Goal: Task Accomplishment & Management: Complete application form

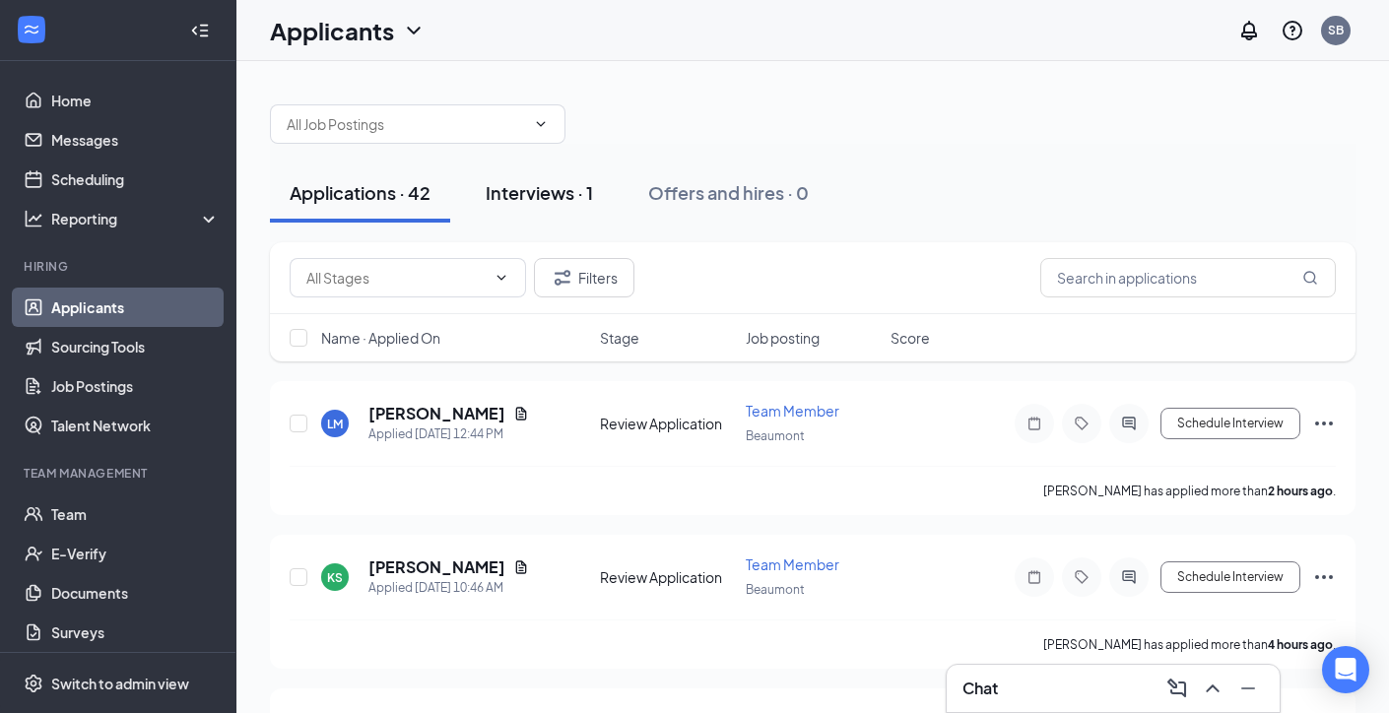
click at [573, 183] on div "Interviews · 1" at bounding box center [539, 192] width 107 height 25
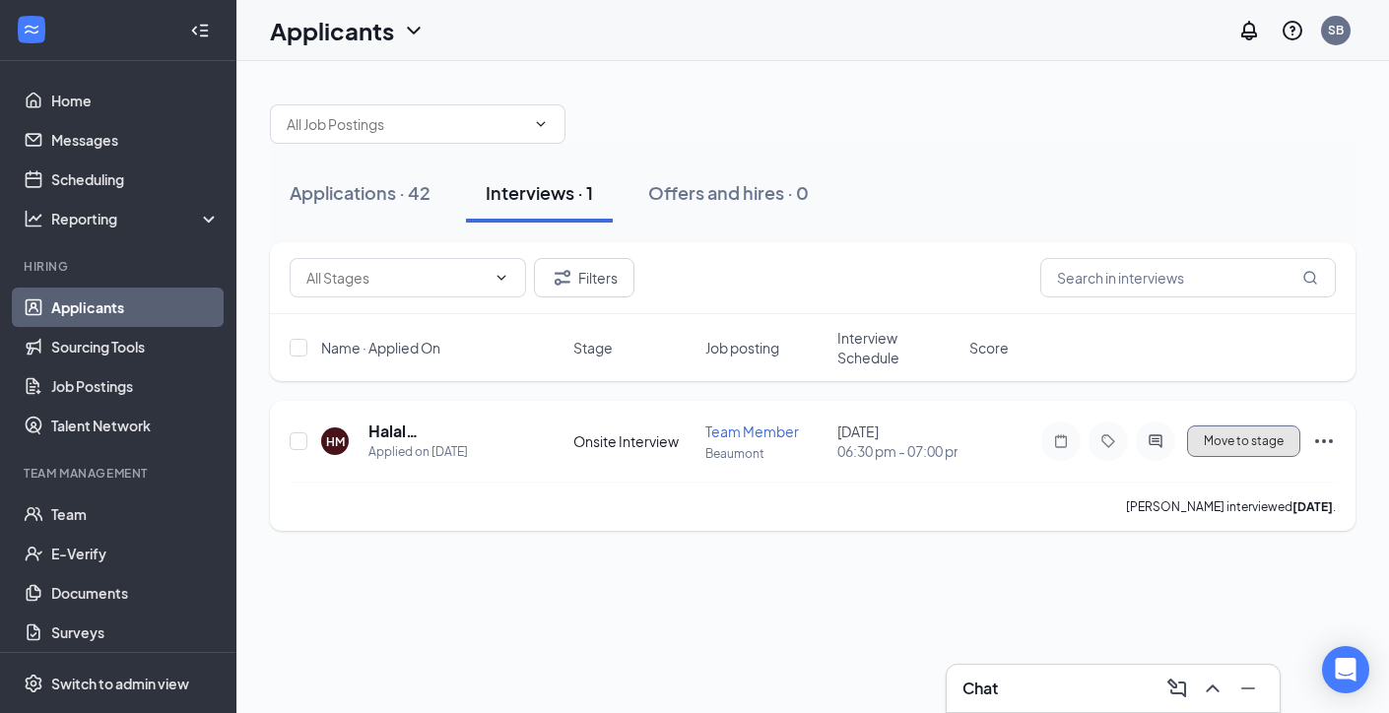
click at [1272, 448] on span "Move to stage" at bounding box center [1244, 441] width 80 height 14
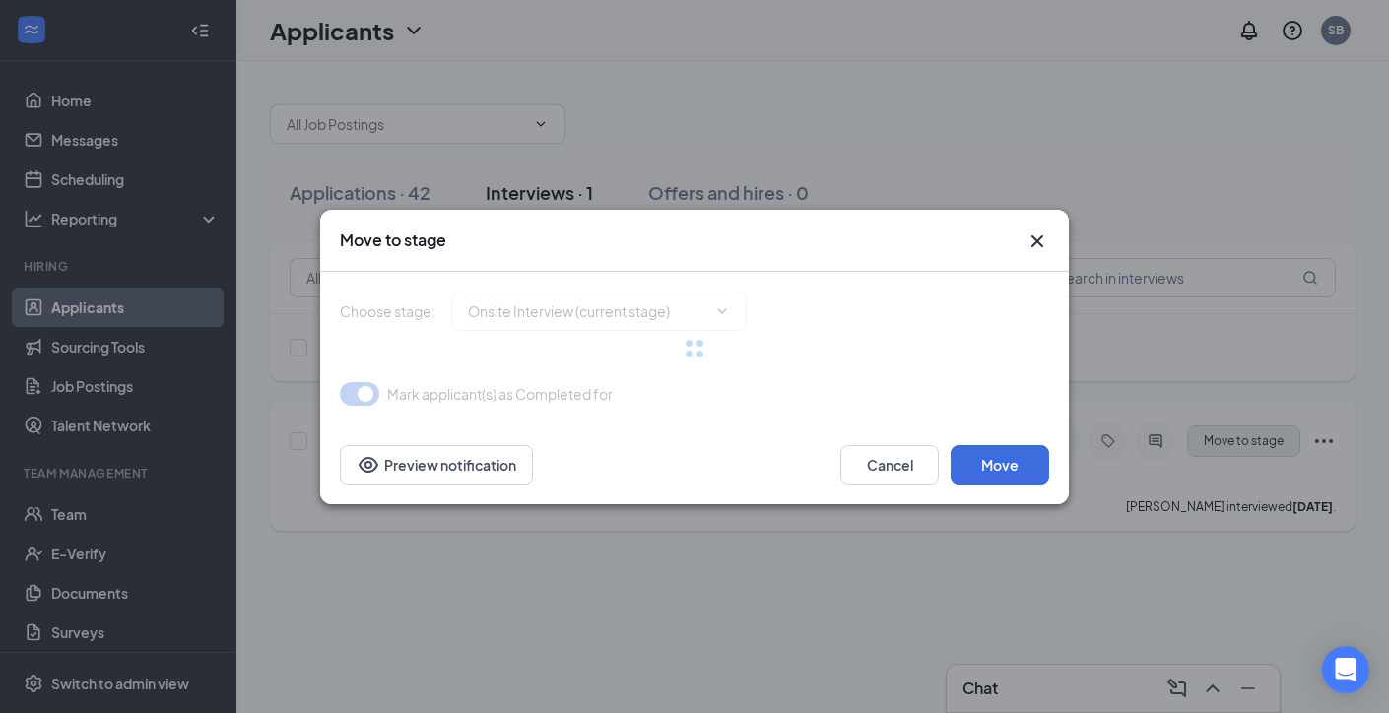
type input "Hiring Complete (final stage)"
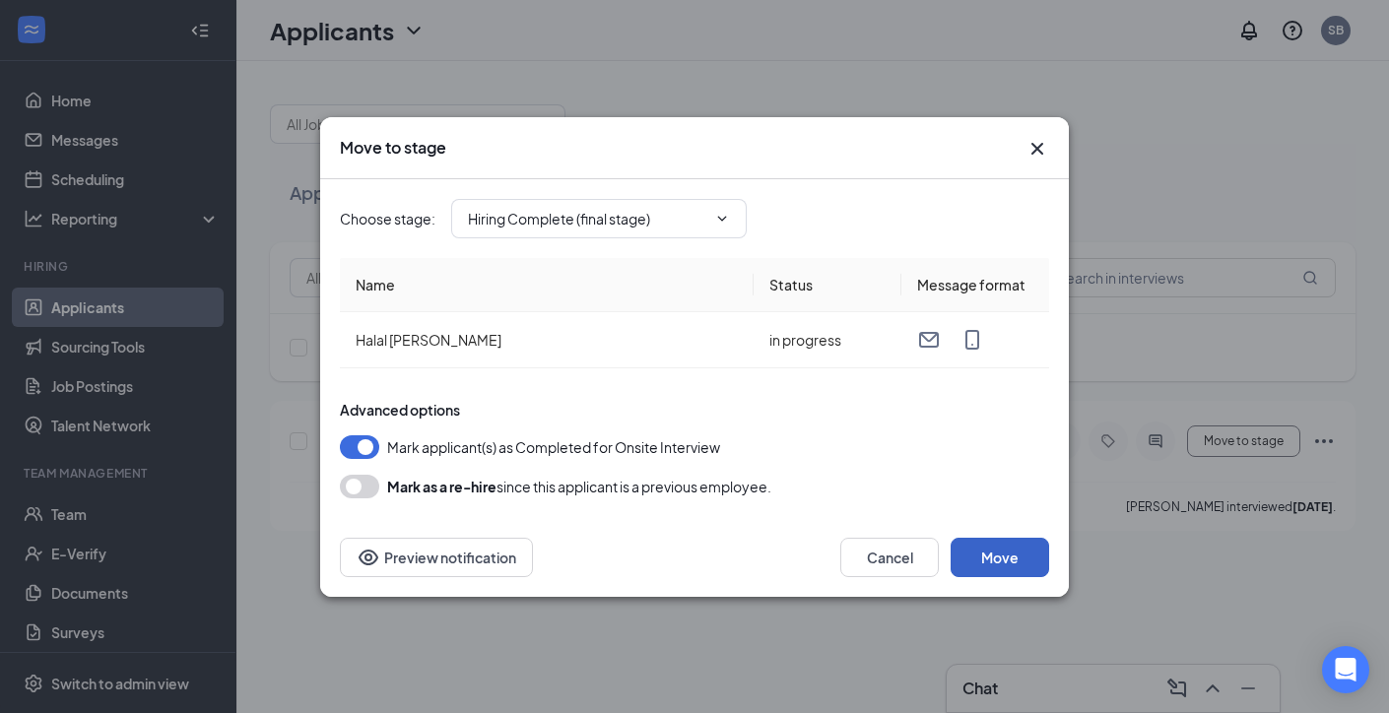
click at [1016, 553] on button "Move" at bounding box center [1000, 557] width 99 height 39
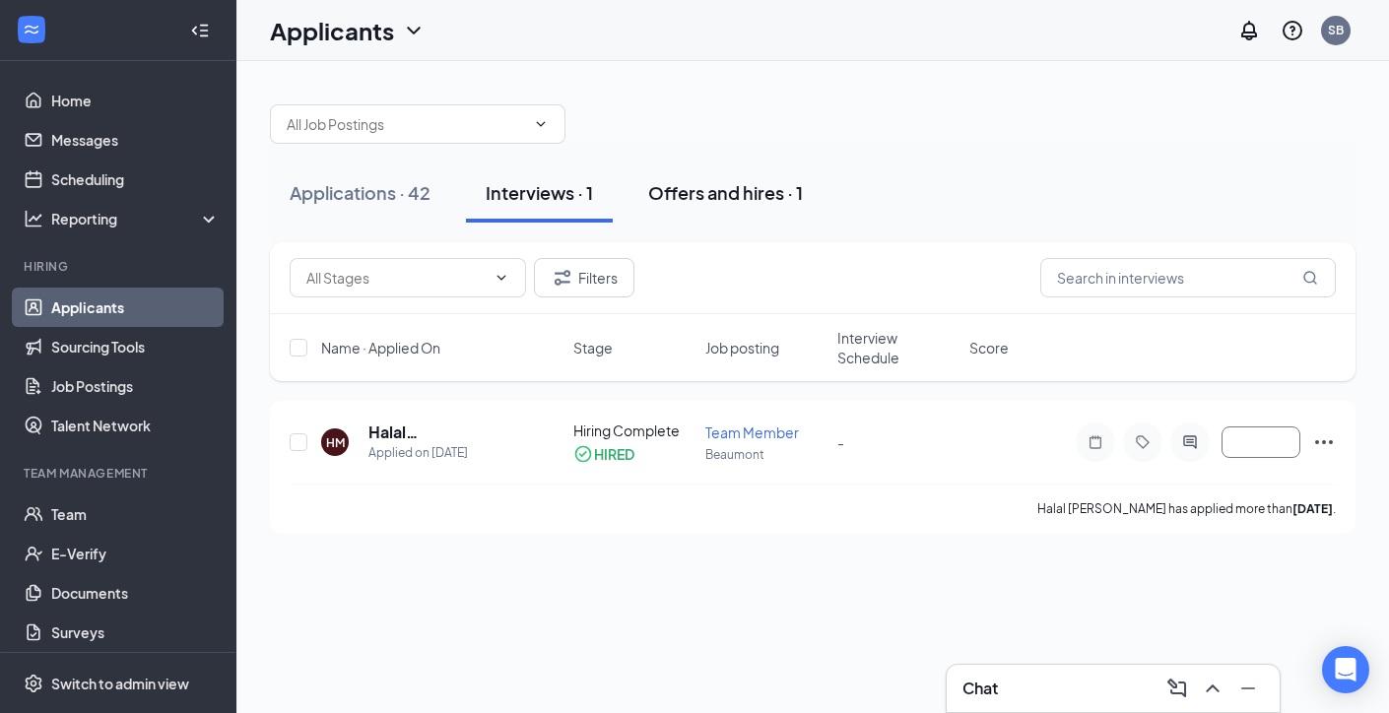
click at [738, 196] on div "Offers and hires · 1" at bounding box center [725, 192] width 155 height 25
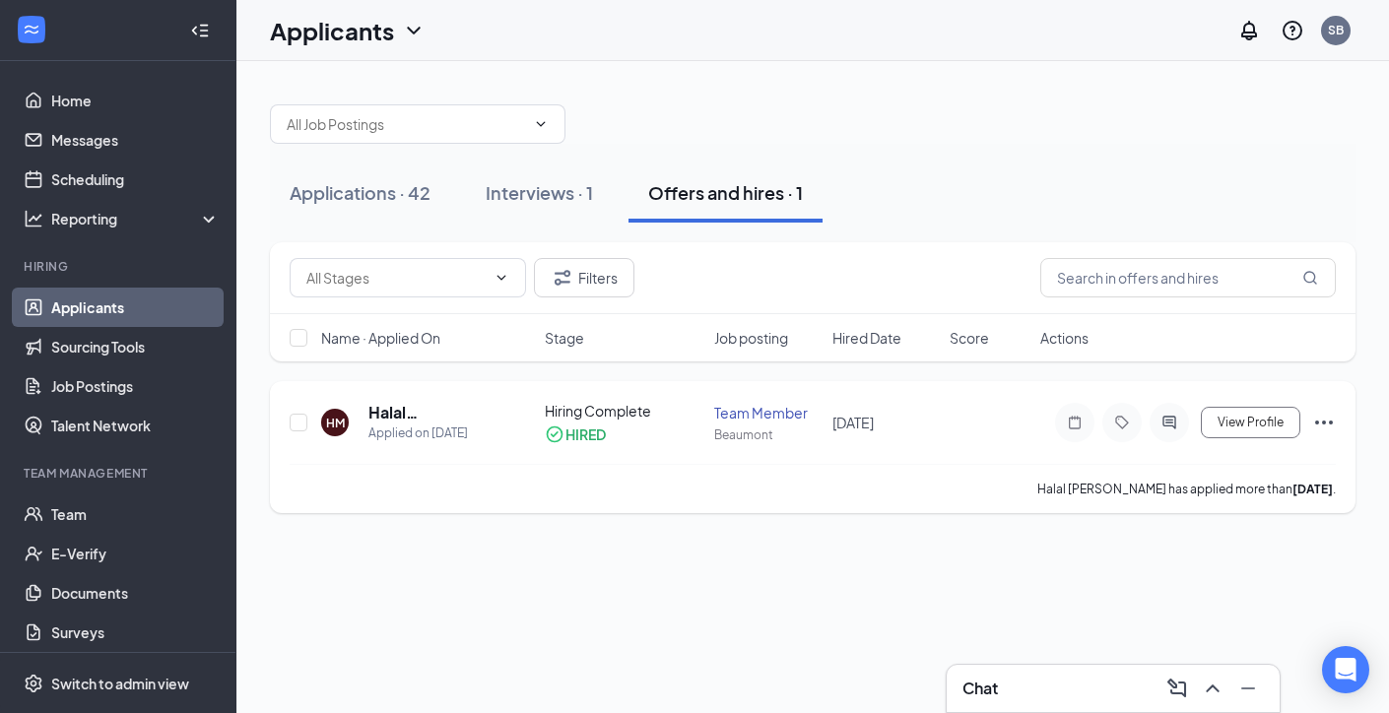
click at [1324, 424] on icon "Ellipses" at bounding box center [1324, 423] width 24 height 24
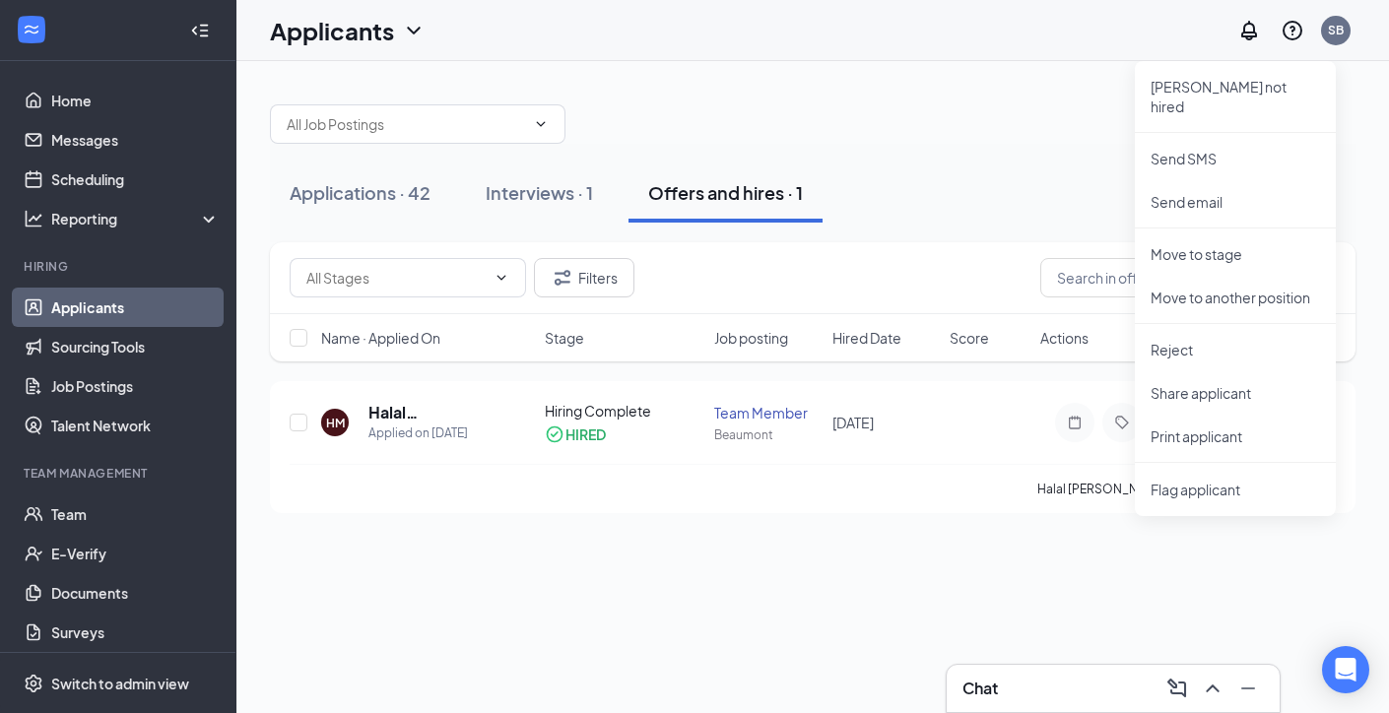
click at [1010, 586] on div "Applications · 42 Interviews · 1 Offers and hires · 1 Filters Name · Applied On…" at bounding box center [812, 387] width 1153 height 652
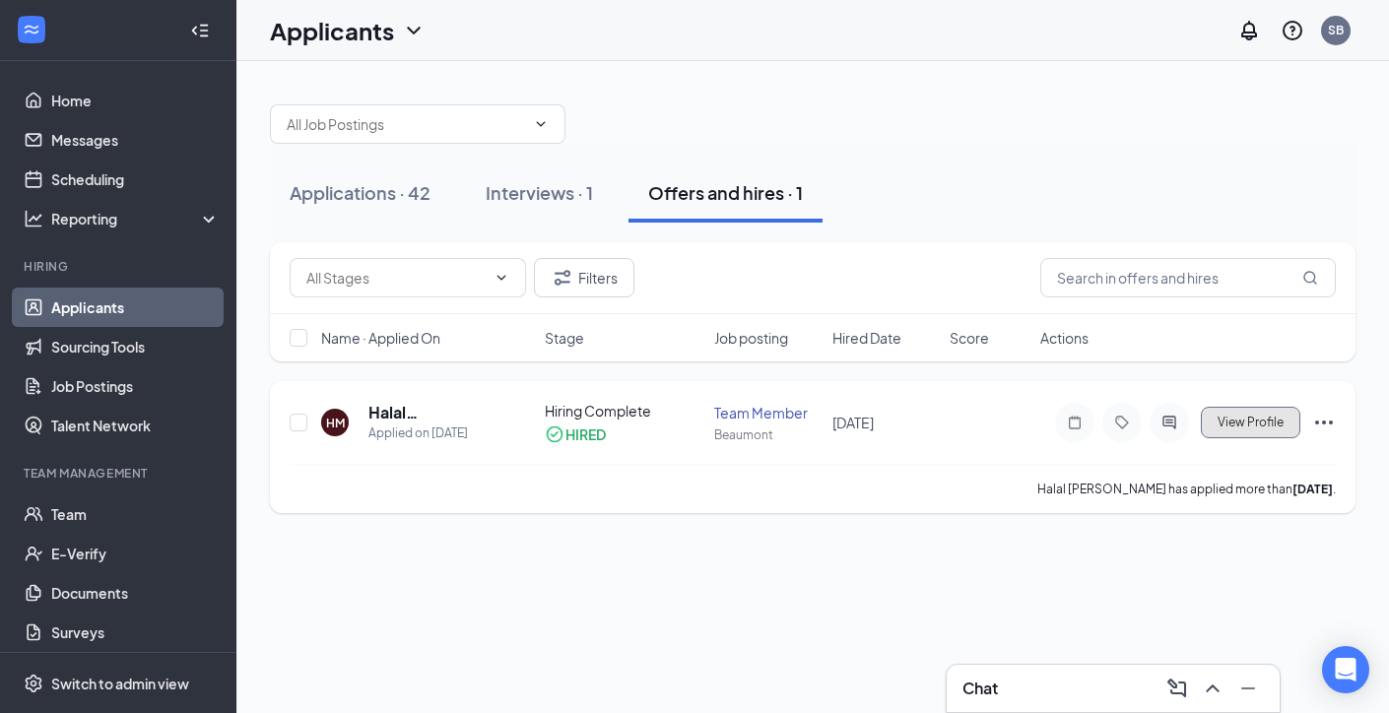
click at [1258, 434] on button "View Profile" at bounding box center [1250, 423] width 99 height 32
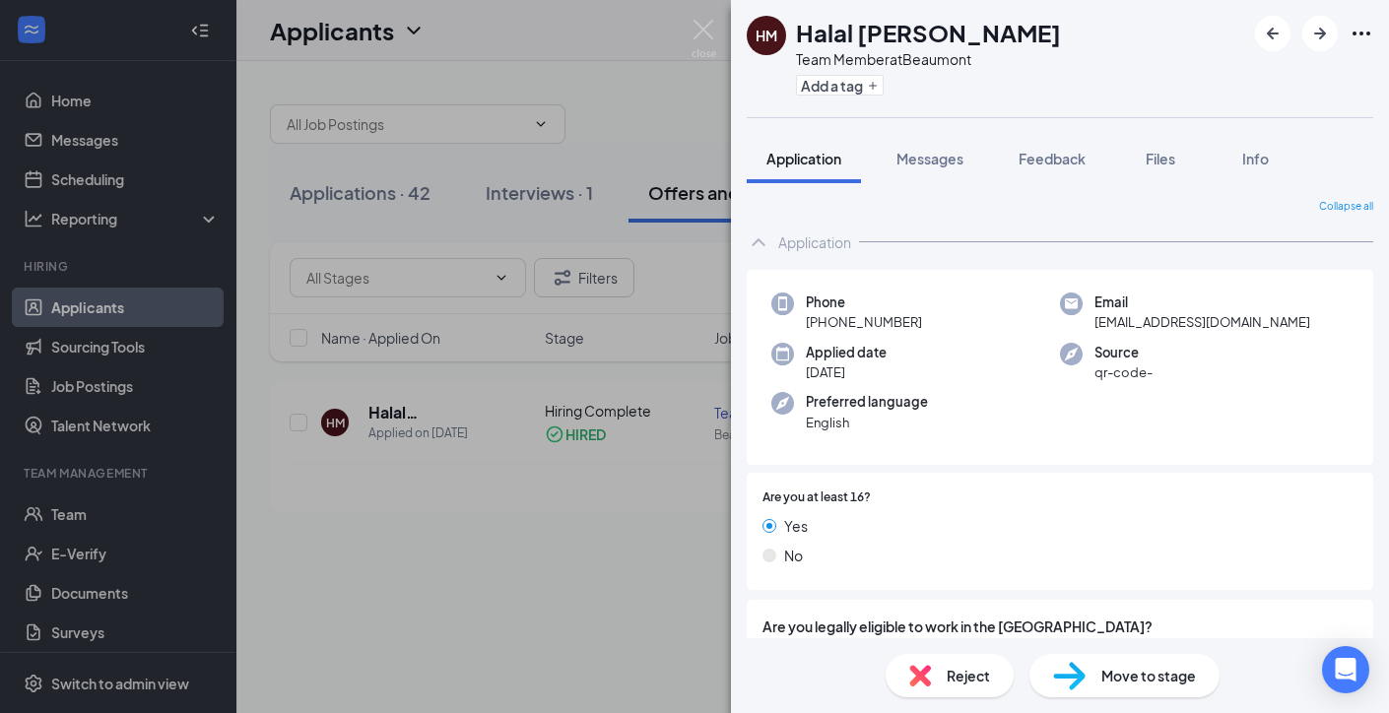
click at [1102, 676] on span "Move to stage" at bounding box center [1148, 676] width 95 height 22
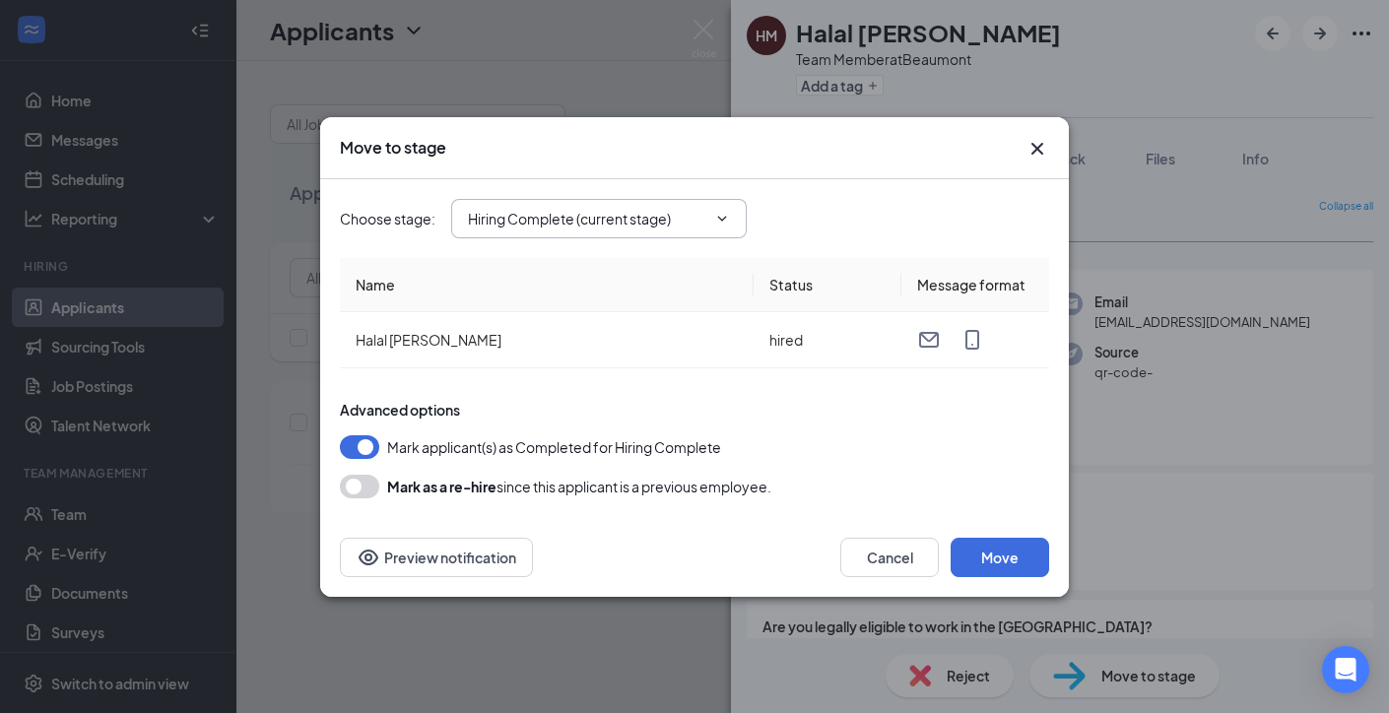
click at [627, 226] on input "Hiring Complete (current stage)" at bounding box center [587, 219] width 238 height 22
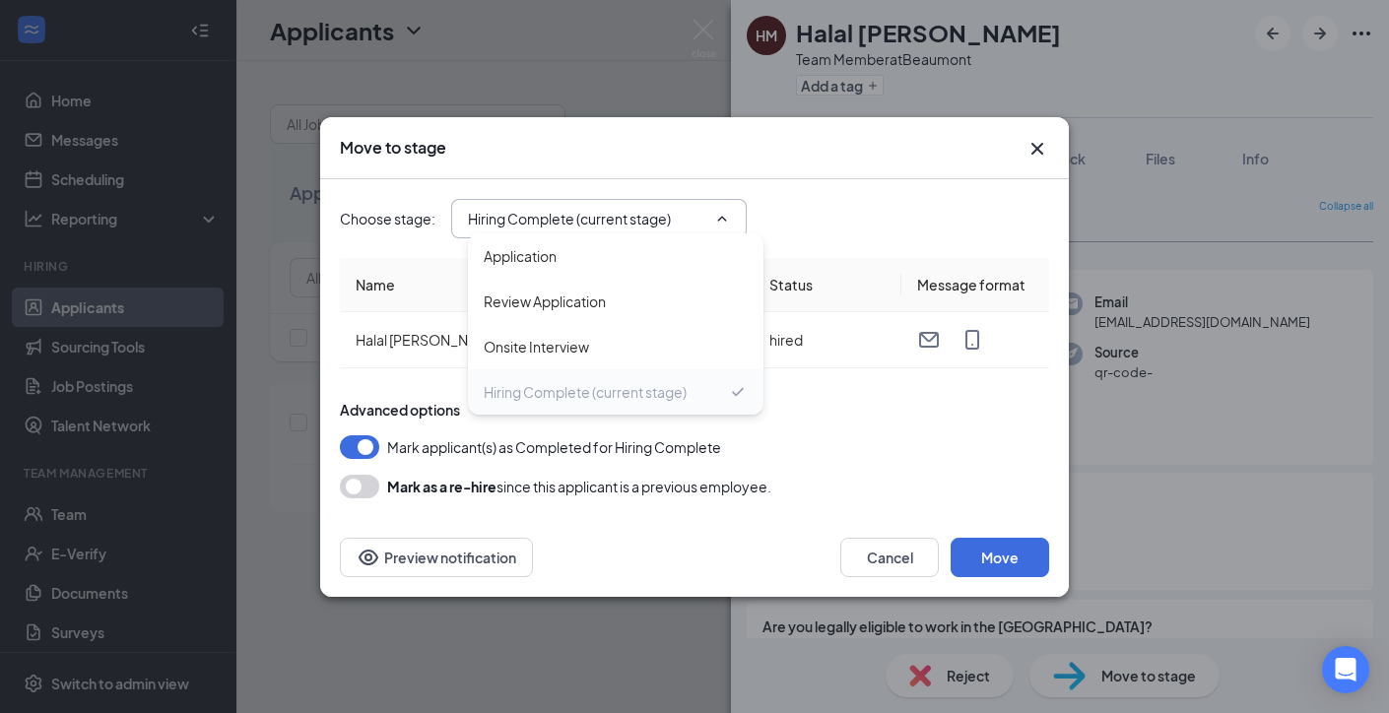
click at [628, 397] on div "Hiring Complete (current stage)" at bounding box center [585, 392] width 203 height 22
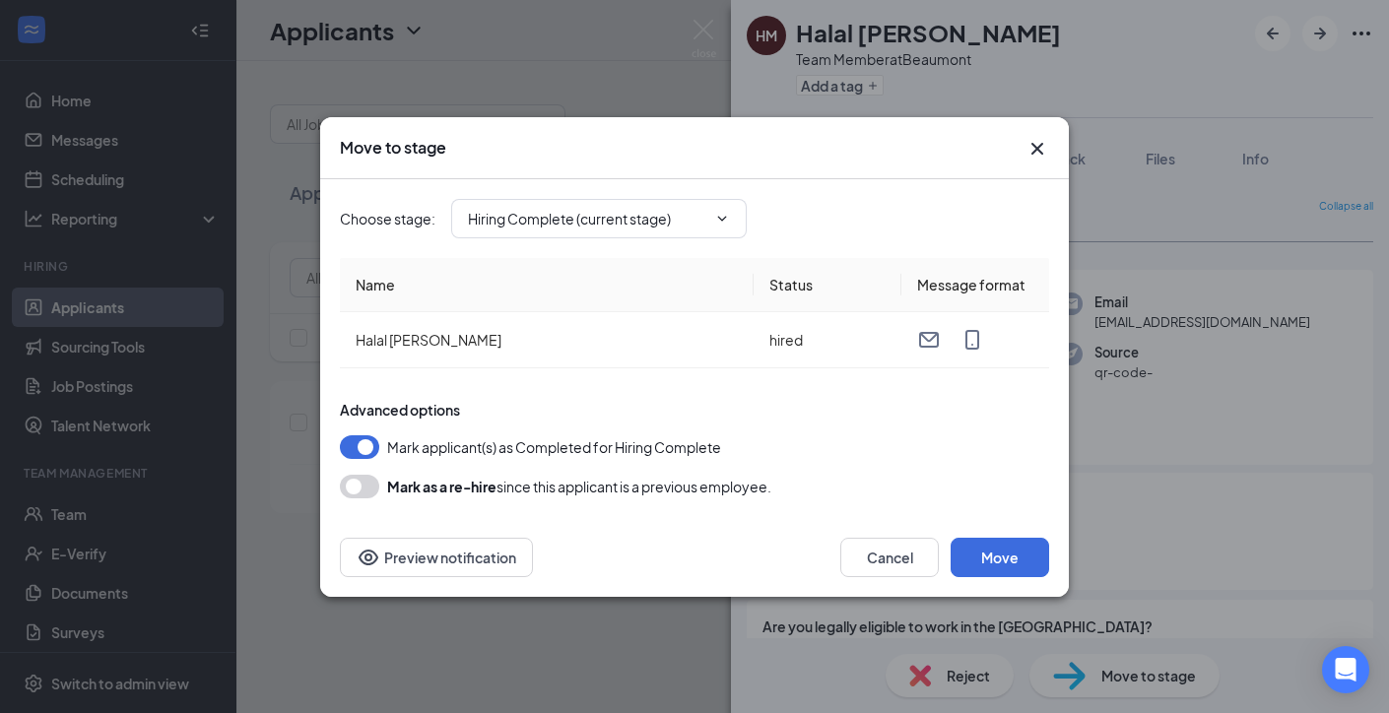
click at [635, 547] on div "Cancel Move Preview notification" at bounding box center [694, 557] width 709 height 39
click at [1037, 146] on icon "Cross" at bounding box center [1037, 148] width 12 height 12
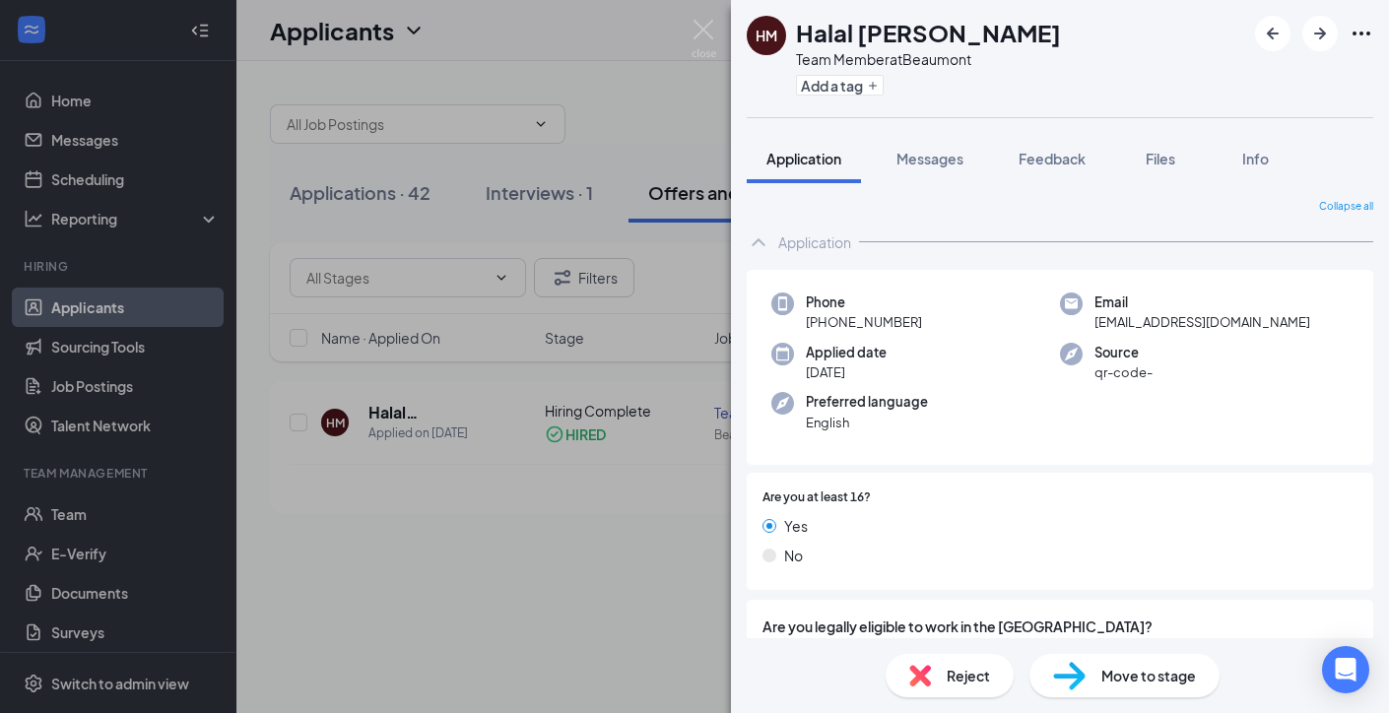
click at [665, 99] on div "HM Halal MUWWAKKIL Team Member at Beaumont Add a tag Application Messages Feedb…" at bounding box center [694, 356] width 1389 height 713
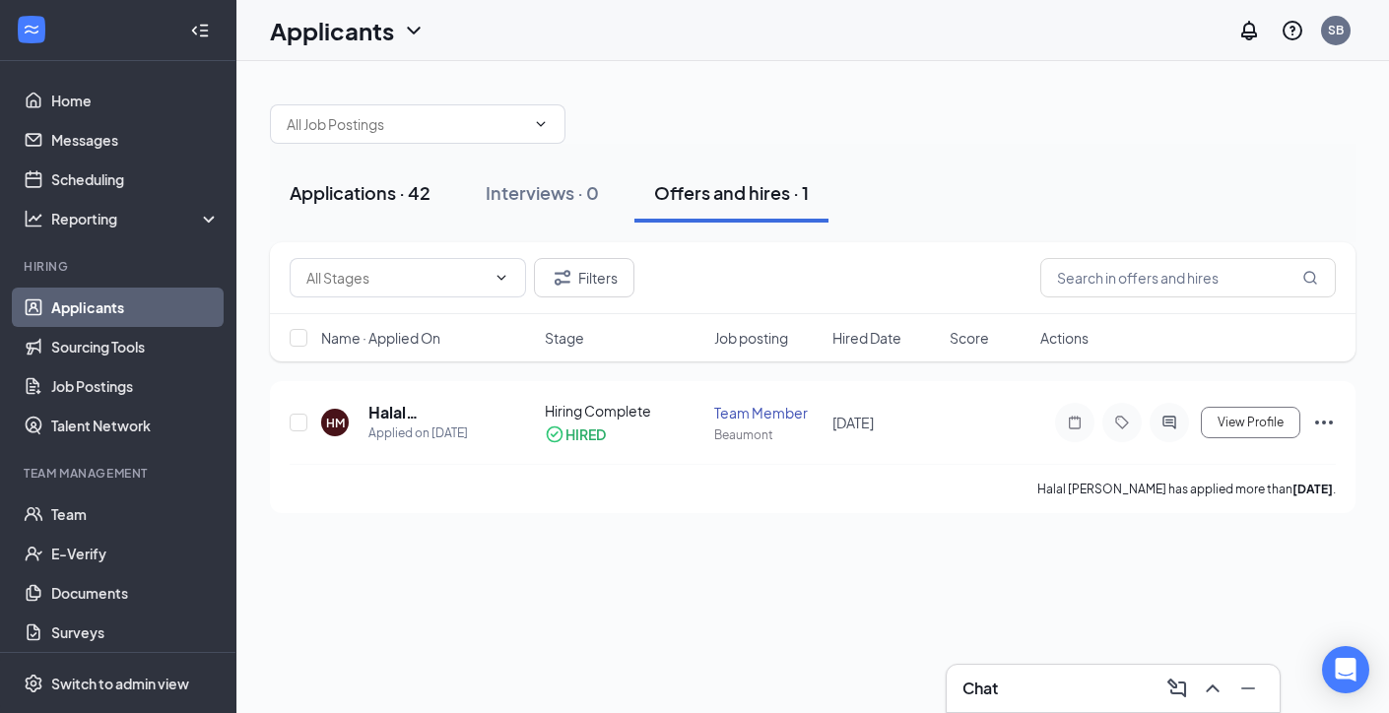
click at [383, 190] on div "Applications · 42" at bounding box center [360, 192] width 141 height 25
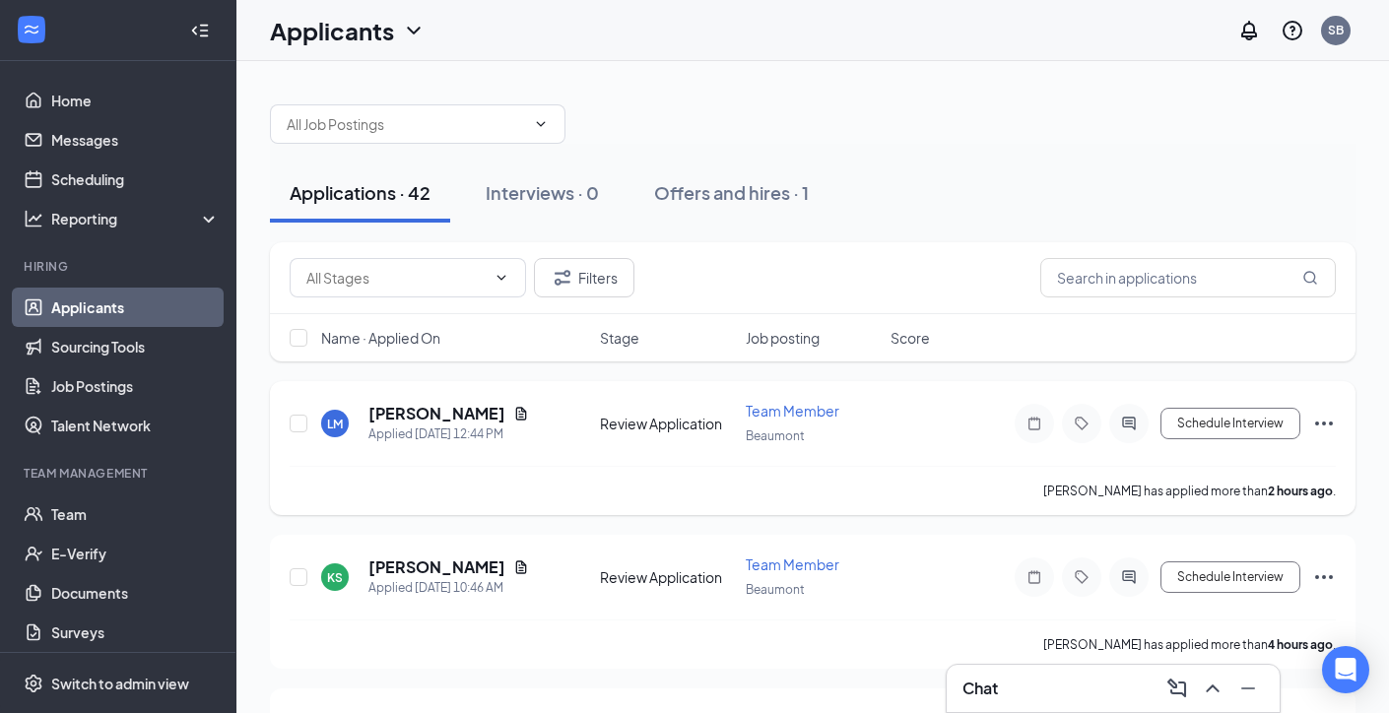
click at [1318, 427] on icon "Ellipses" at bounding box center [1324, 424] width 24 height 24
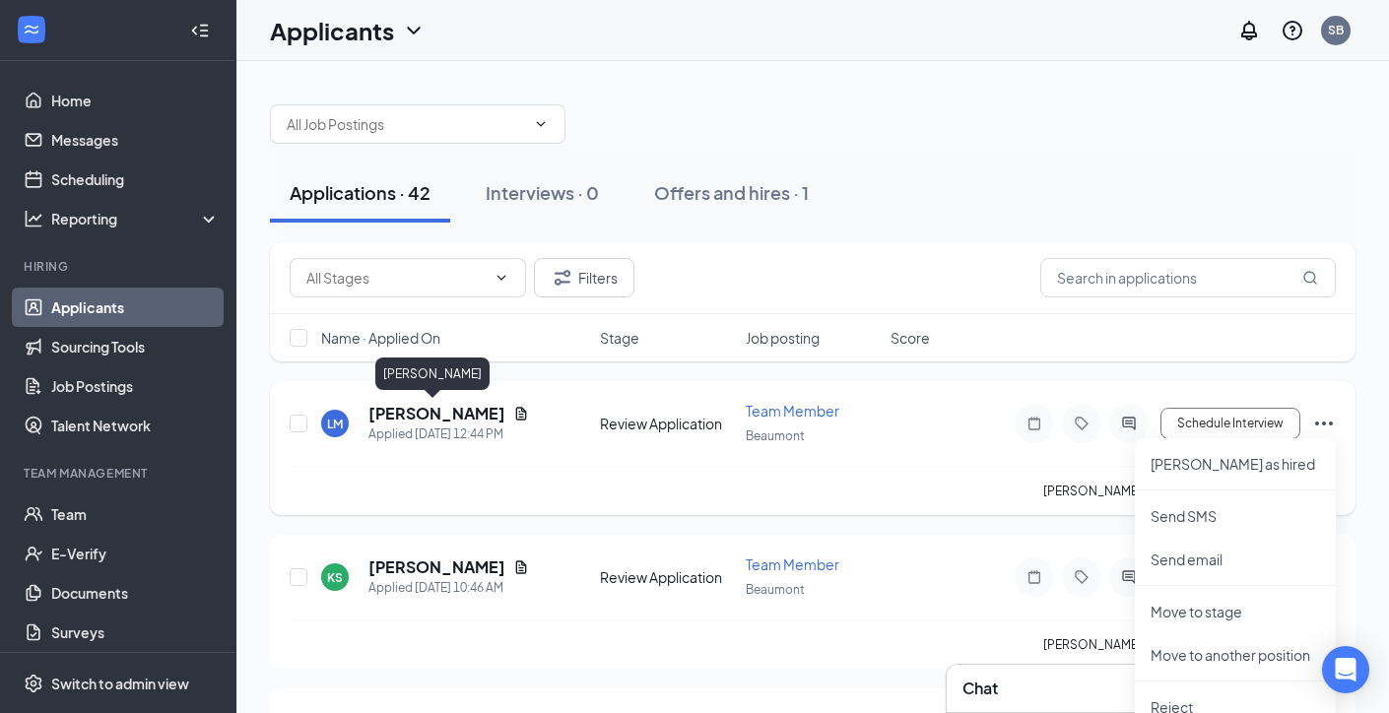
click at [418, 406] on h5 "[PERSON_NAME]" at bounding box center [436, 414] width 137 height 22
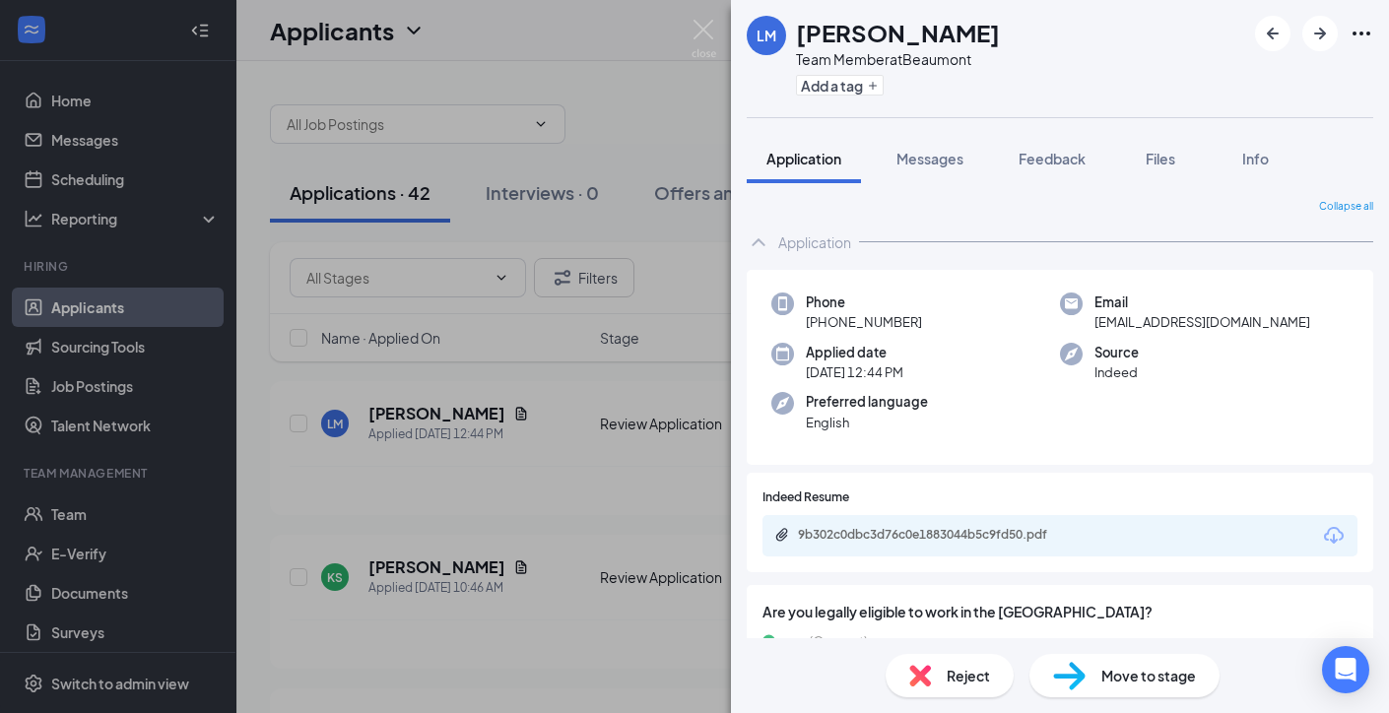
click at [420, 574] on div "LM LaRoyal Marsh Team Member at Beaumont Add a tag Application Messages Feedbac…" at bounding box center [694, 356] width 1389 height 713
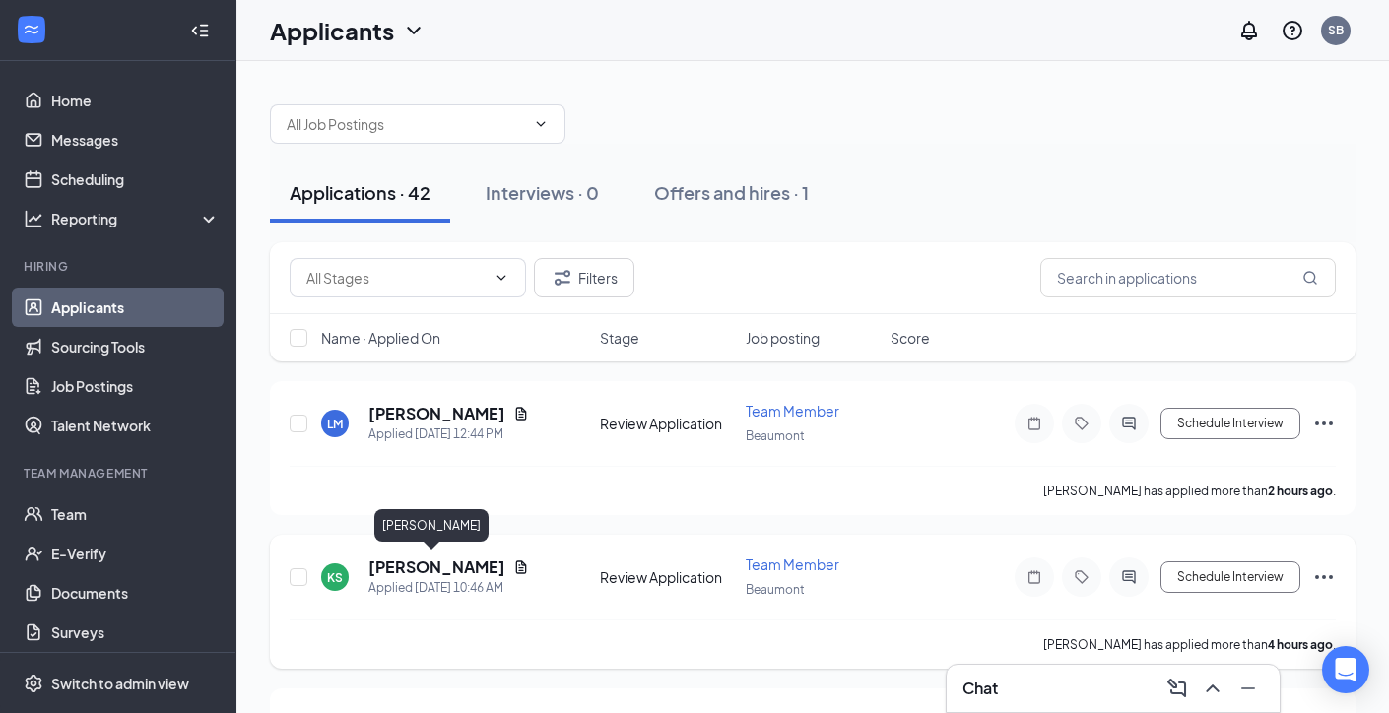
click at [420, 568] on h5 "[PERSON_NAME]" at bounding box center [436, 568] width 137 height 22
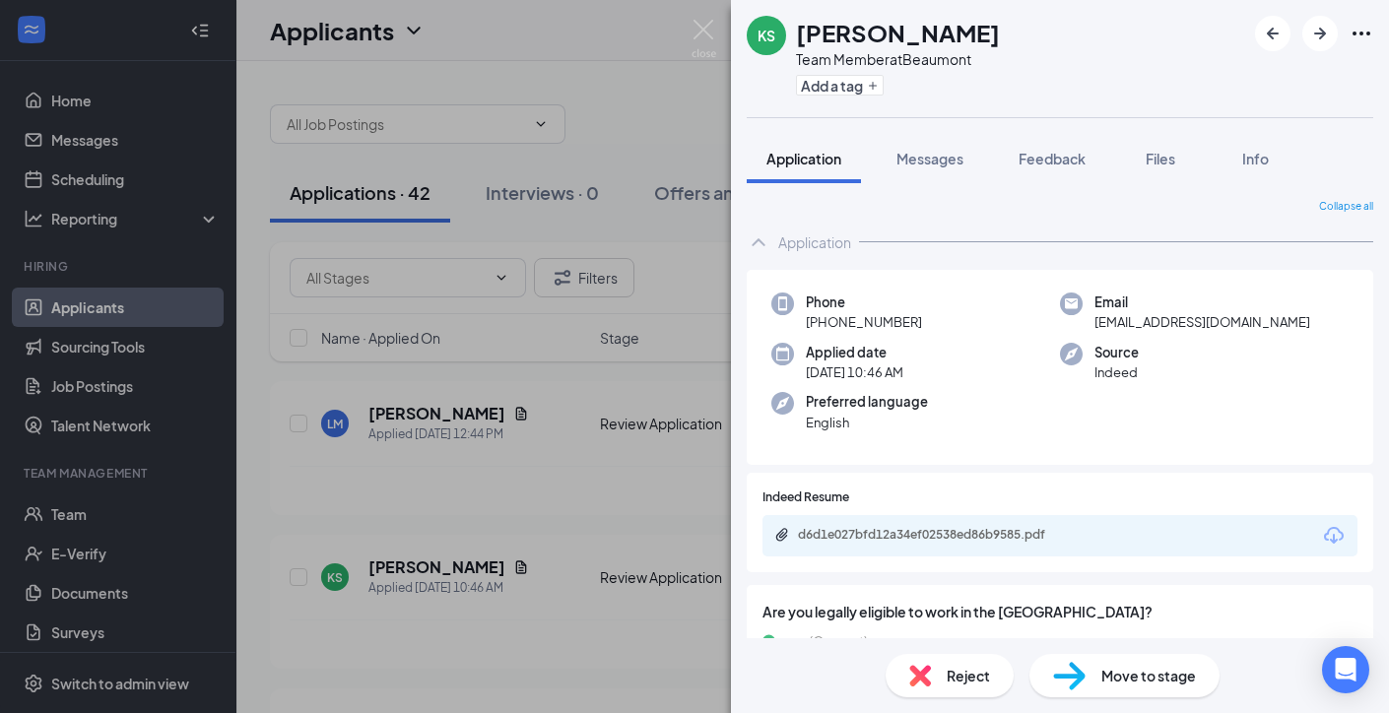
click at [568, 535] on div "KS Keasha Seals Team Member at Beaumont Add a tag Application Messages Feedback…" at bounding box center [694, 356] width 1389 height 713
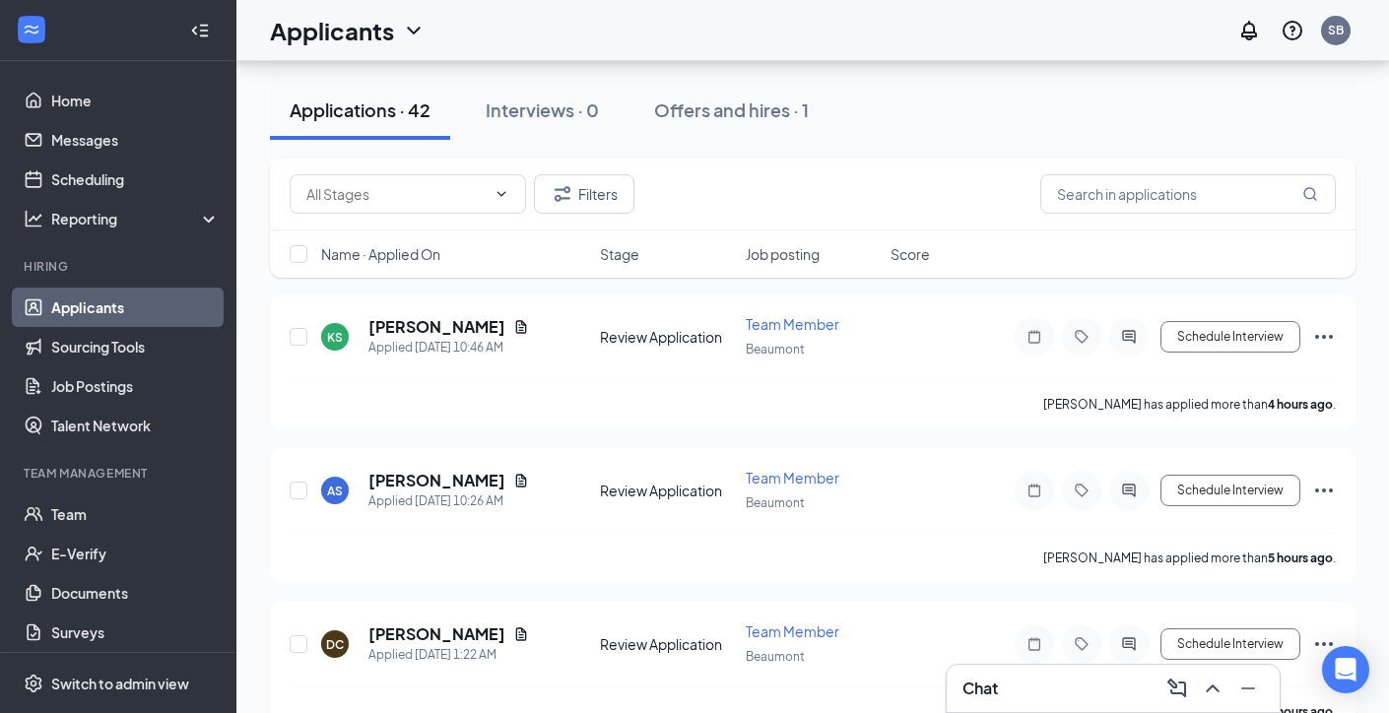
scroll to position [250, 0]
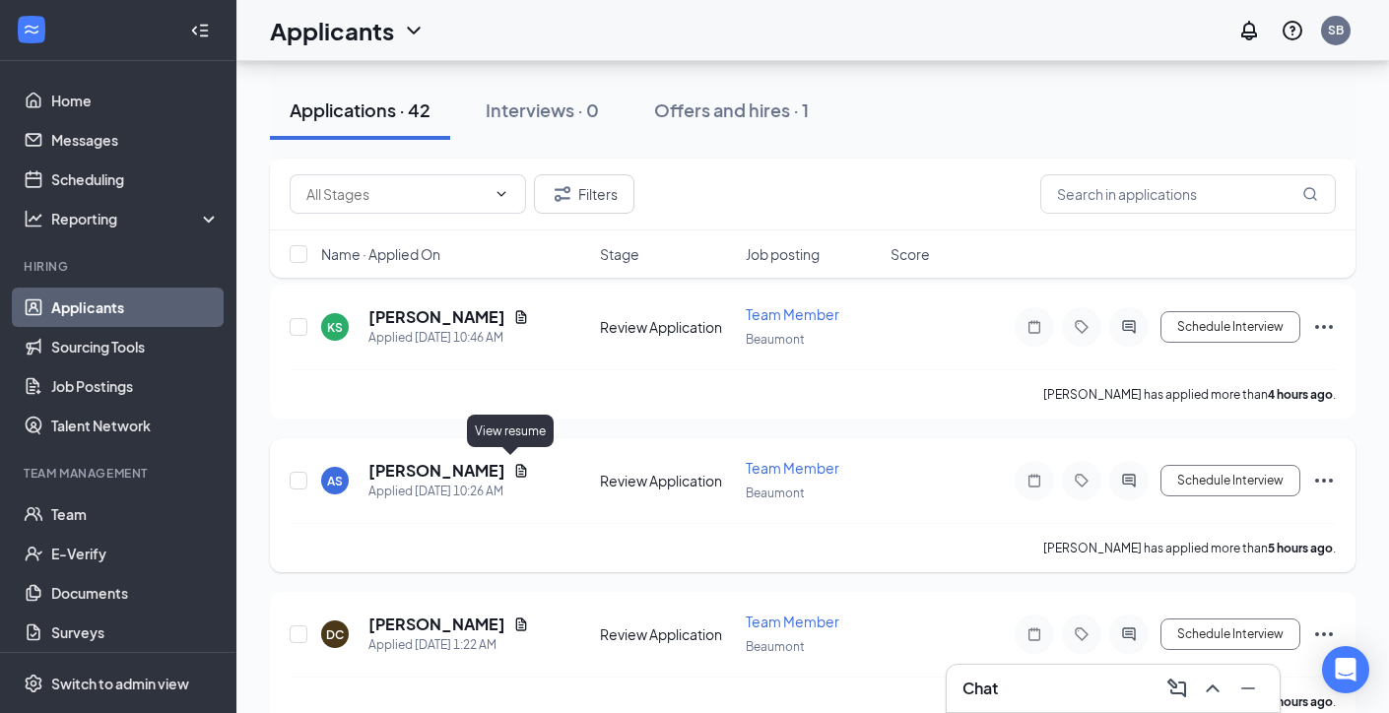
click at [493, 464] on h5 "[PERSON_NAME]" at bounding box center [436, 471] width 137 height 22
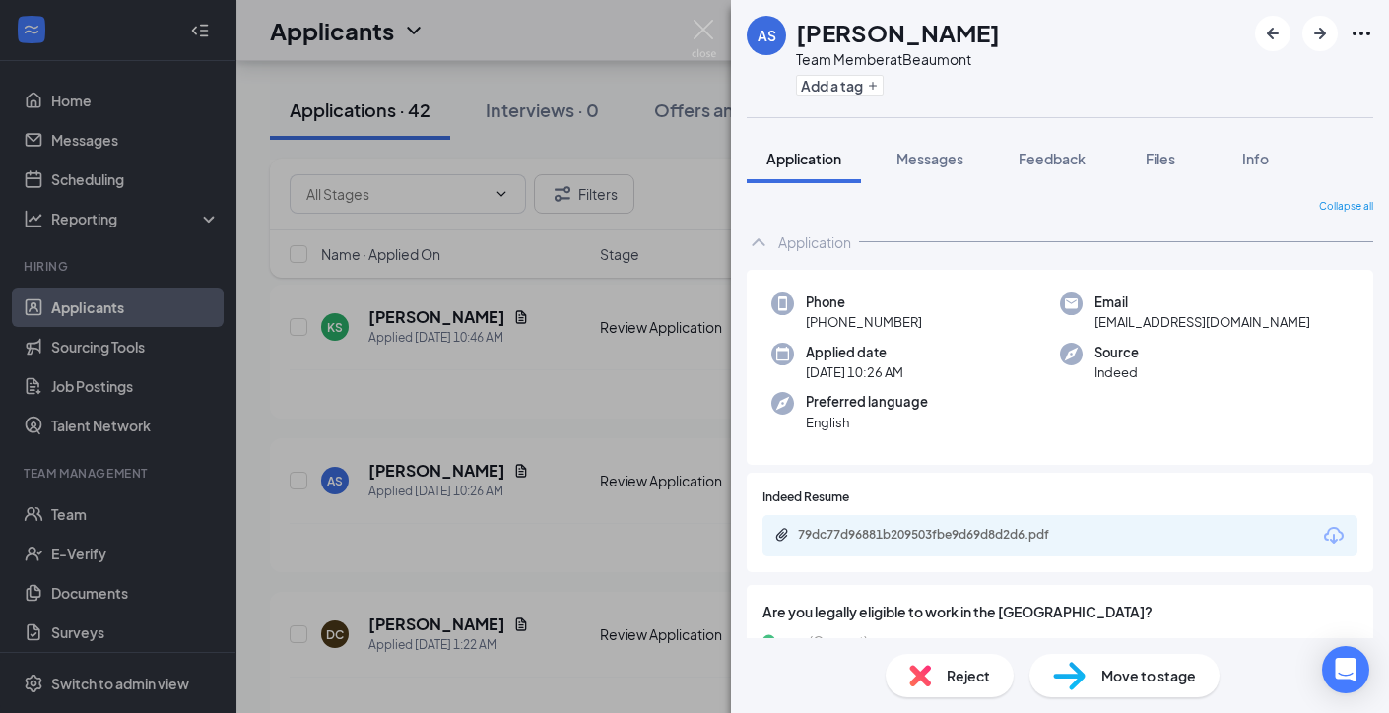
click at [644, 547] on div "AS Aaliyah Seniguar Team Member at Beaumont Add a tag Application Messages Feed…" at bounding box center [694, 356] width 1389 height 713
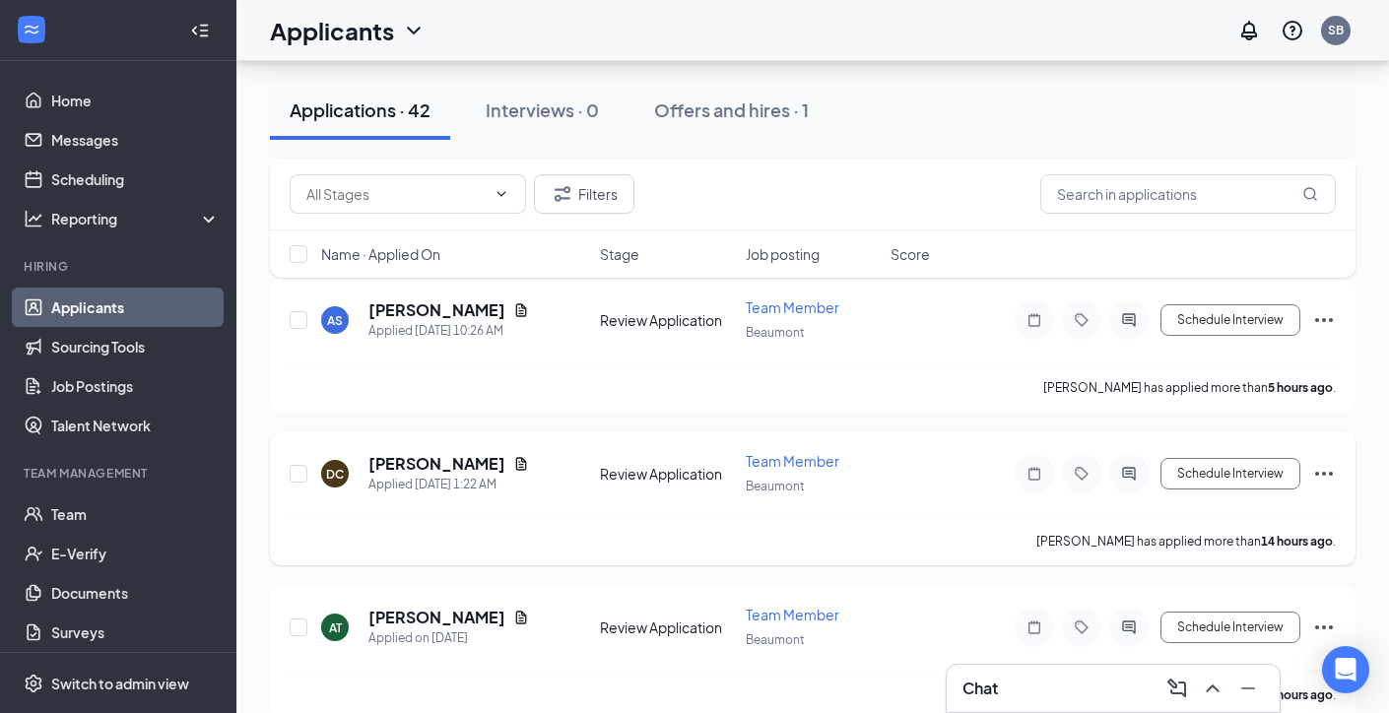
scroll to position [417, 0]
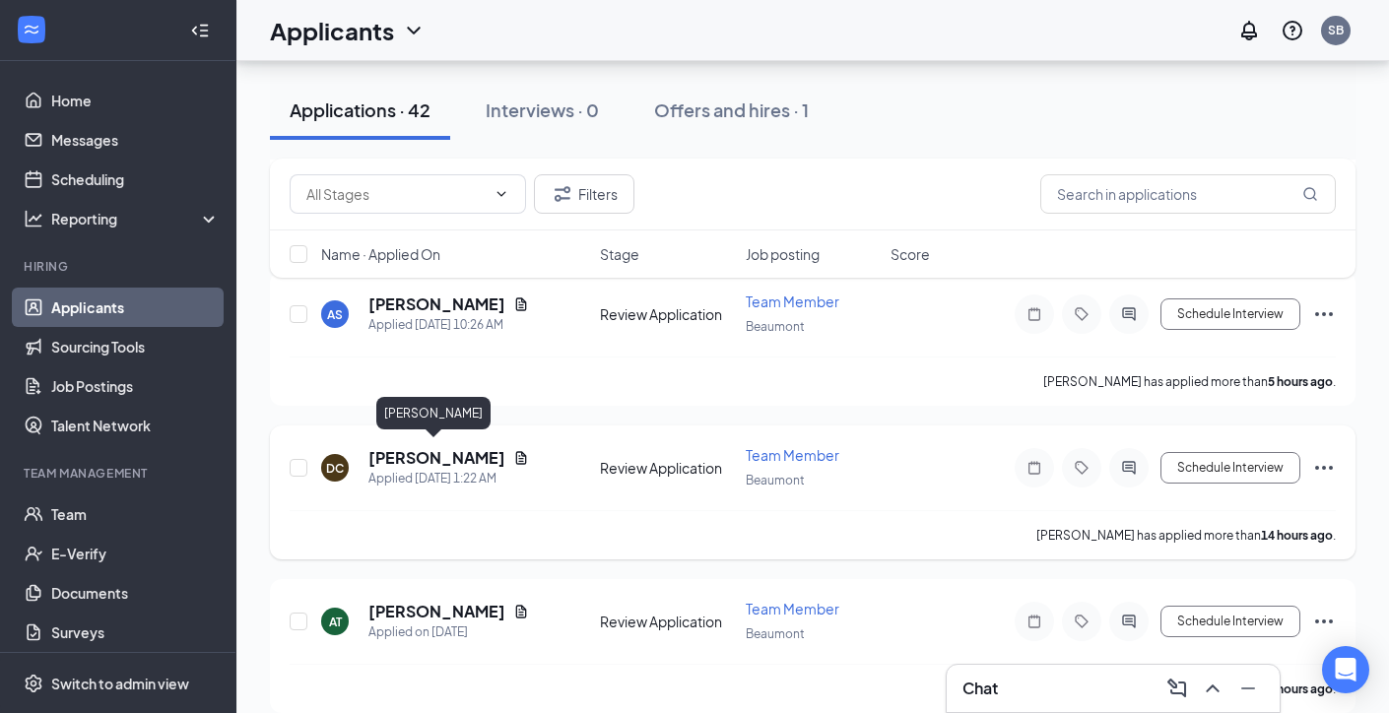
click at [454, 447] on h5 "[PERSON_NAME]" at bounding box center [436, 458] width 137 height 22
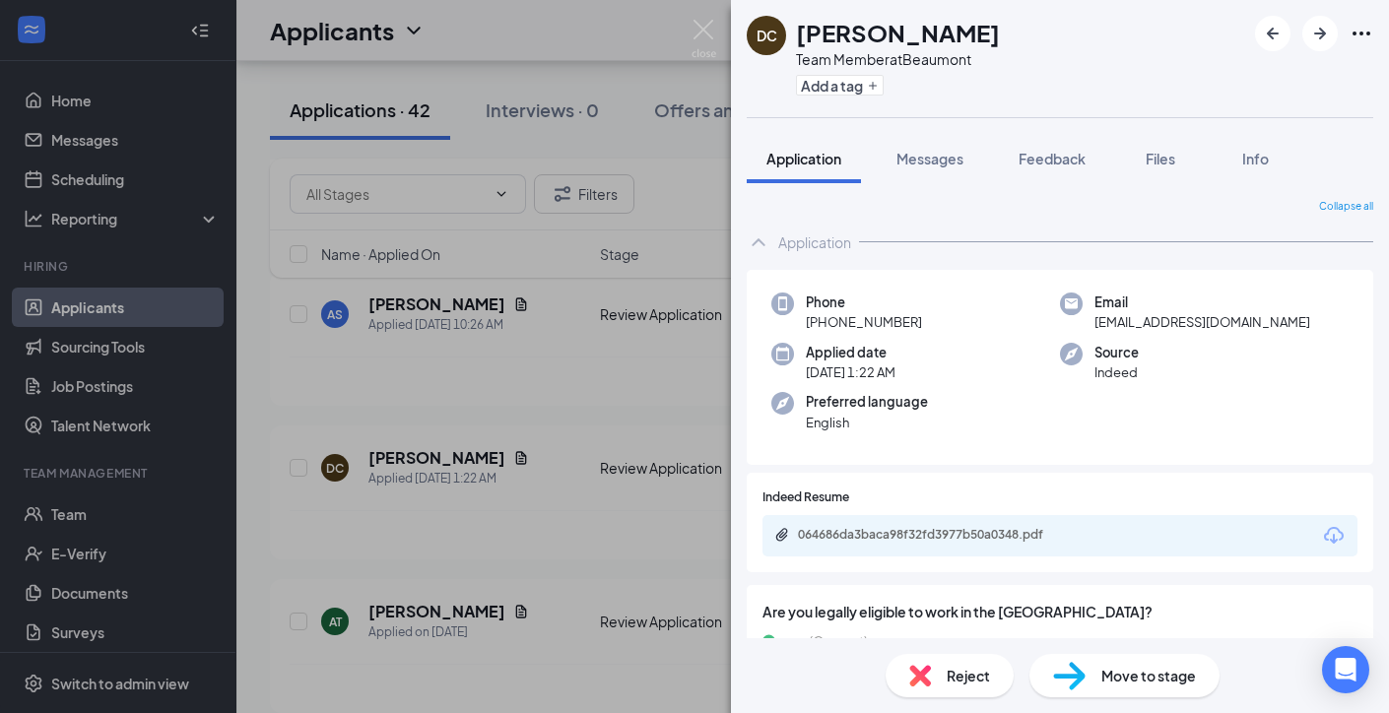
click at [563, 542] on div "DC Damiya Crosby Team Member at Beaumont Add a tag Application Messages Feedbac…" at bounding box center [694, 356] width 1389 height 713
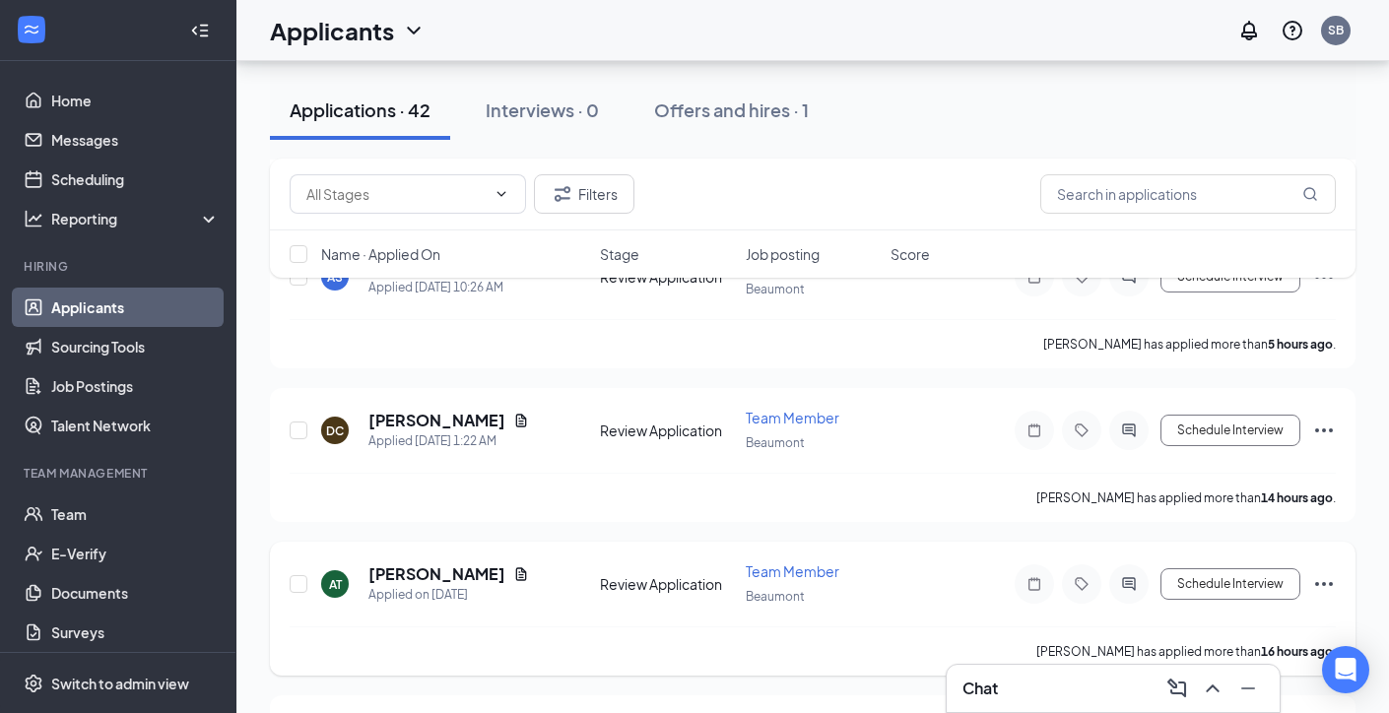
scroll to position [468, 0]
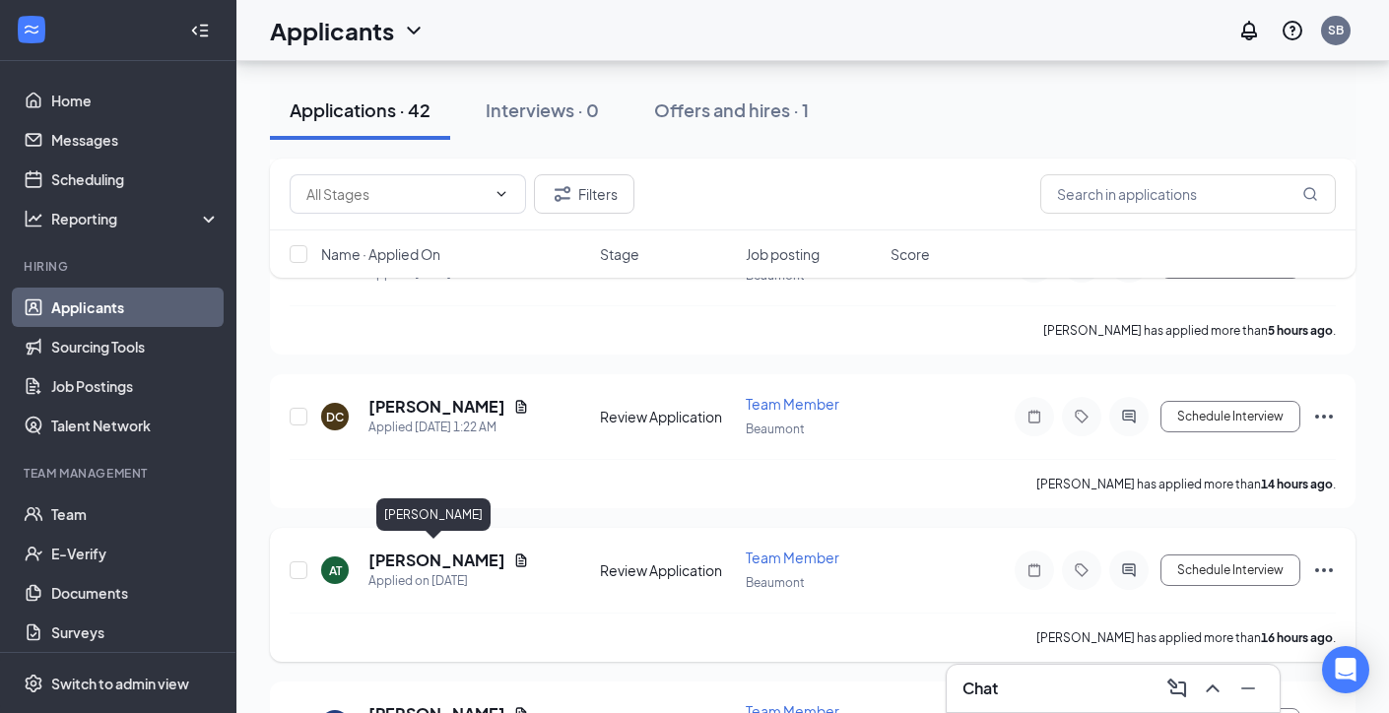
click at [456, 552] on h5 "[PERSON_NAME]" at bounding box center [436, 561] width 137 height 22
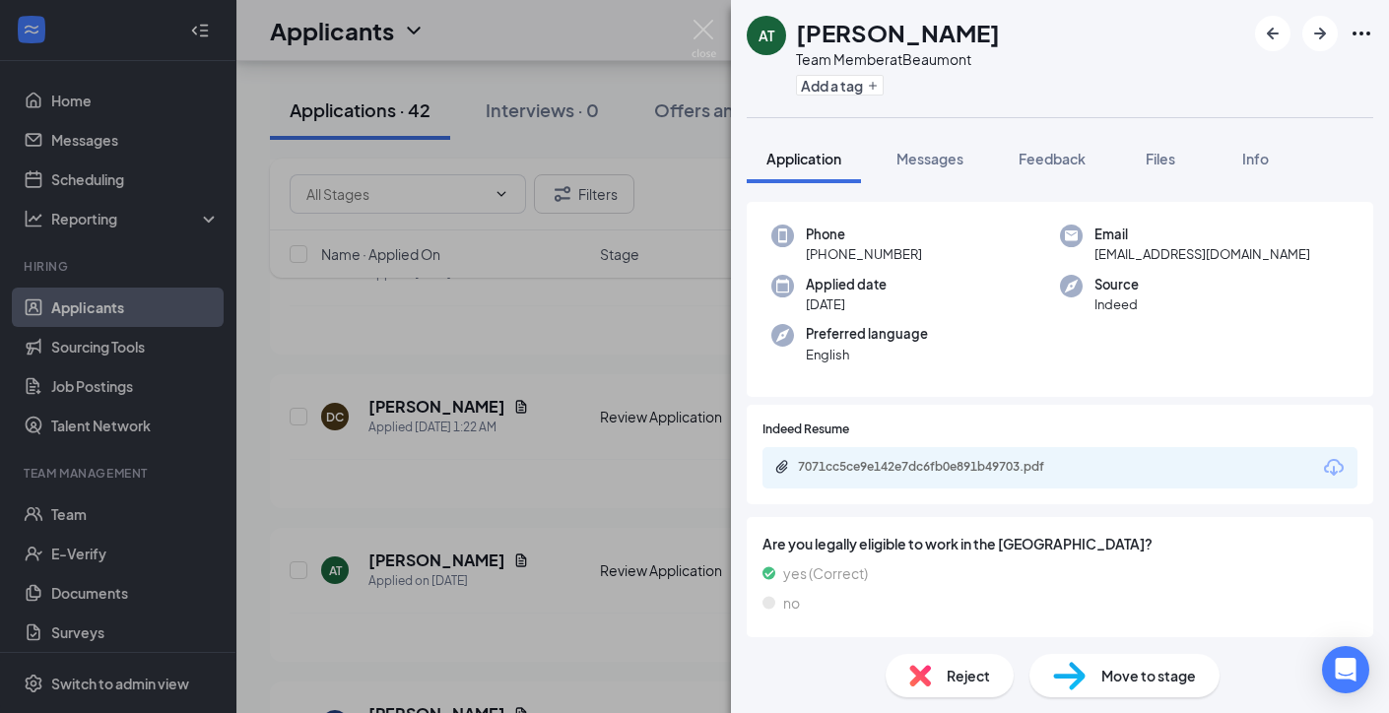
scroll to position [72, 0]
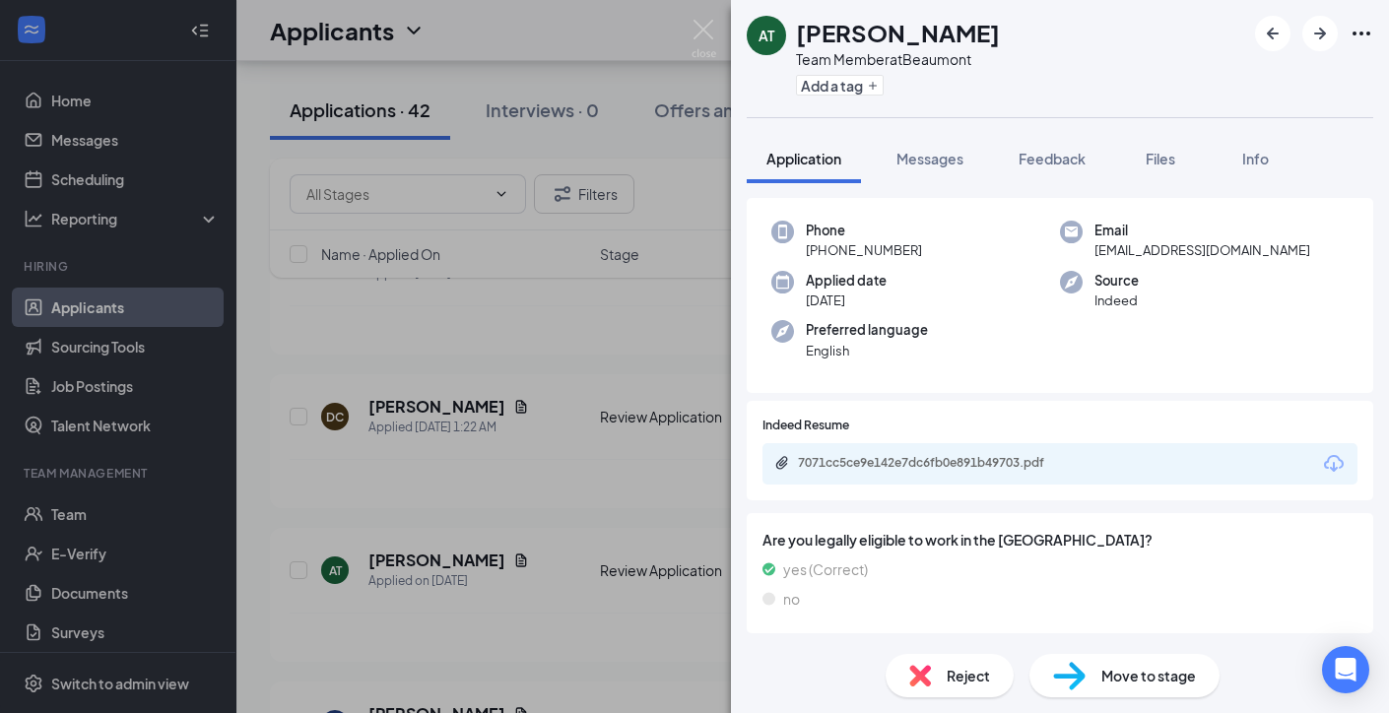
click at [627, 511] on div "AT Amber Thomas Team Member at Beaumont Add a tag Application Messages Feedback…" at bounding box center [694, 356] width 1389 height 713
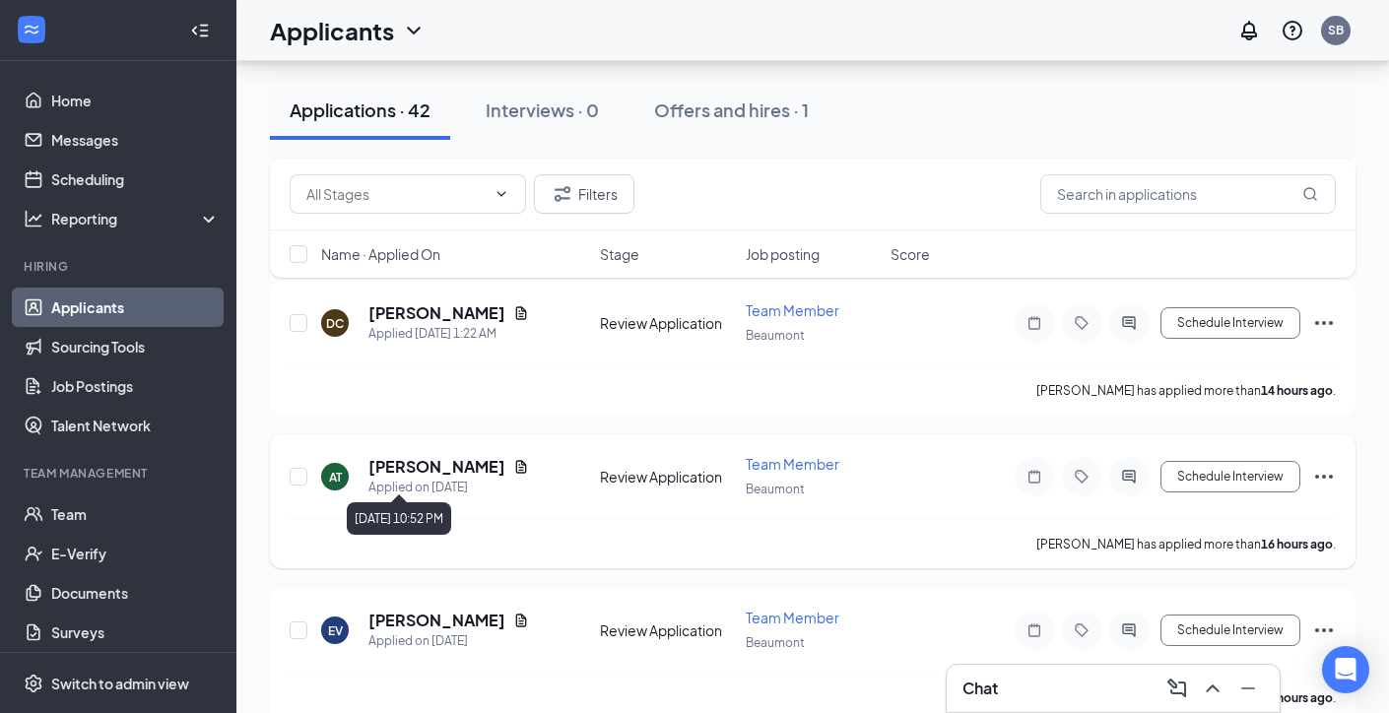
scroll to position [567, 0]
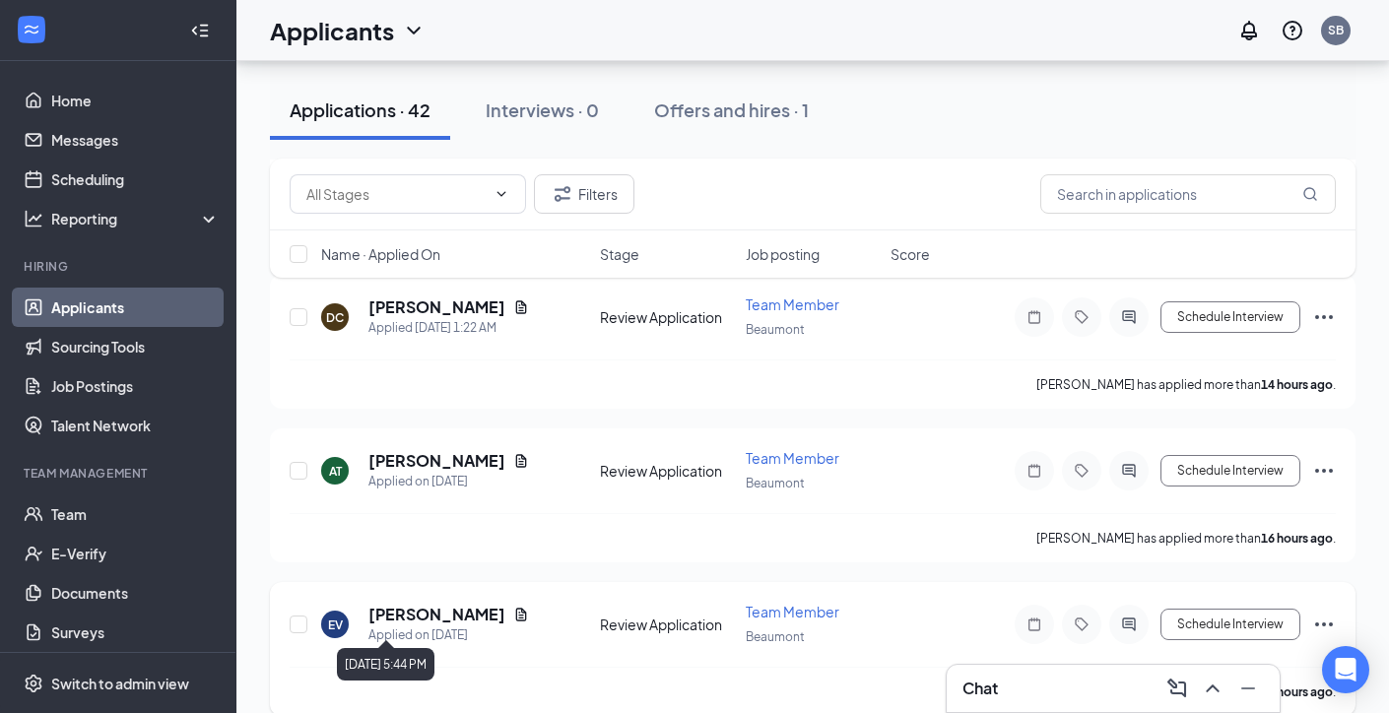
click at [410, 626] on div "Applied on [DATE]" at bounding box center [448, 636] width 161 height 20
click at [419, 604] on h5 "[PERSON_NAME]" at bounding box center [436, 615] width 137 height 22
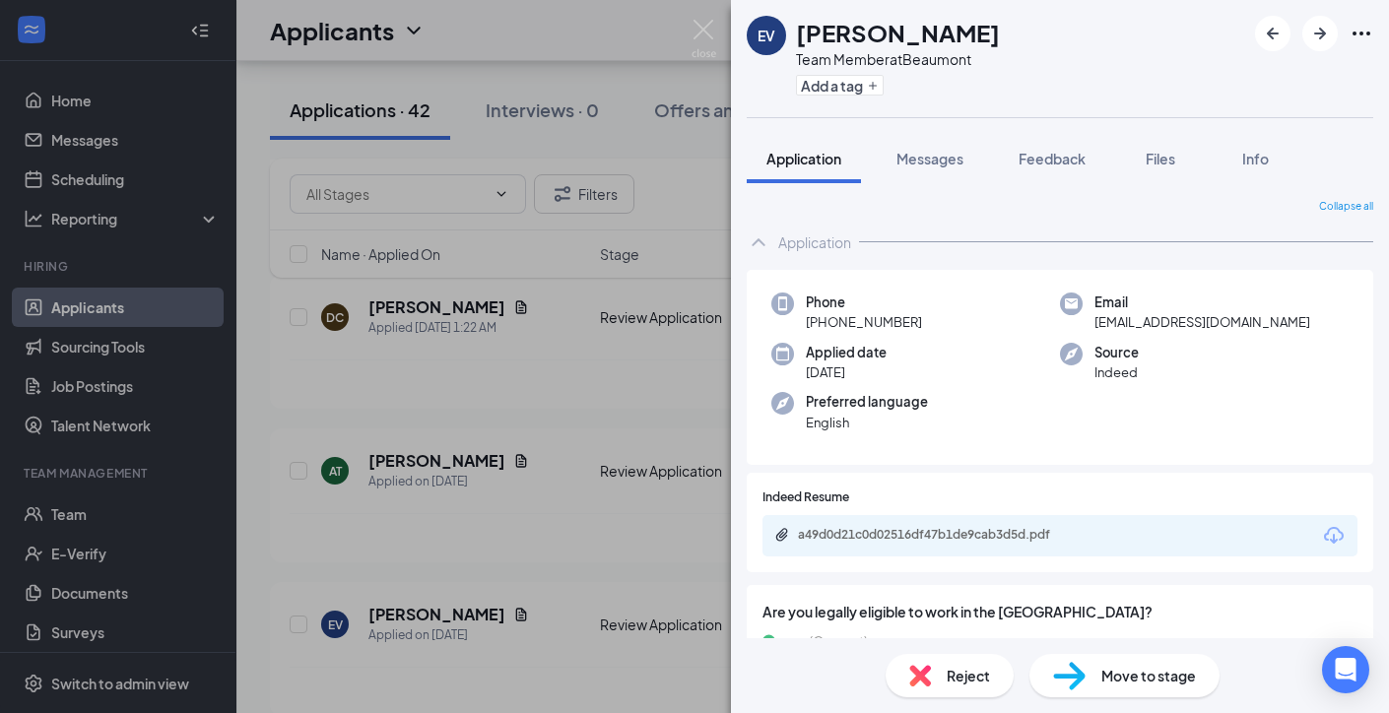
click at [553, 298] on div "EV Elijah Vallier Team Member at Beaumont Add a tag Application Messages Feedba…" at bounding box center [694, 356] width 1389 height 713
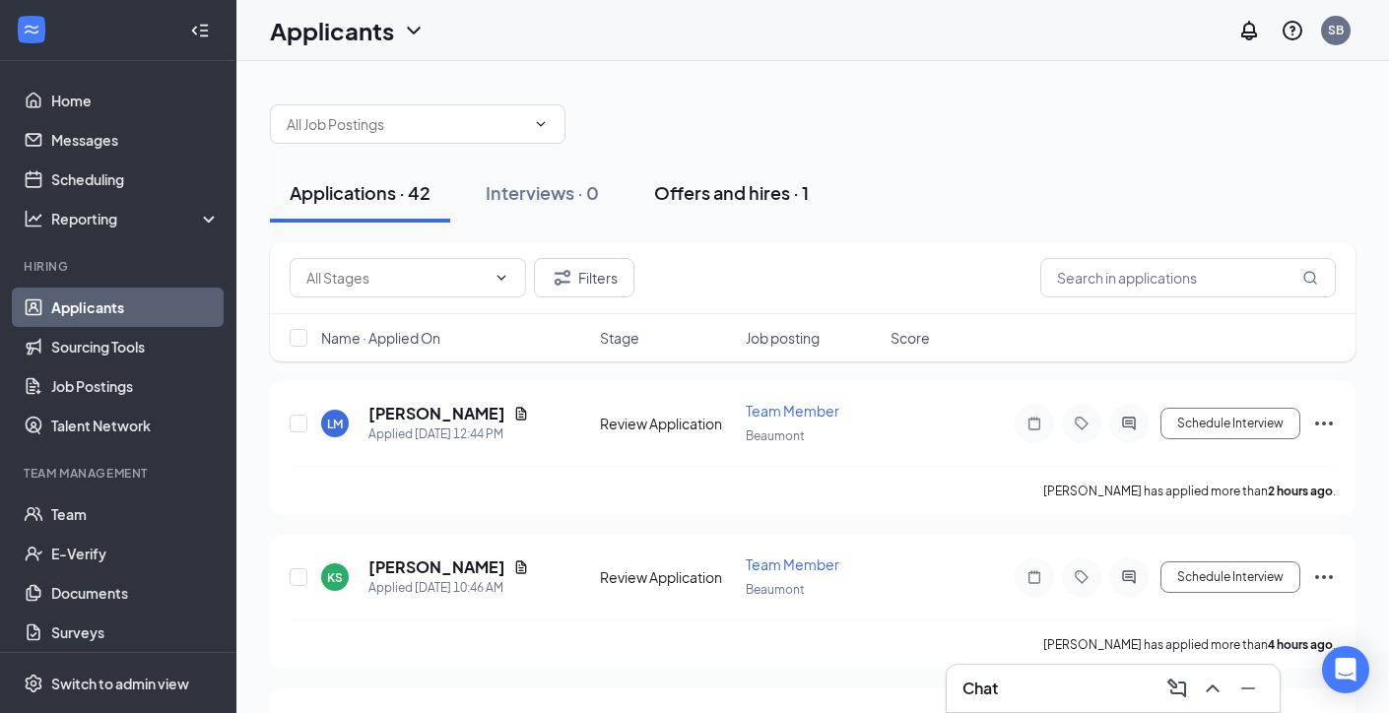
click at [697, 188] on div "Offers and hires · 1" at bounding box center [731, 192] width 155 height 25
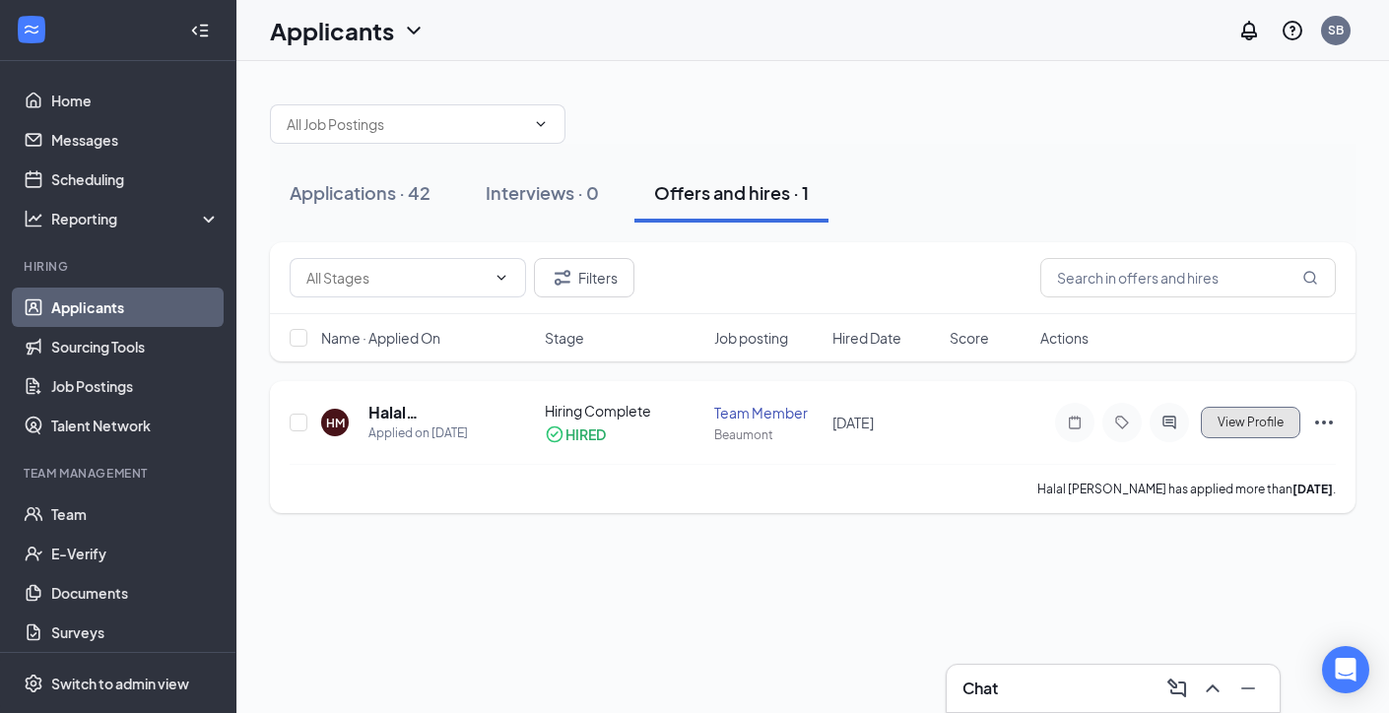
click at [1278, 432] on button "View Profile" at bounding box center [1250, 423] width 99 height 32
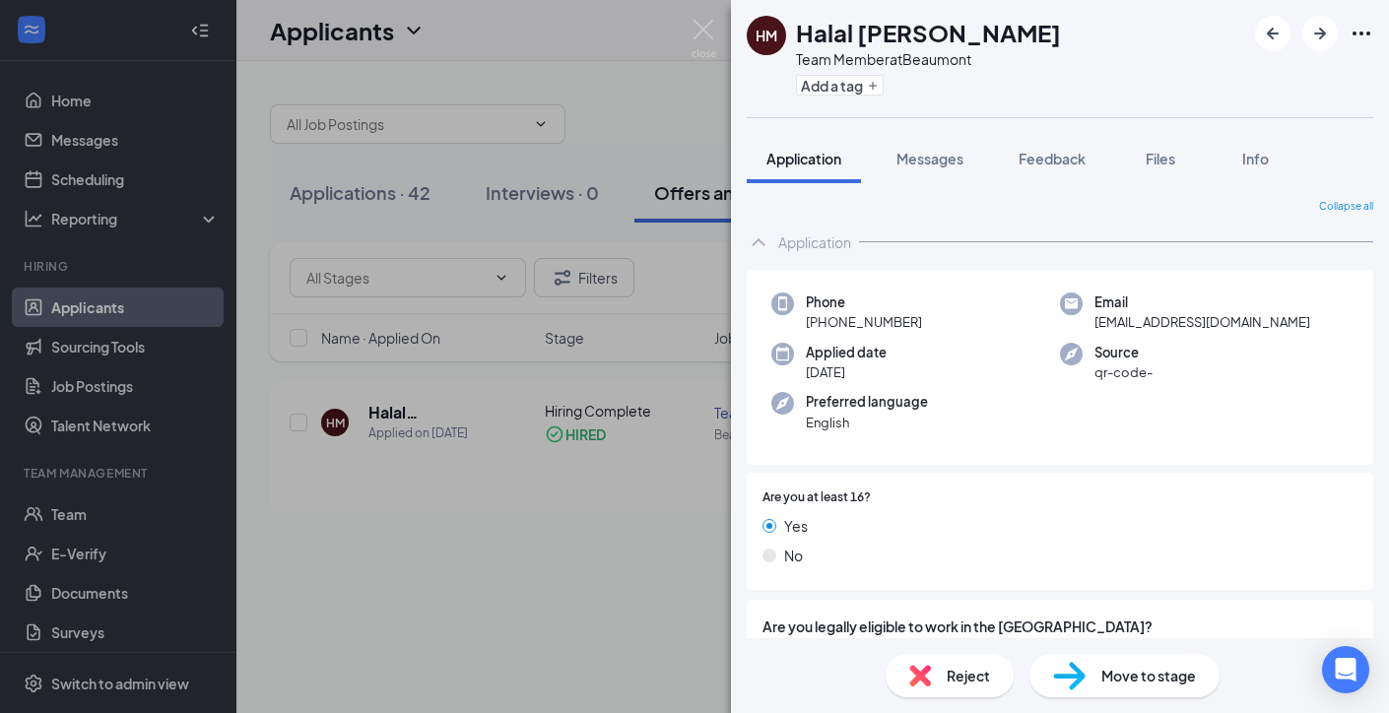
scroll to position [87, 0]
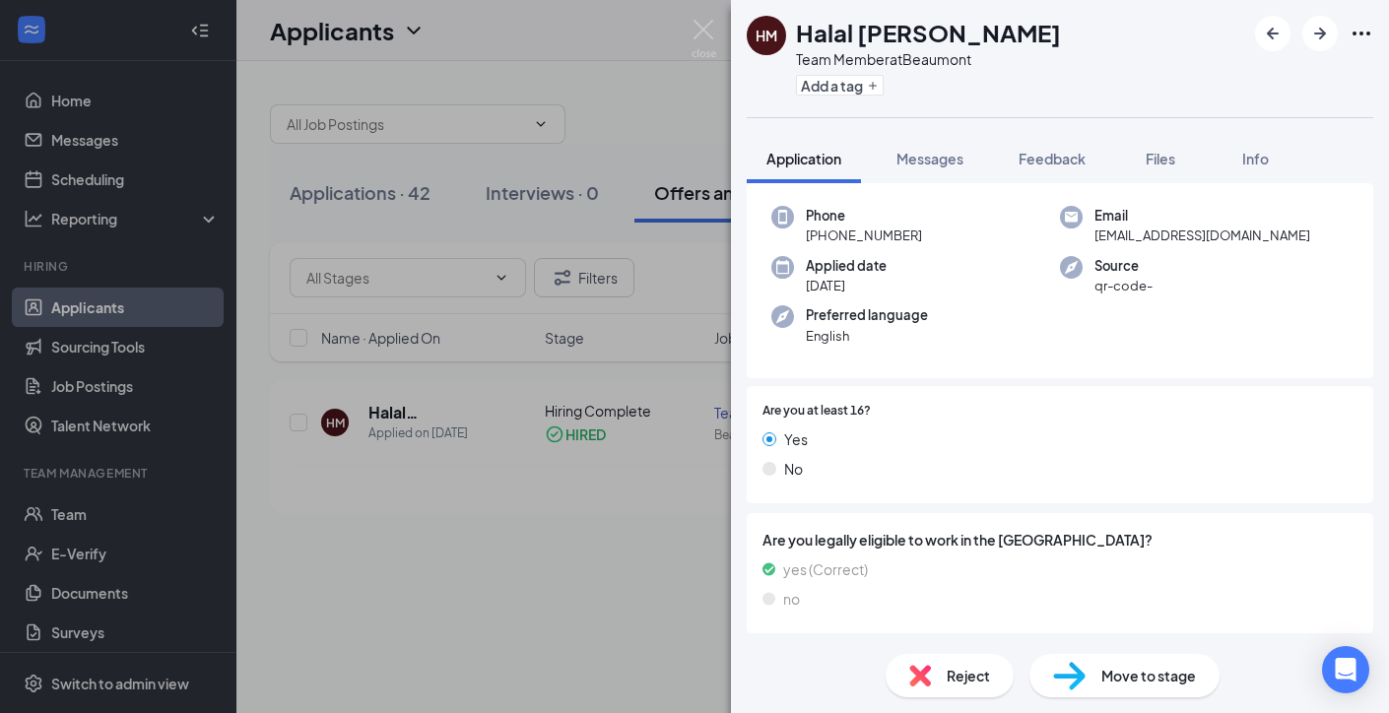
click at [580, 648] on div "HM Halal MUWWAKKIL Team Member at Beaumont Add a tag Application Messages Feedb…" at bounding box center [694, 356] width 1389 height 713
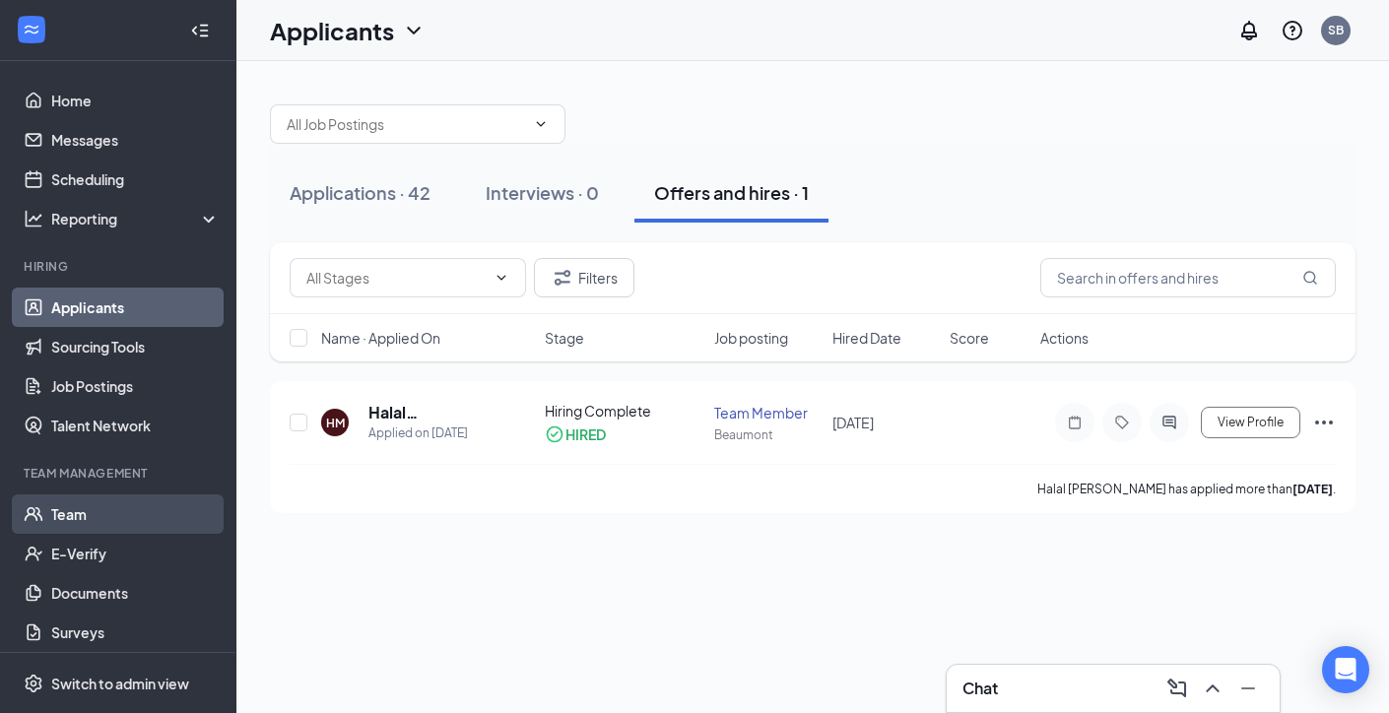
click at [111, 510] on link "Team" at bounding box center [135, 514] width 168 height 39
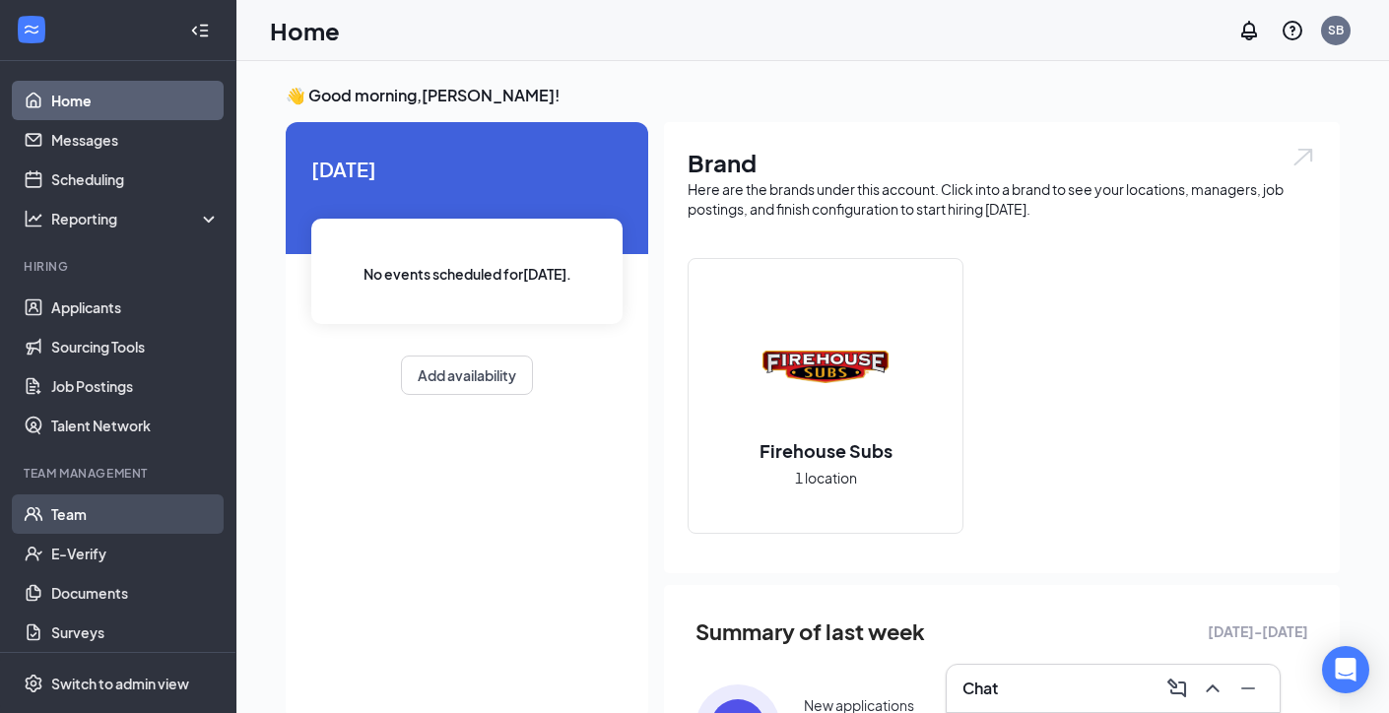
click at [68, 506] on link "Team" at bounding box center [135, 514] width 168 height 39
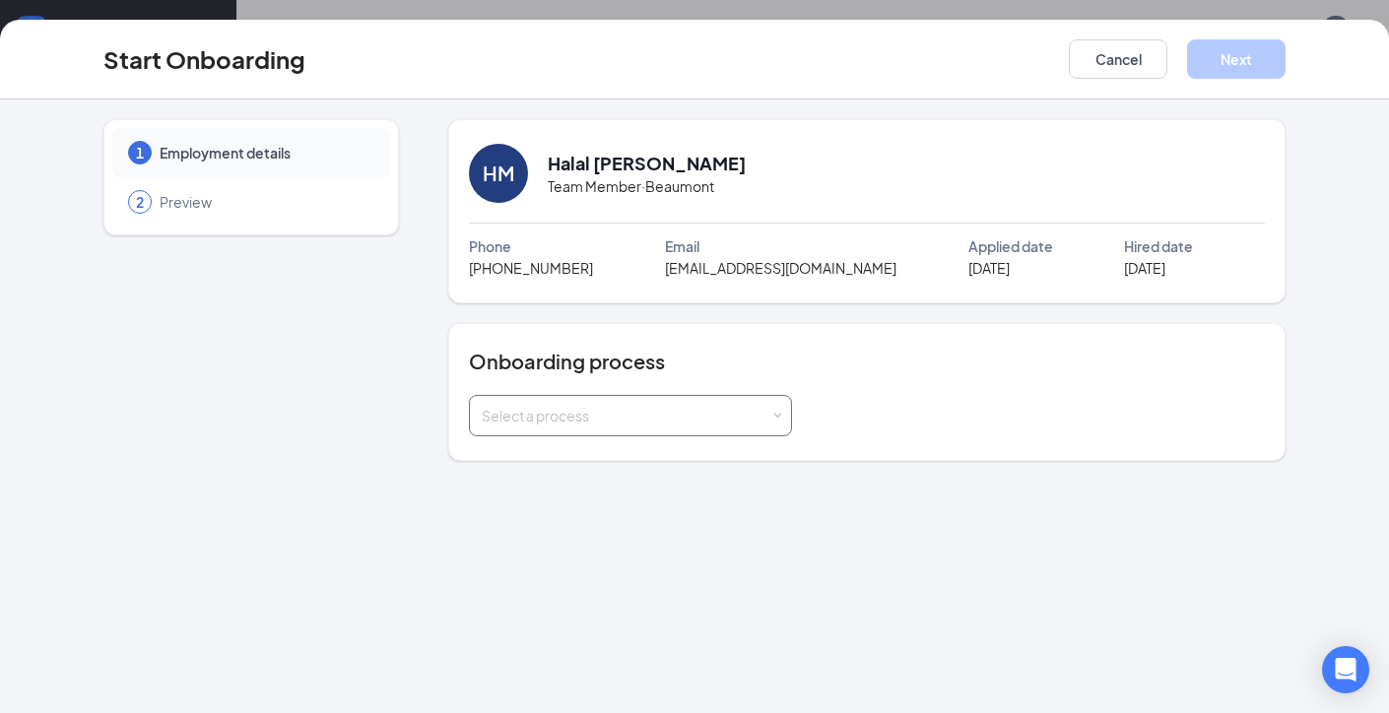
click at [532, 411] on div "Select a process" at bounding box center [626, 416] width 289 height 20
click at [578, 468] on li "New Hire Onboarding Process" at bounding box center [630, 457] width 323 height 35
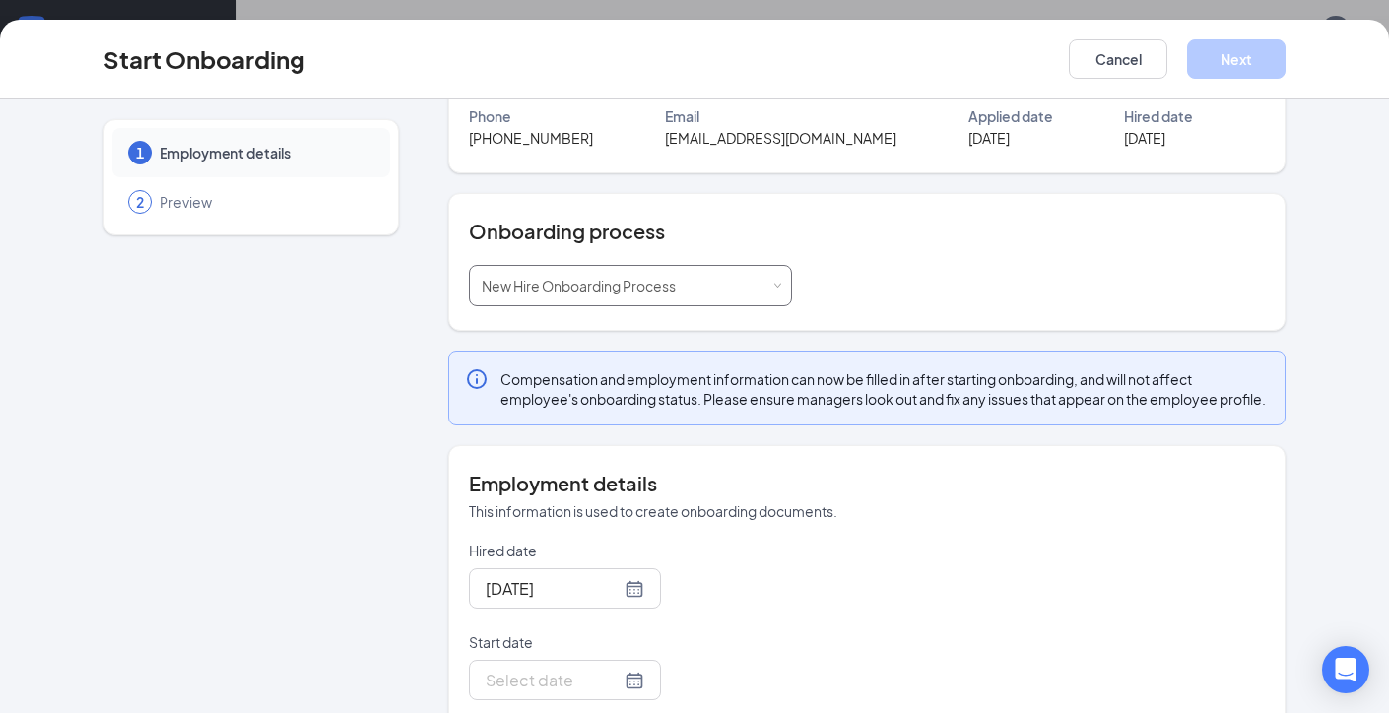
scroll to position [274, 0]
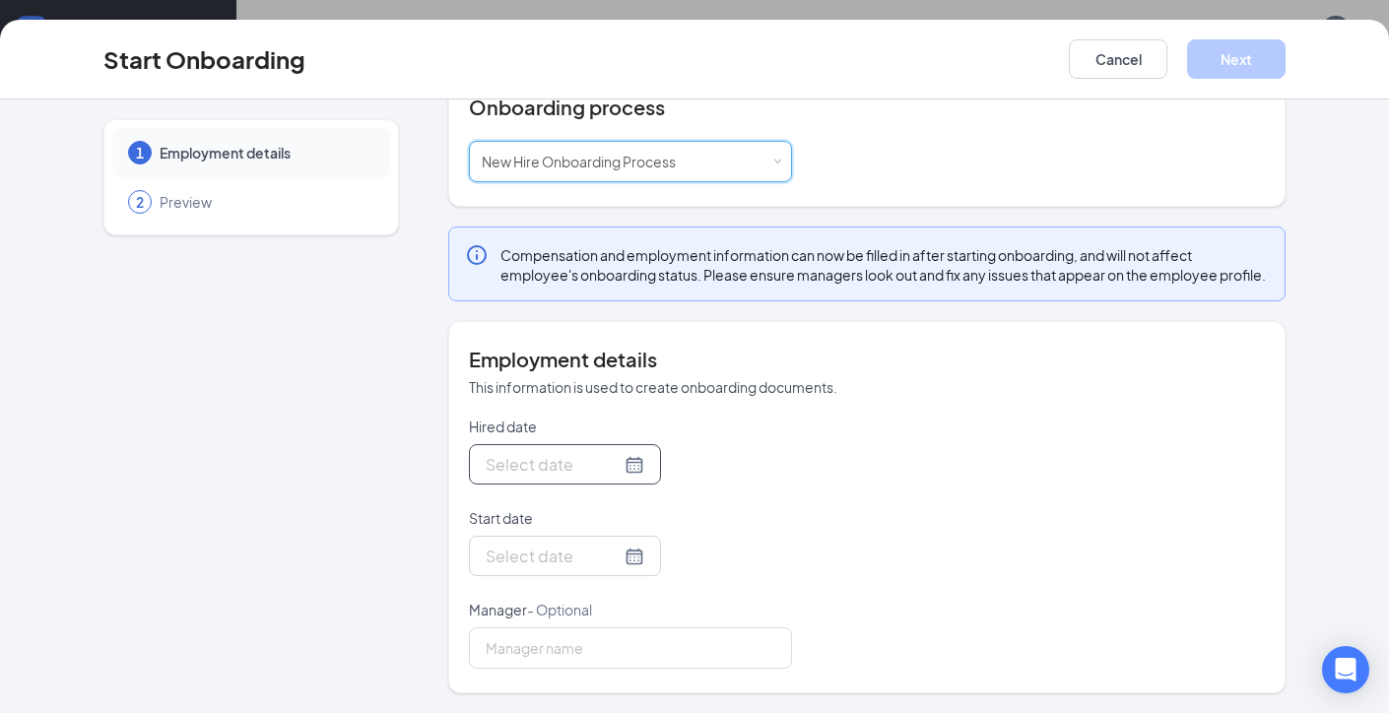
click at [615, 462] on div at bounding box center [565, 464] width 159 height 25
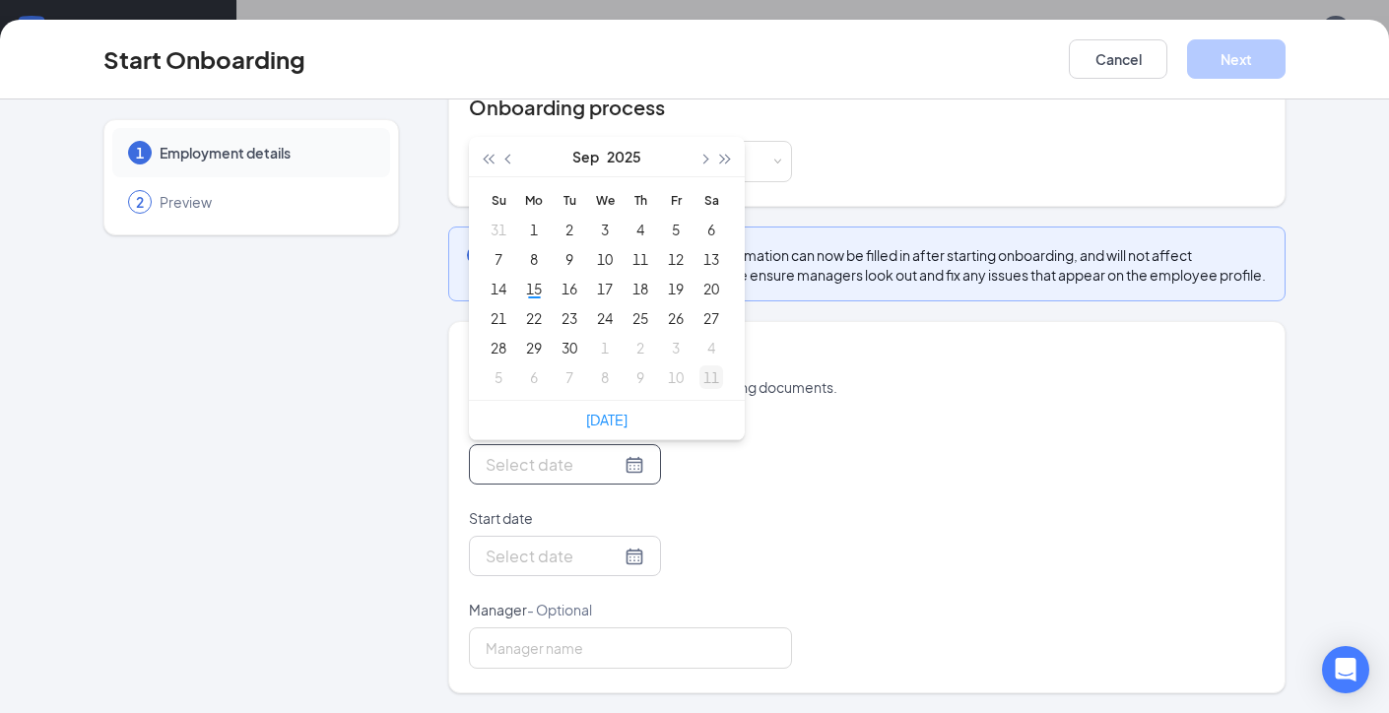
type input "Oct 11, 2025"
type input "Sep 5, 2025"
click at [699, 162] on button "button" at bounding box center [704, 156] width 22 height 39
type input "Oct 13, 2025"
click at [535, 288] on div "13" at bounding box center [534, 289] width 24 height 24
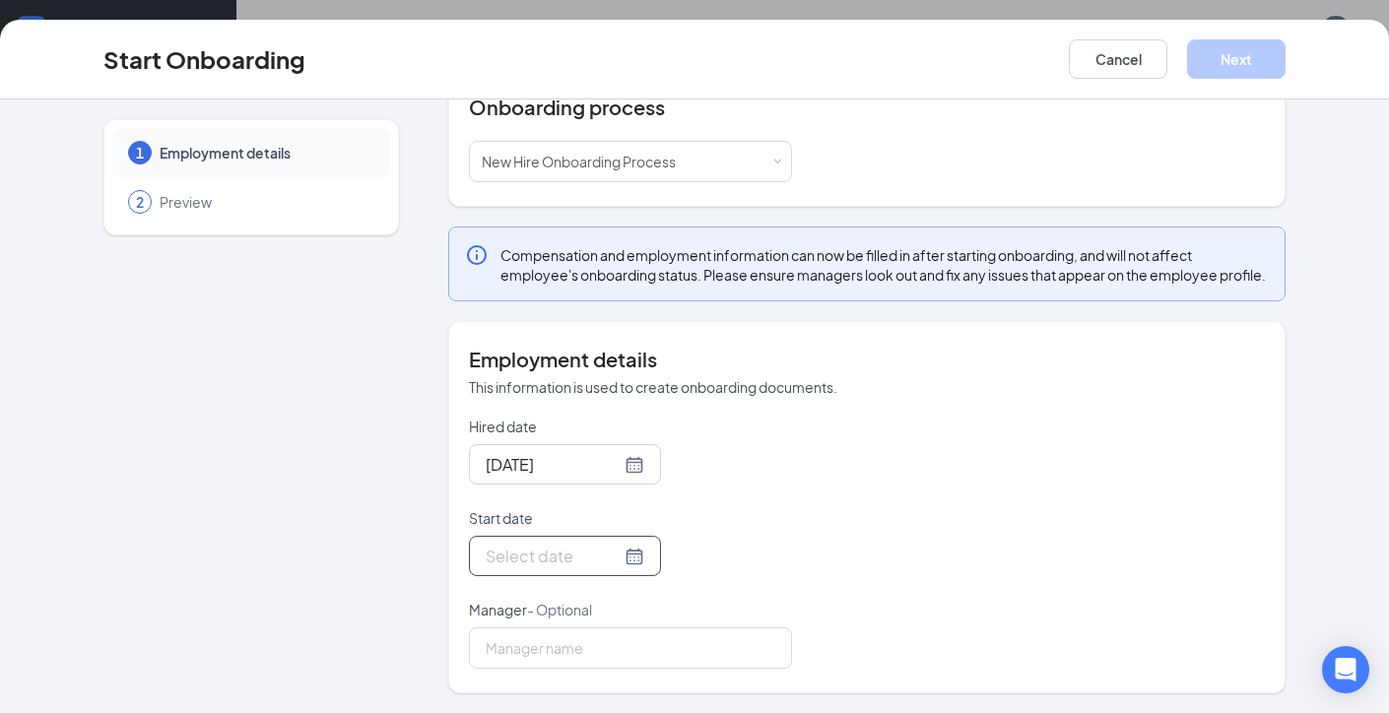
click at [617, 548] on div at bounding box center [565, 556] width 159 height 25
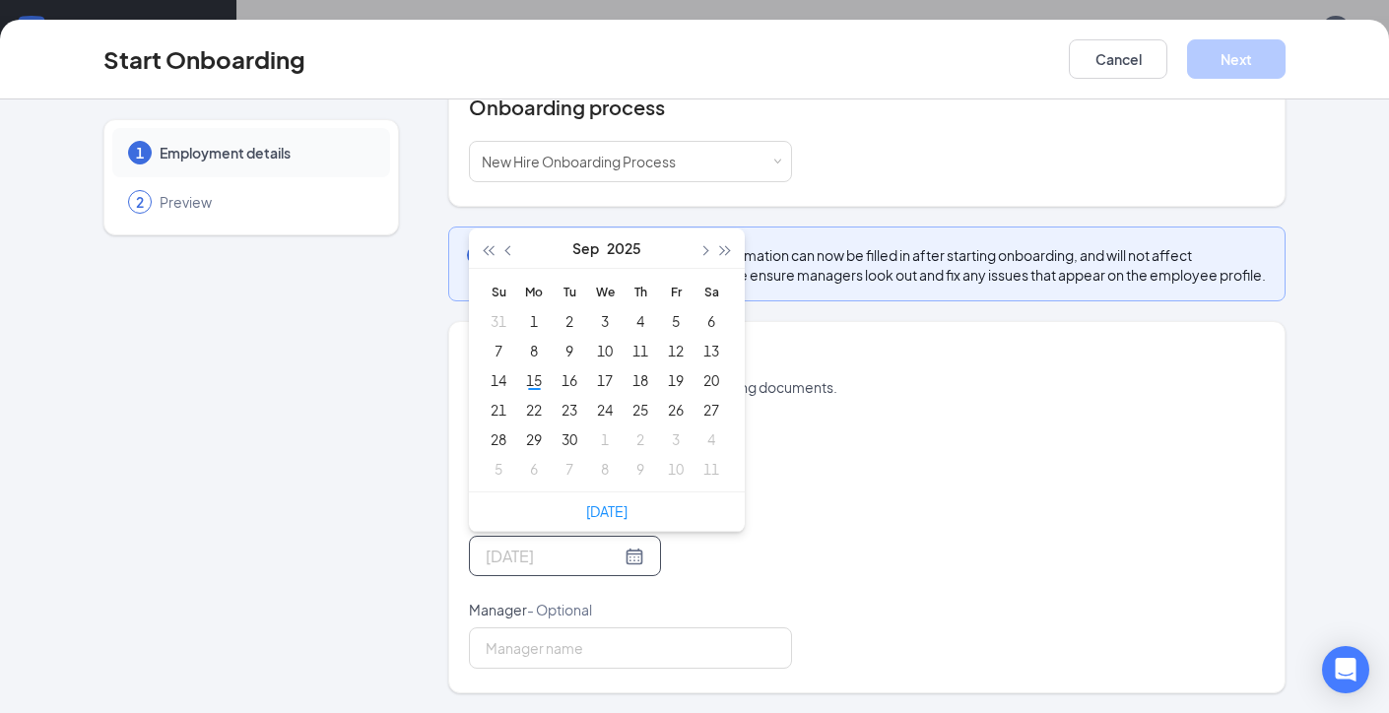
type input "Sep 3, 2025"
click at [700, 250] on span "button" at bounding box center [703, 251] width 10 height 10
type input "Oct 13, 2025"
click at [540, 374] on div "13" at bounding box center [534, 380] width 24 height 24
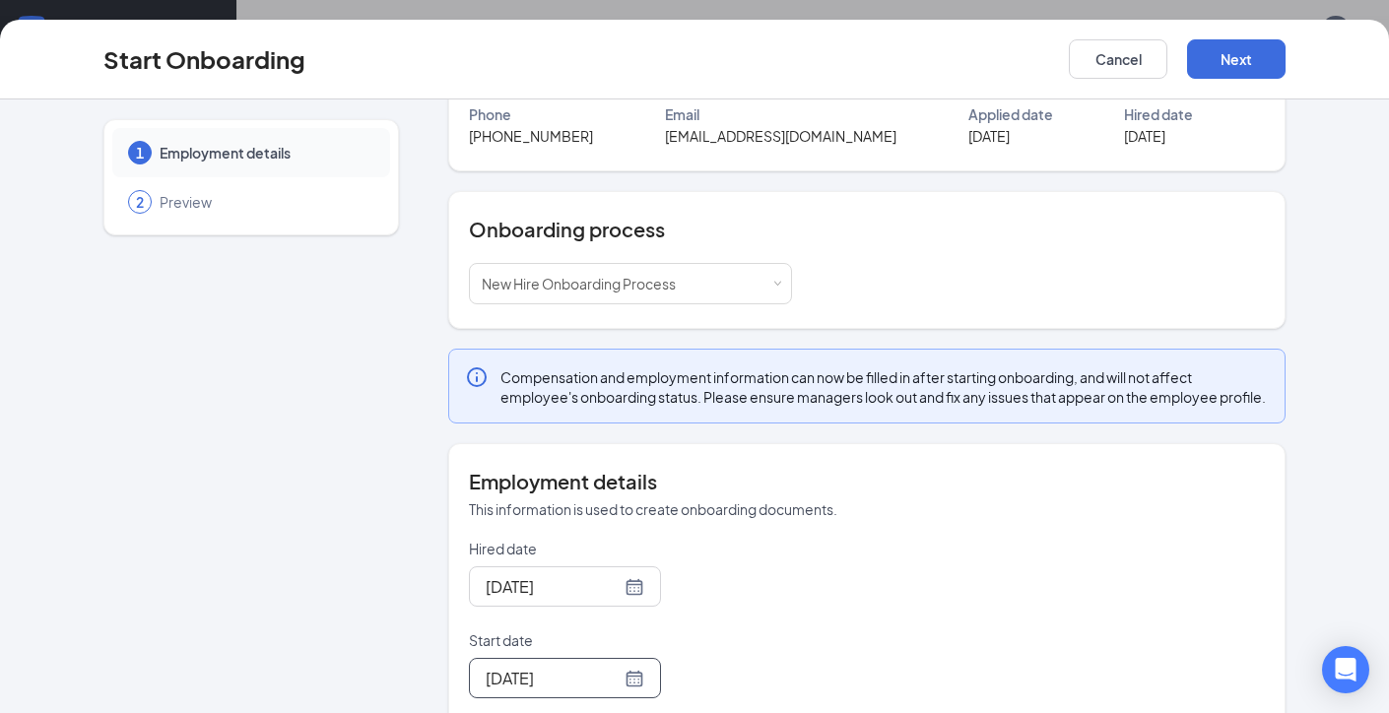
scroll to position [94, 0]
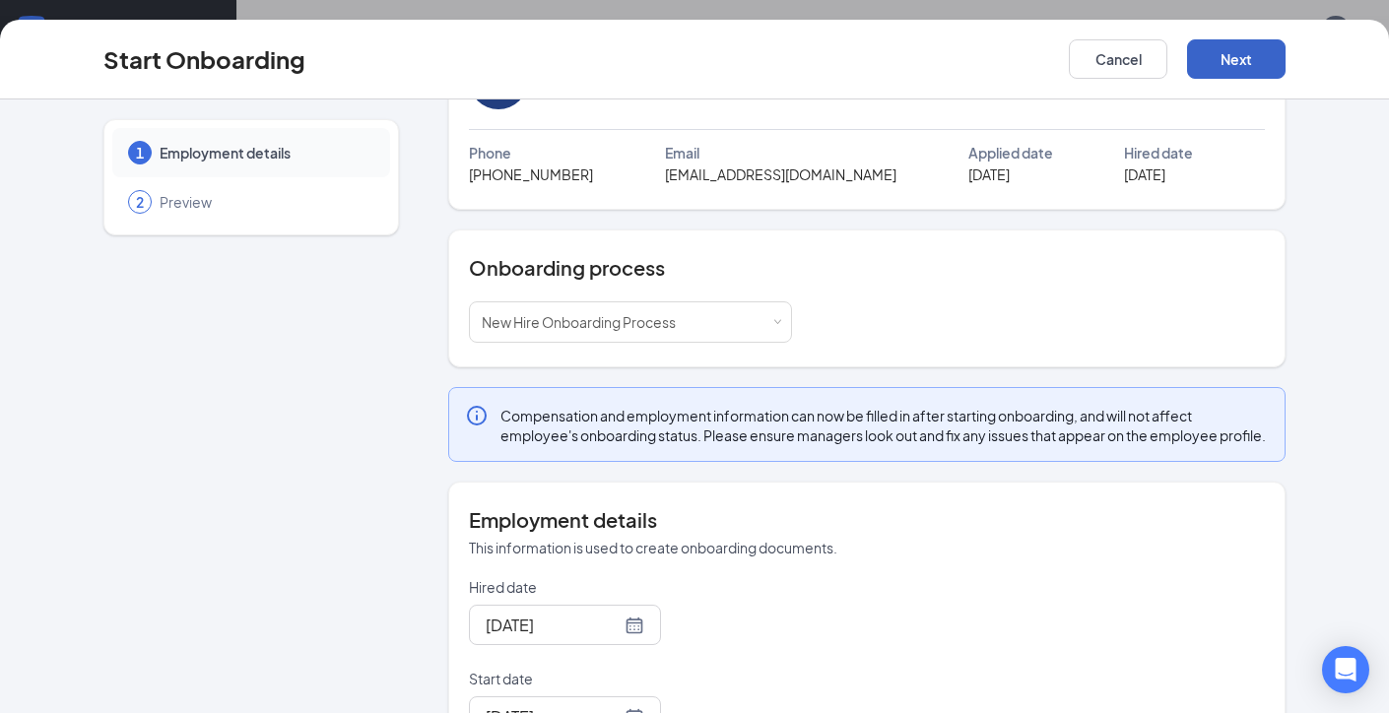
click at [1224, 58] on button "Next" at bounding box center [1236, 58] width 99 height 39
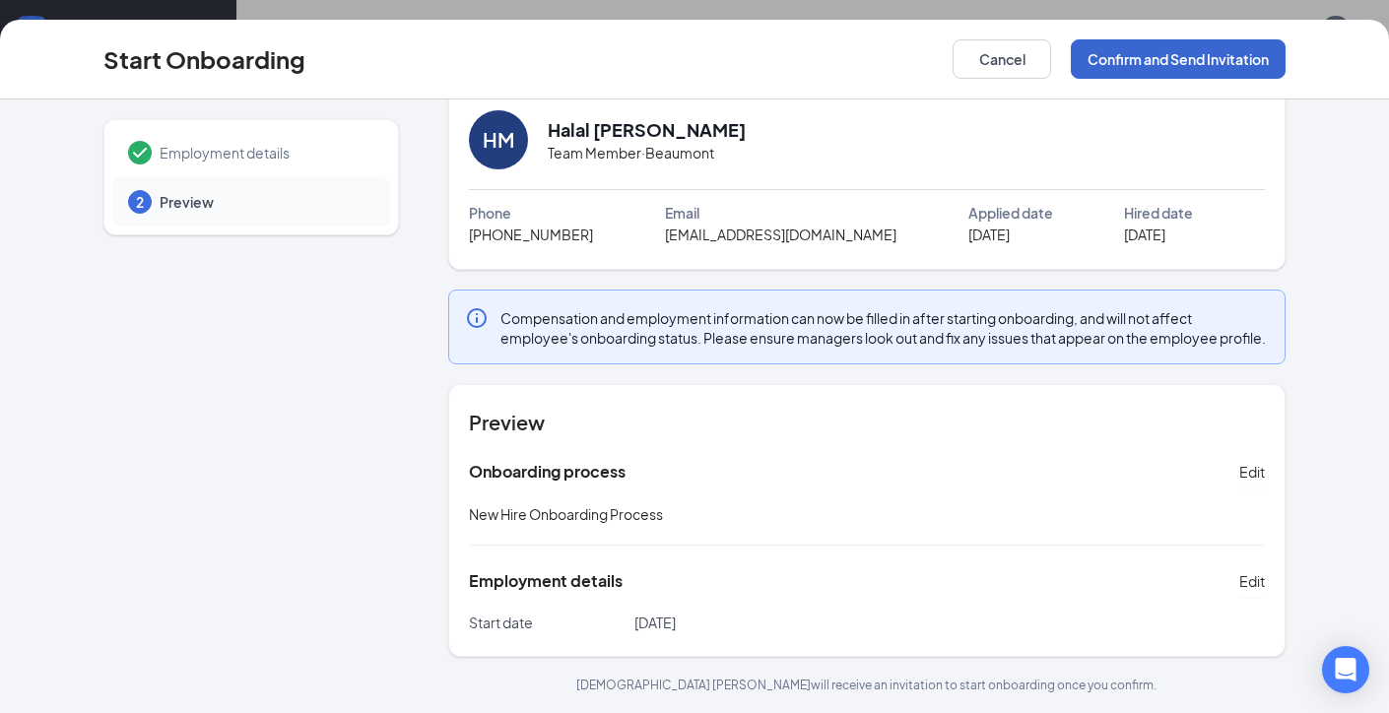
scroll to position [53, 0]
click at [1224, 58] on button "Confirm and Send Invitation" at bounding box center [1178, 58] width 215 height 39
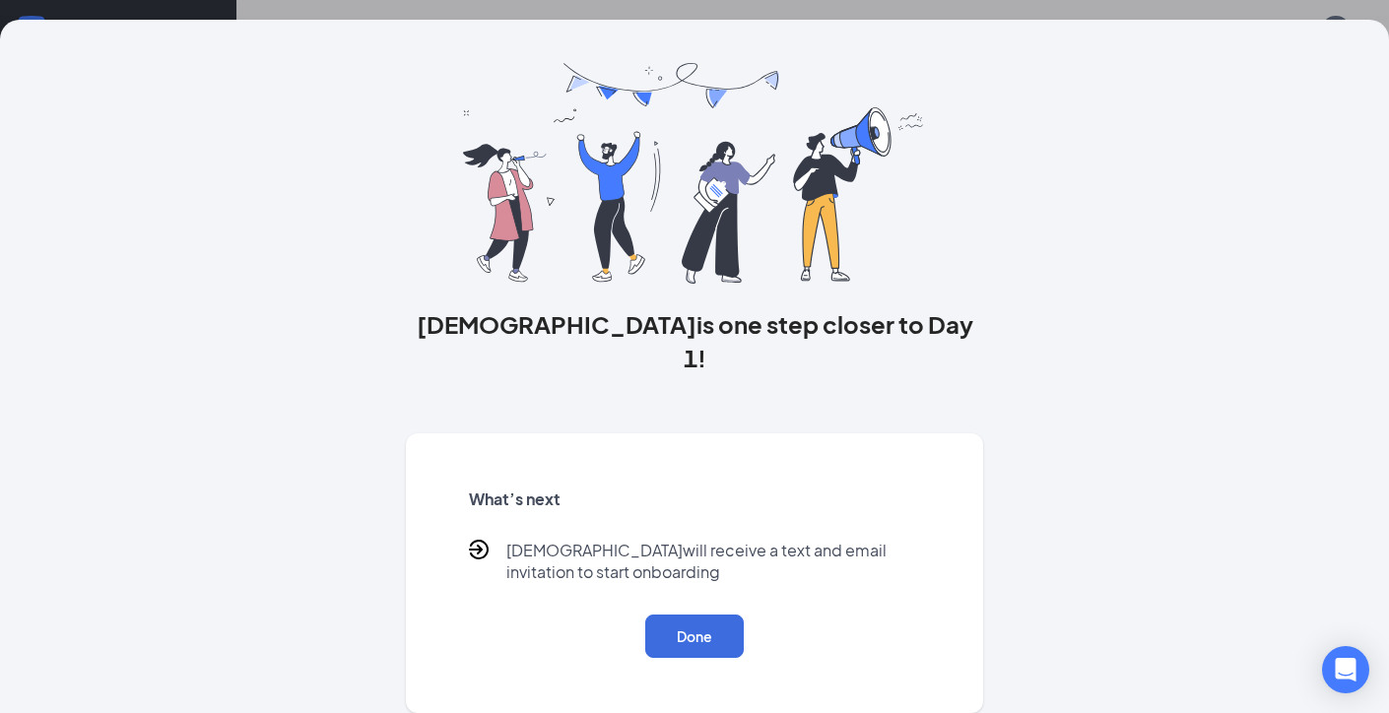
scroll to position [0, 0]
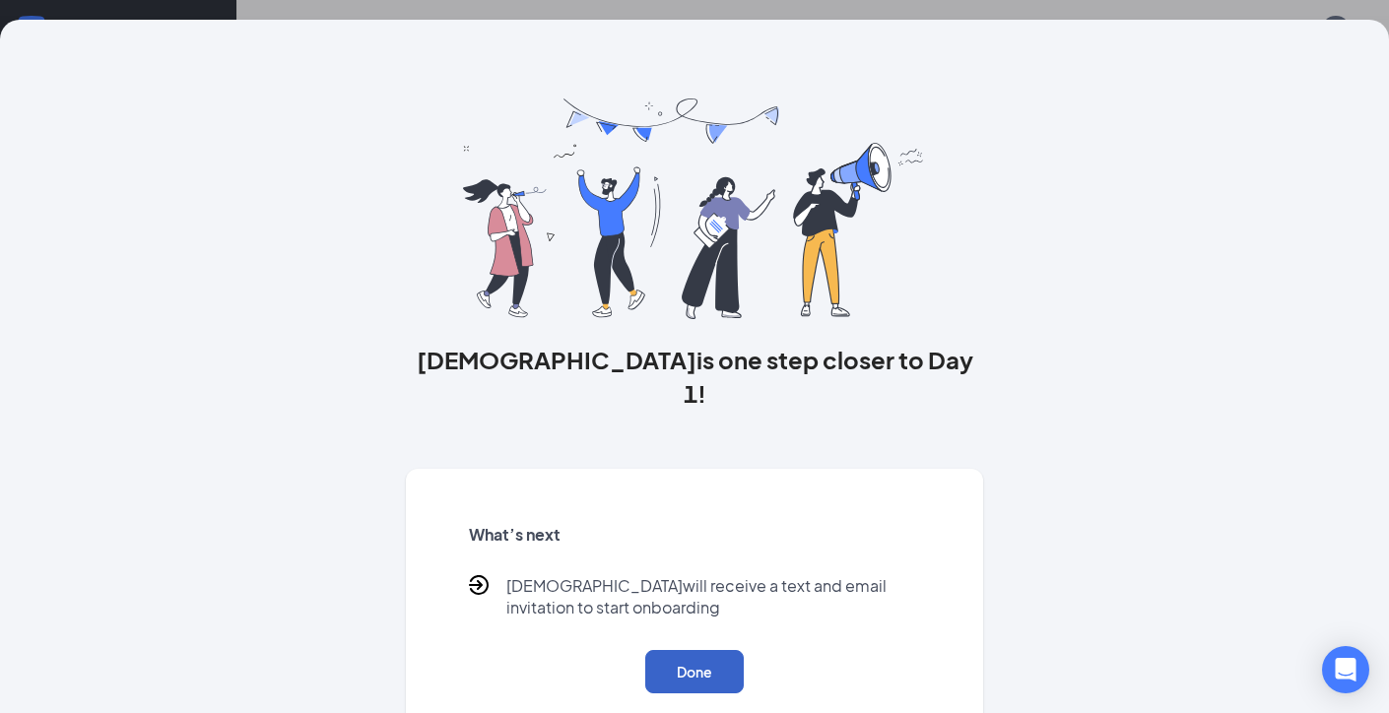
click at [722, 650] on button "Done" at bounding box center [694, 671] width 99 height 43
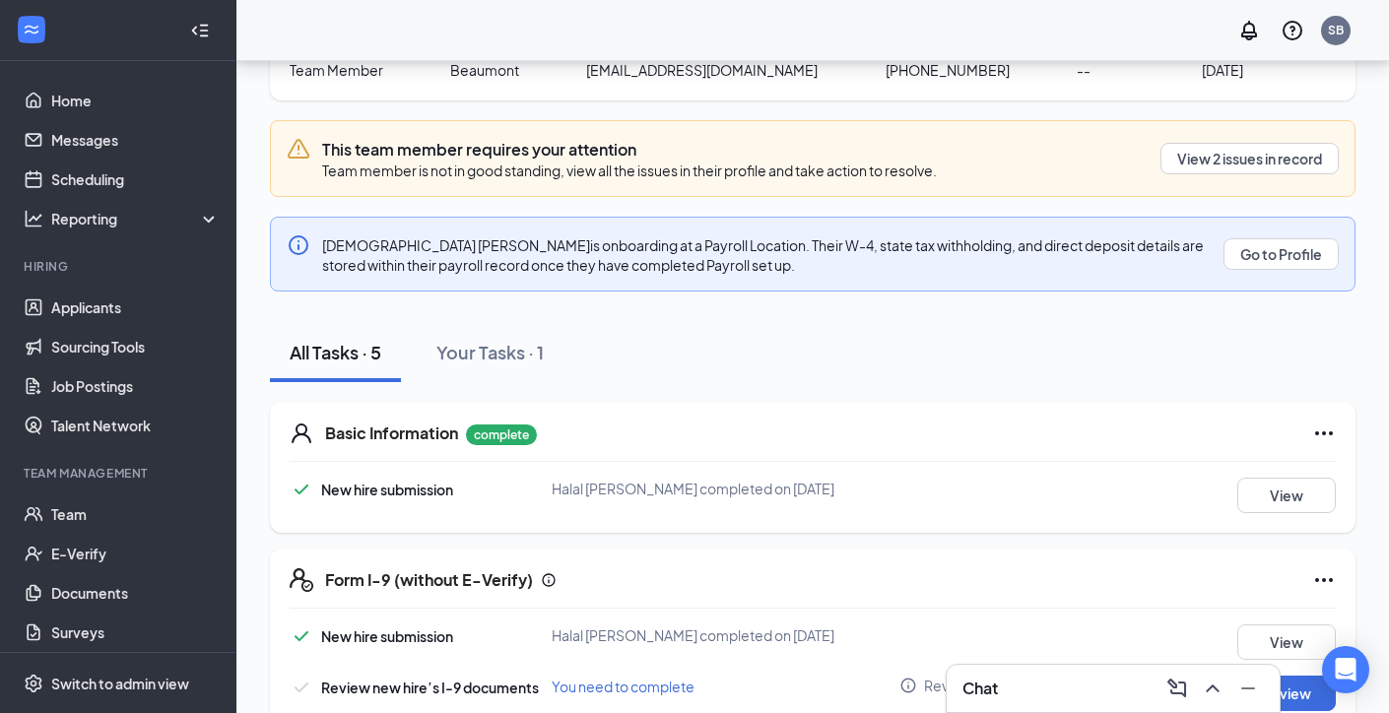
scroll to position [230, 0]
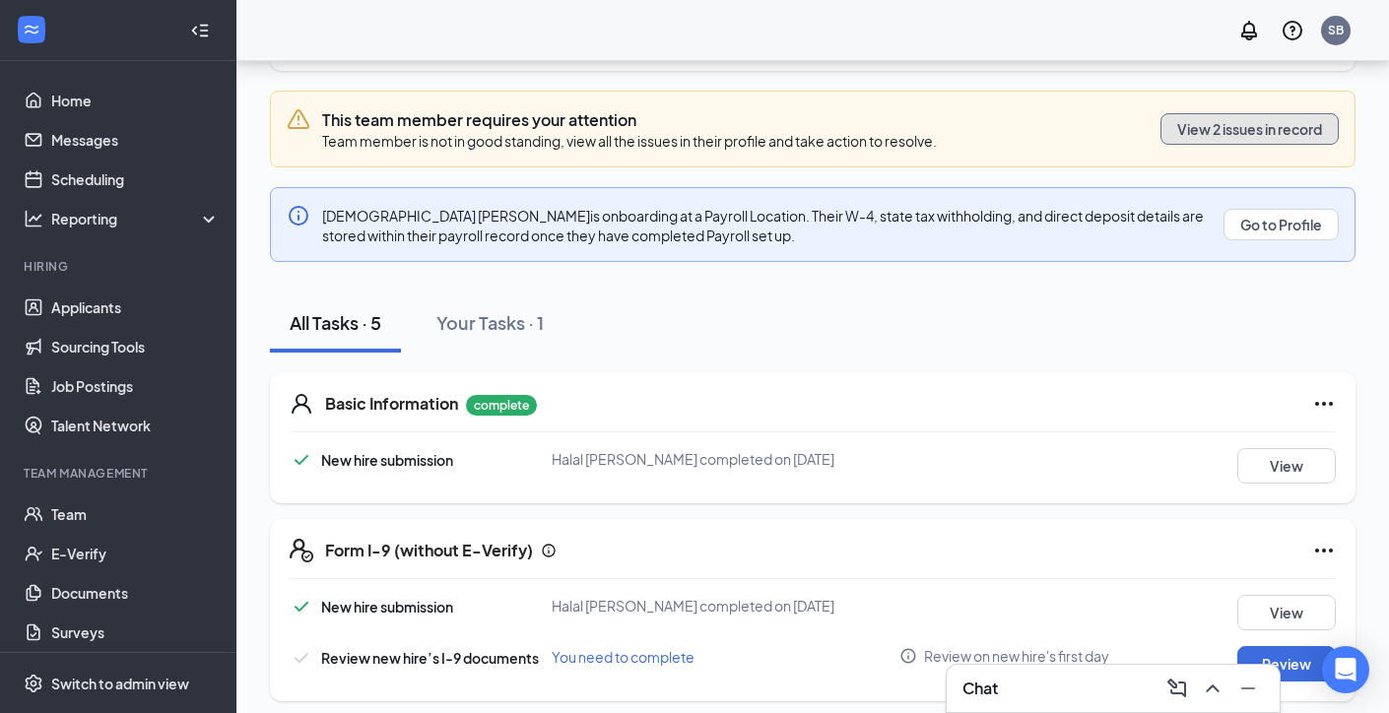
click at [1221, 133] on button "View 2 issues in record" at bounding box center [1249, 129] width 178 height 32
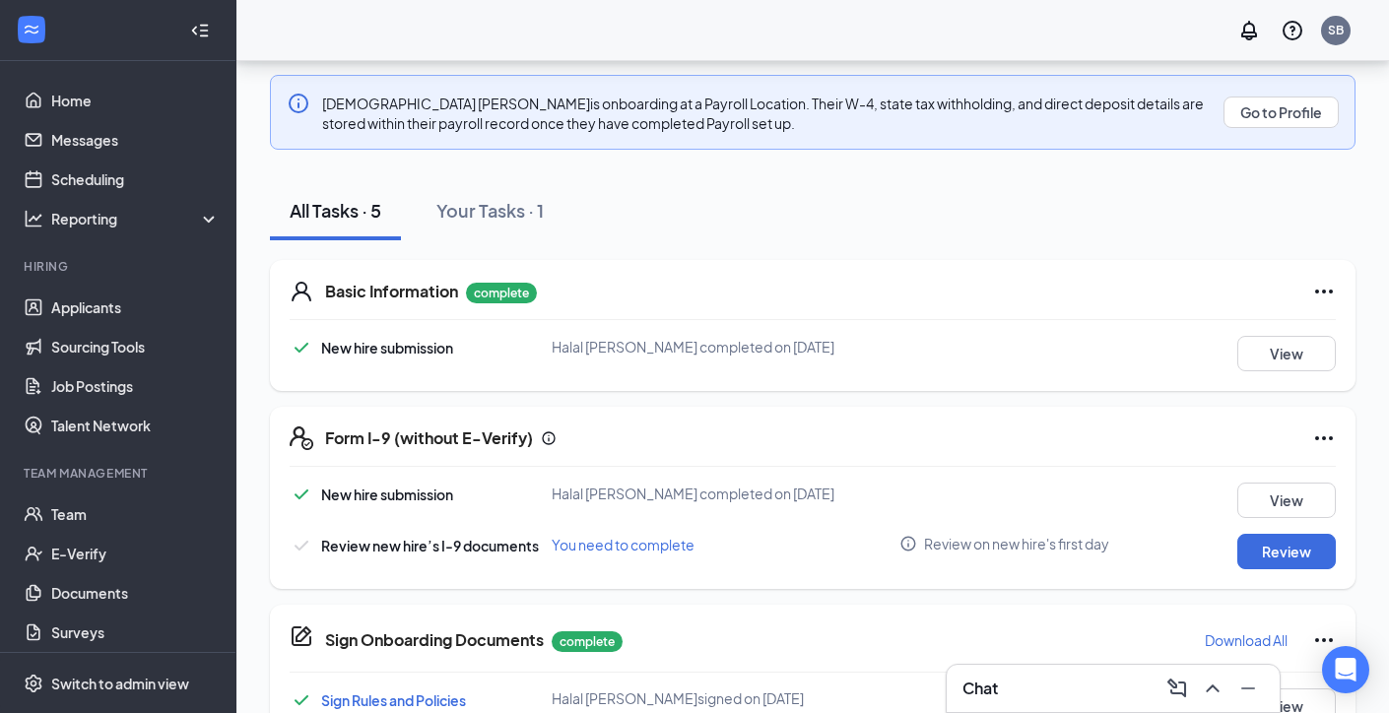
scroll to position [260, 0]
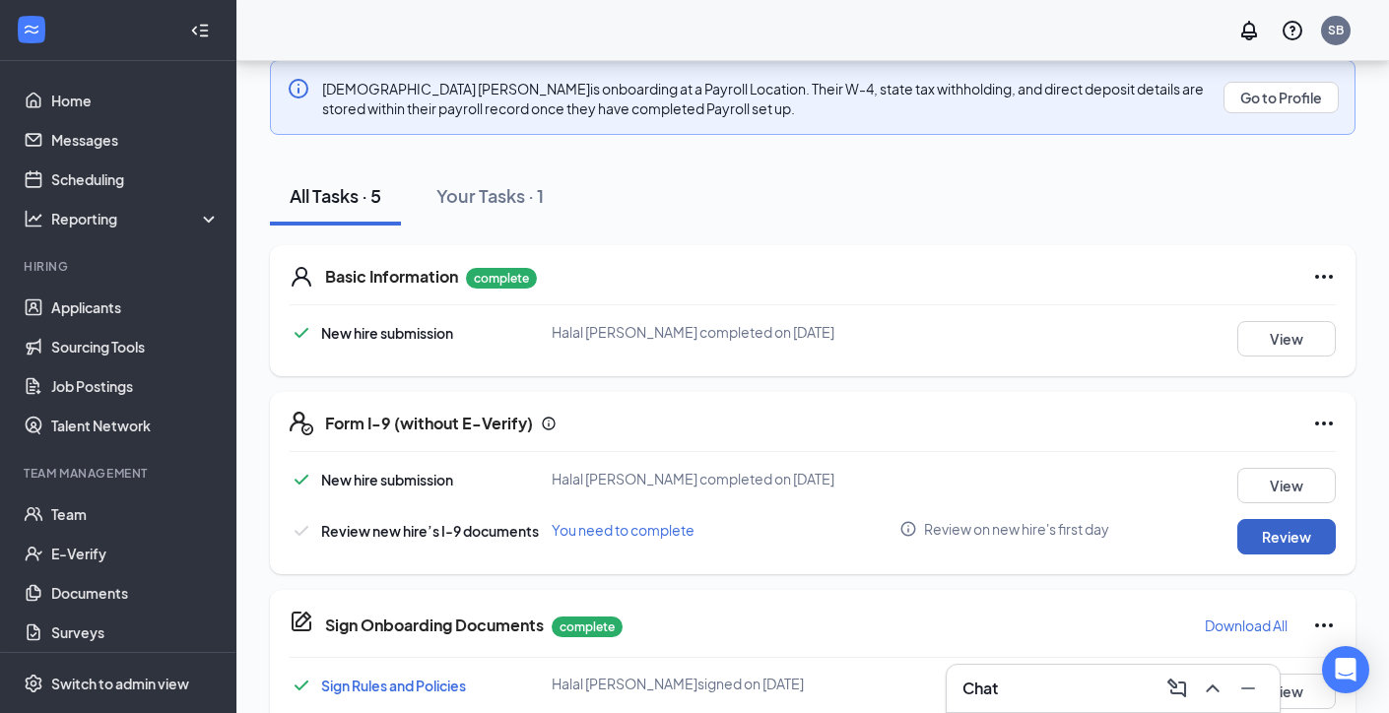
click at [1295, 536] on button "Review" at bounding box center [1286, 536] width 99 height 35
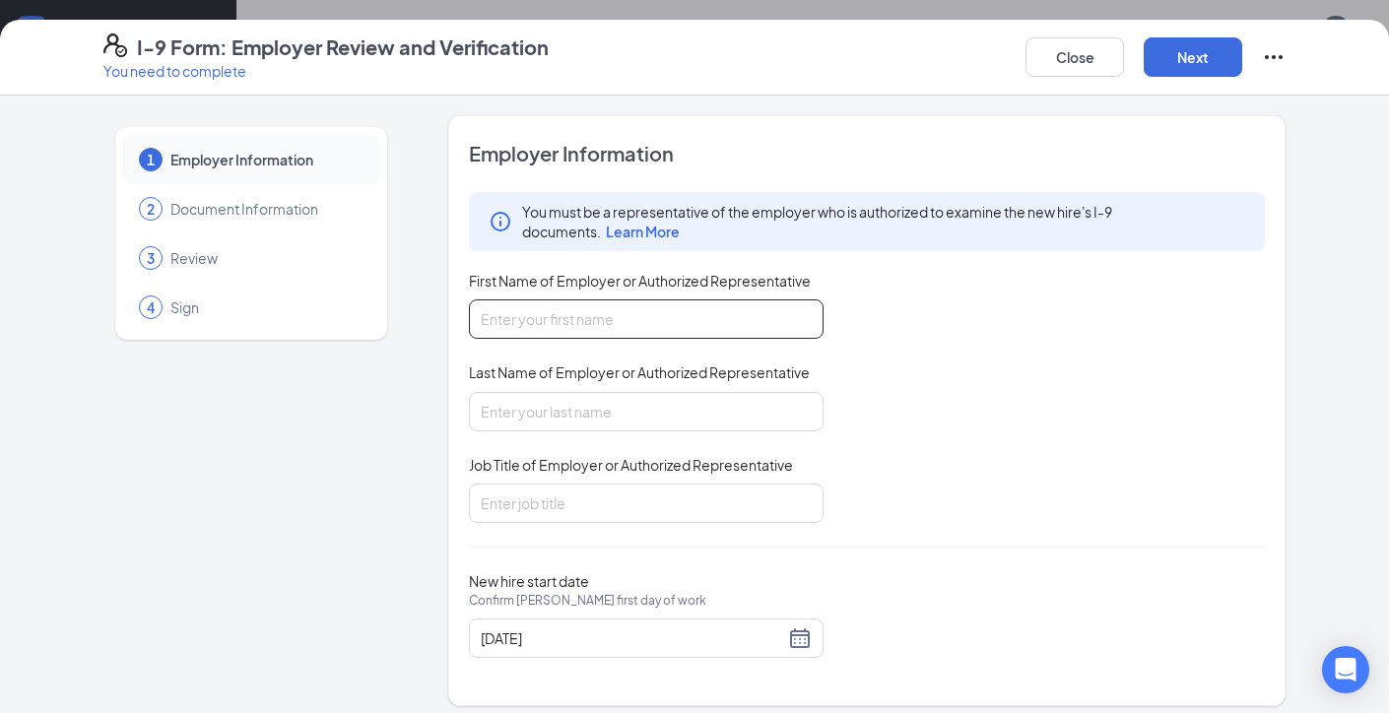
click at [618, 335] on input "First Name of Employer or Authorized Representative" at bounding box center [646, 318] width 355 height 39
type input "Sergio"
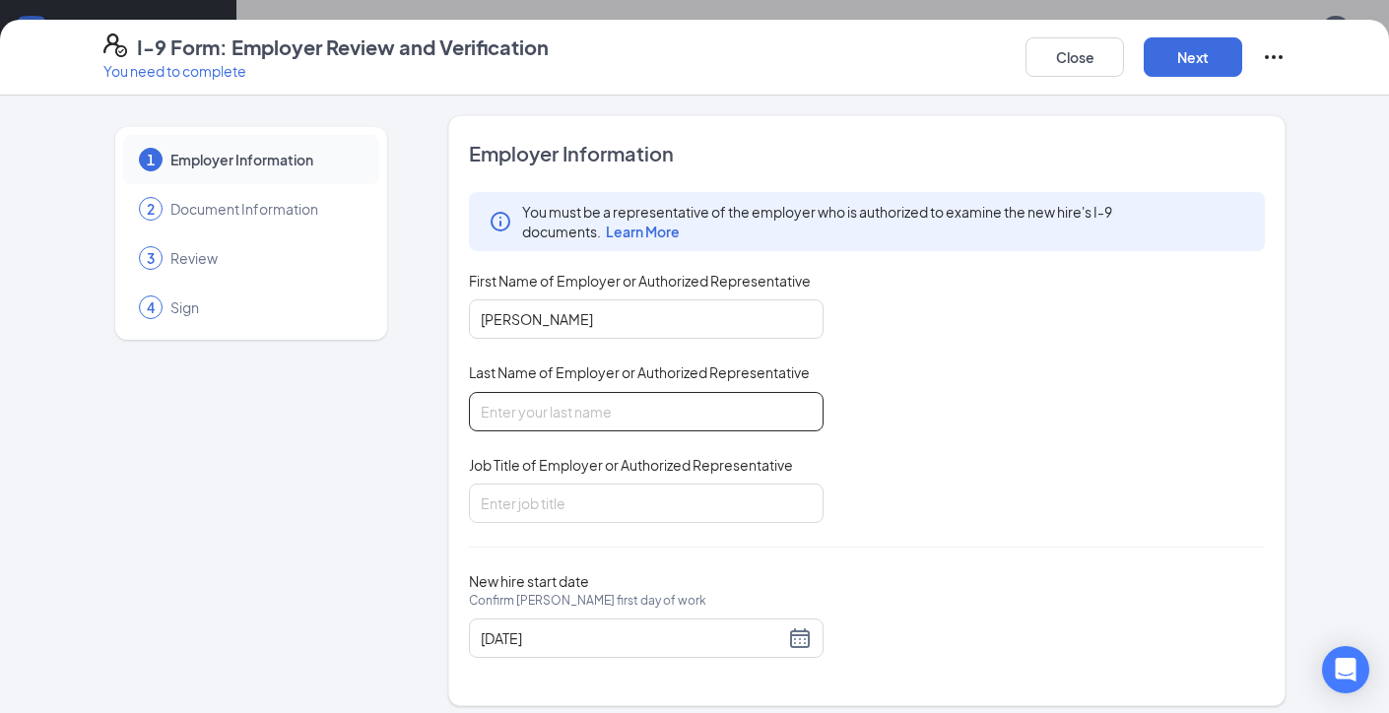
click at [615, 415] on input "Last Name of Employer or Authorized Representative" at bounding box center [646, 411] width 355 height 39
type input "Barrera"
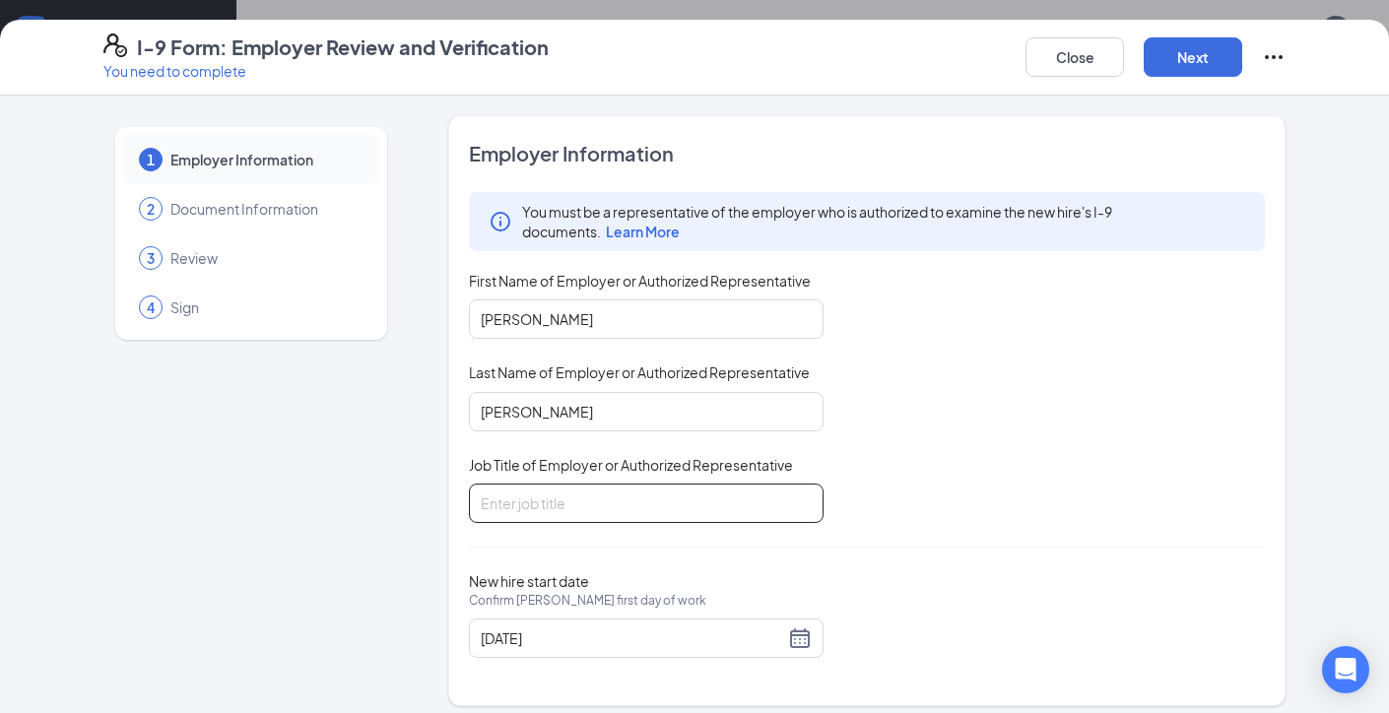
click at [603, 503] on input "Job Title of Employer or Authorized Representative" at bounding box center [646, 503] width 355 height 39
type input "Supervisior"
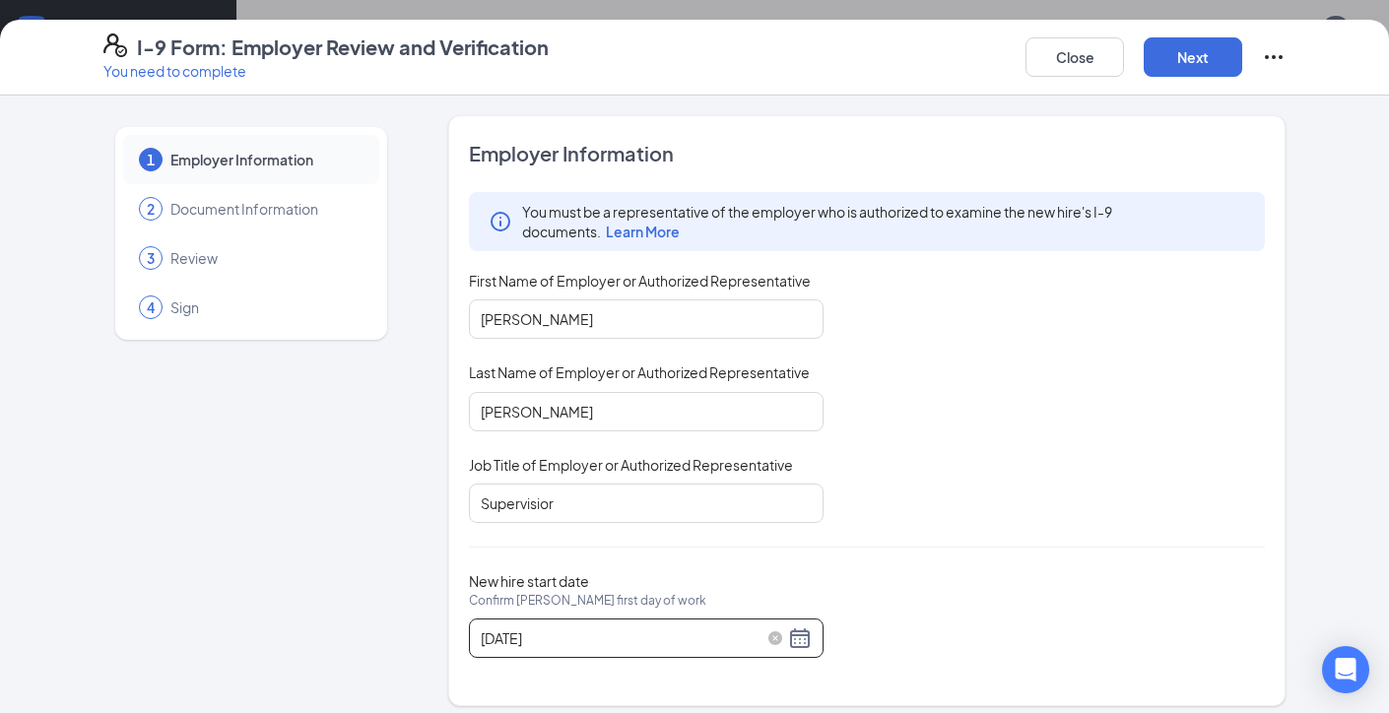
click at [807, 633] on div "10/13/2025" at bounding box center [646, 639] width 331 height 24
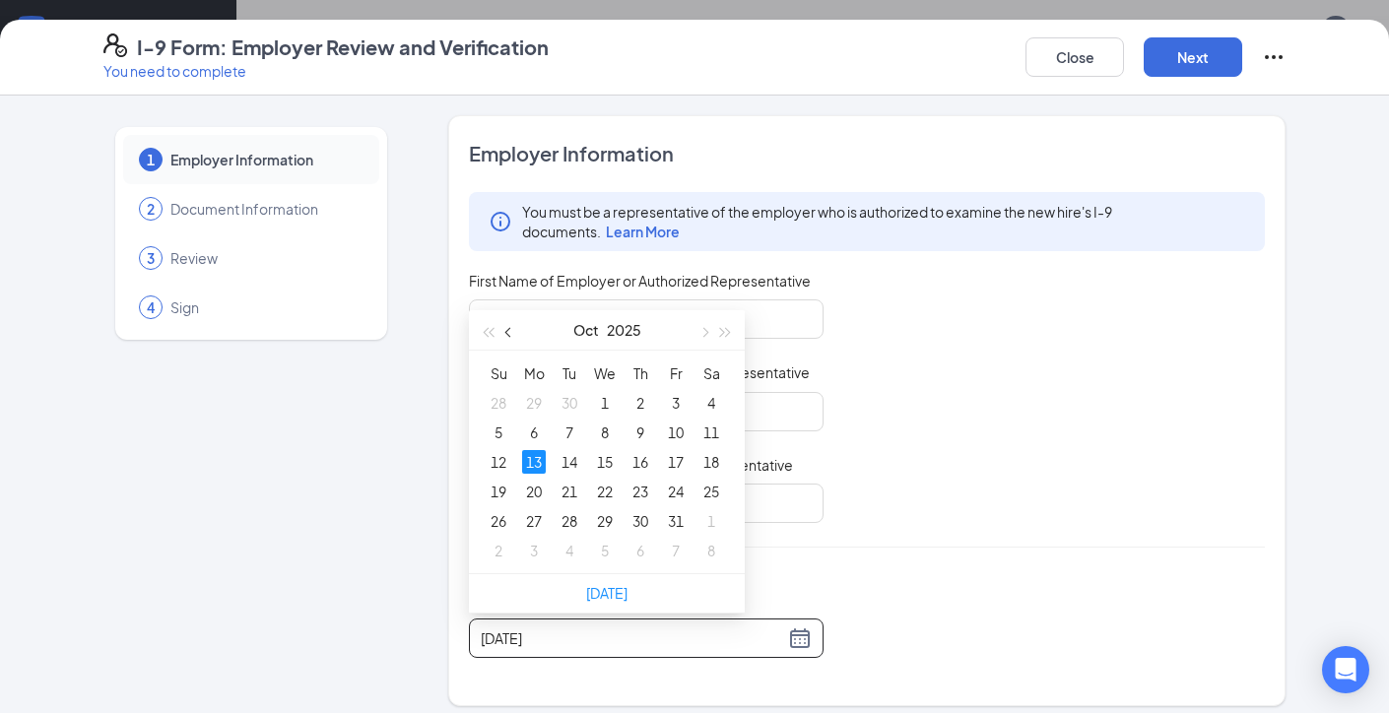
click at [508, 329] on span "button" at bounding box center [510, 333] width 10 height 10
click at [703, 323] on button "button" at bounding box center [704, 329] width 22 height 39
type input "10/13/2025"
click at [541, 464] on div "13" at bounding box center [534, 462] width 24 height 24
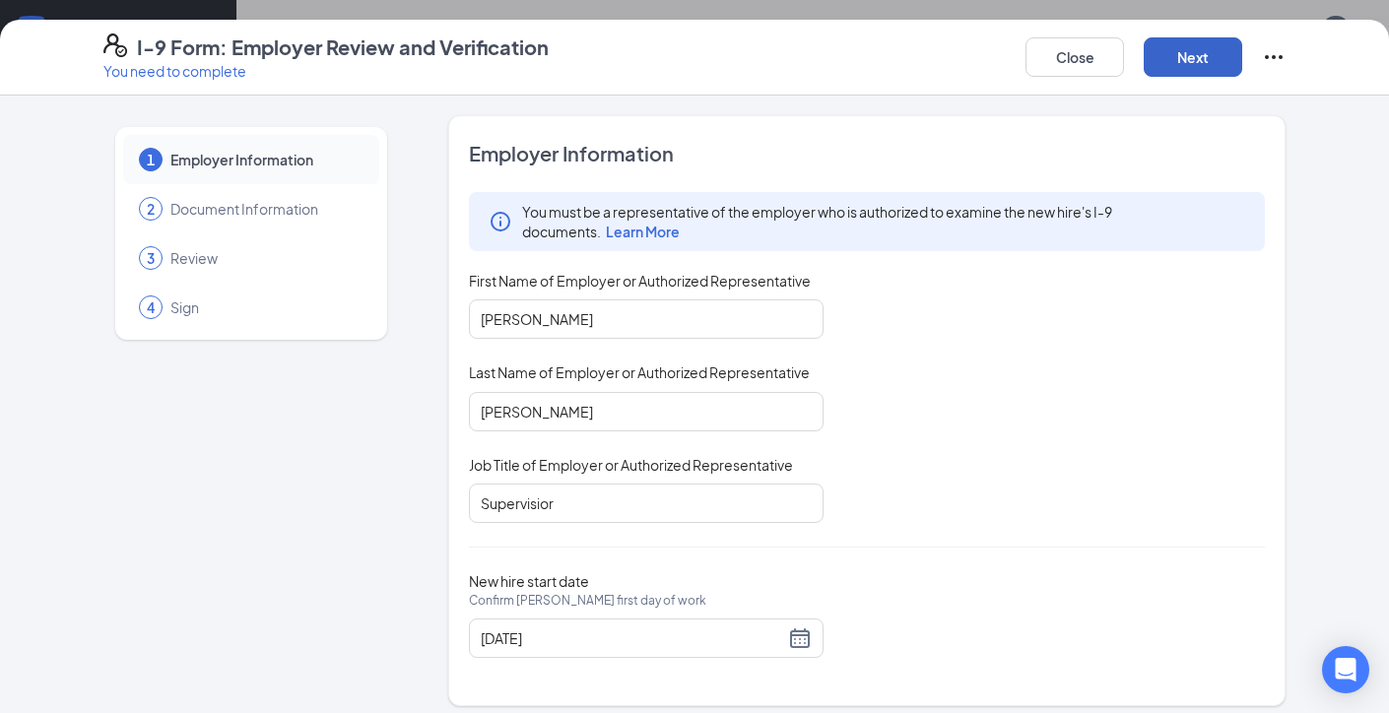
click at [1199, 56] on button "Next" at bounding box center [1193, 56] width 99 height 39
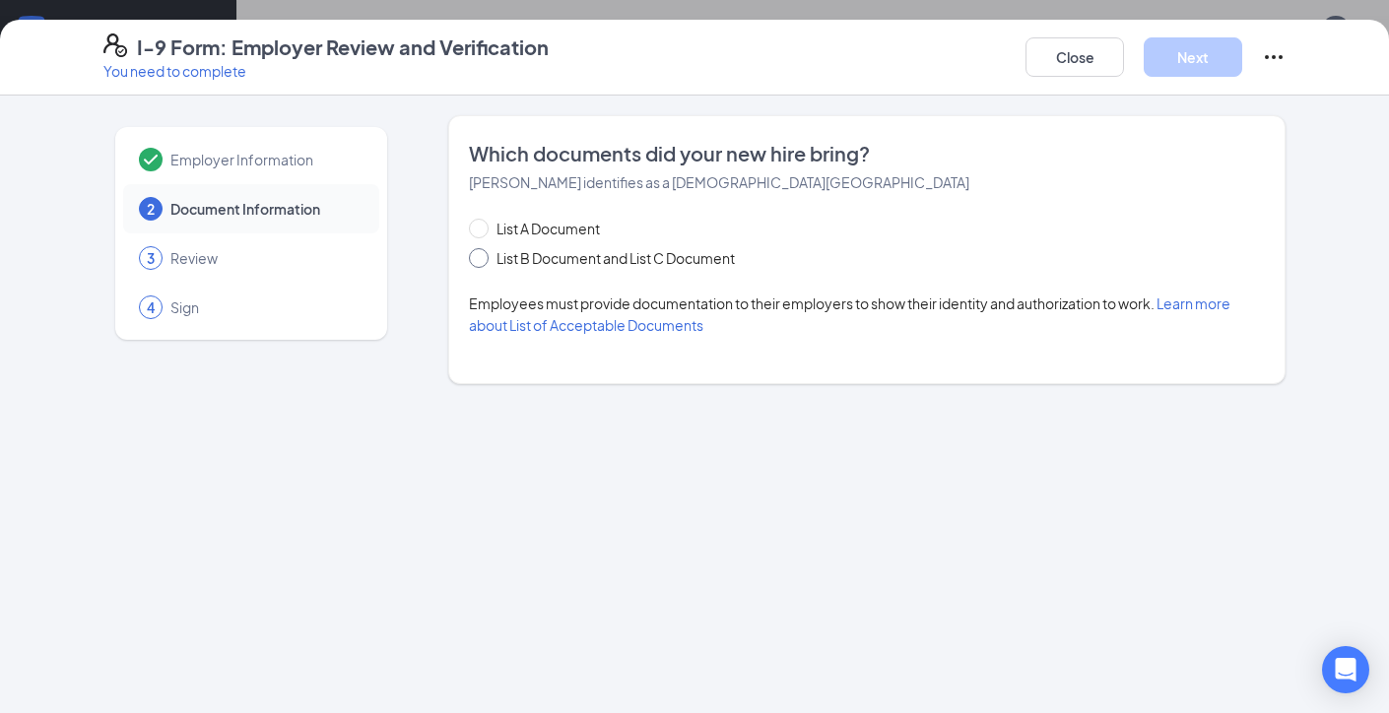
click at [692, 255] on span "List B Document and List C Document" at bounding box center [616, 258] width 254 height 22
click at [483, 255] on input "List B Document and List C Document" at bounding box center [476, 255] width 14 height 14
radio input "true"
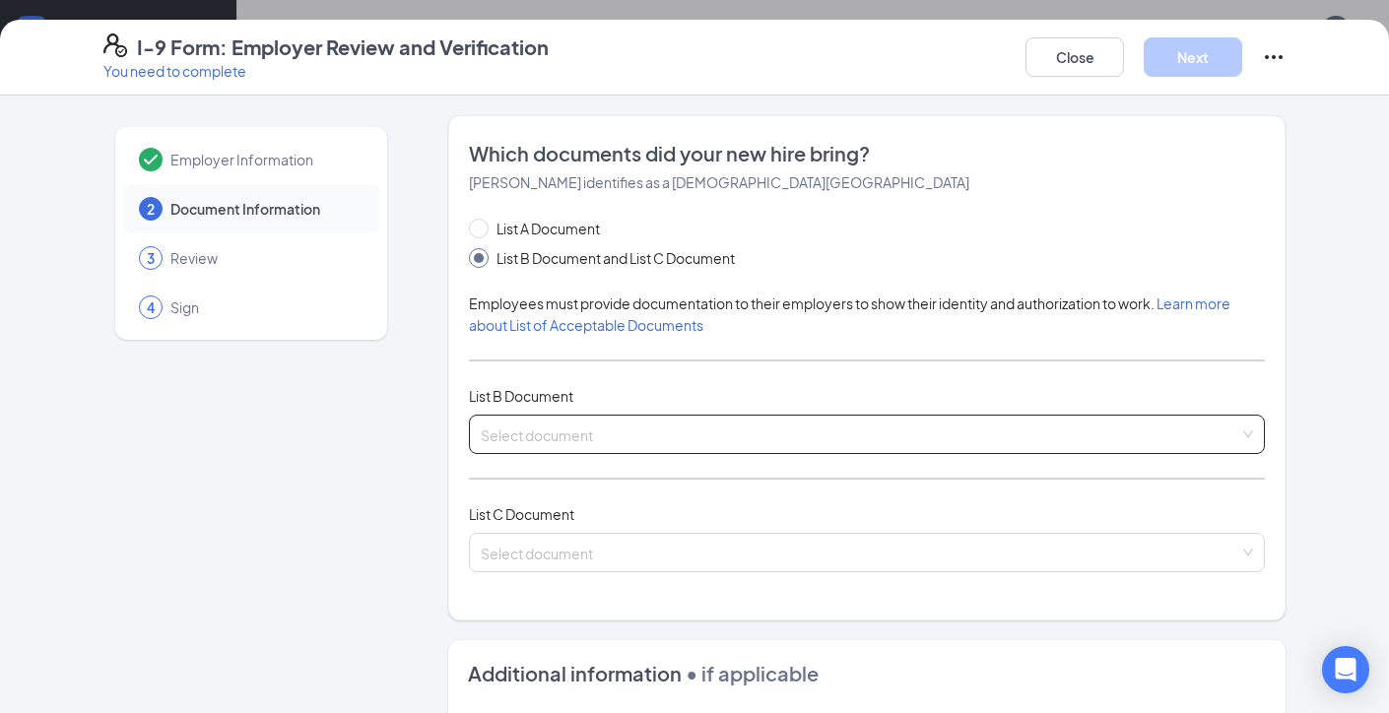
click at [620, 427] on input "search" at bounding box center [860, 431] width 759 height 30
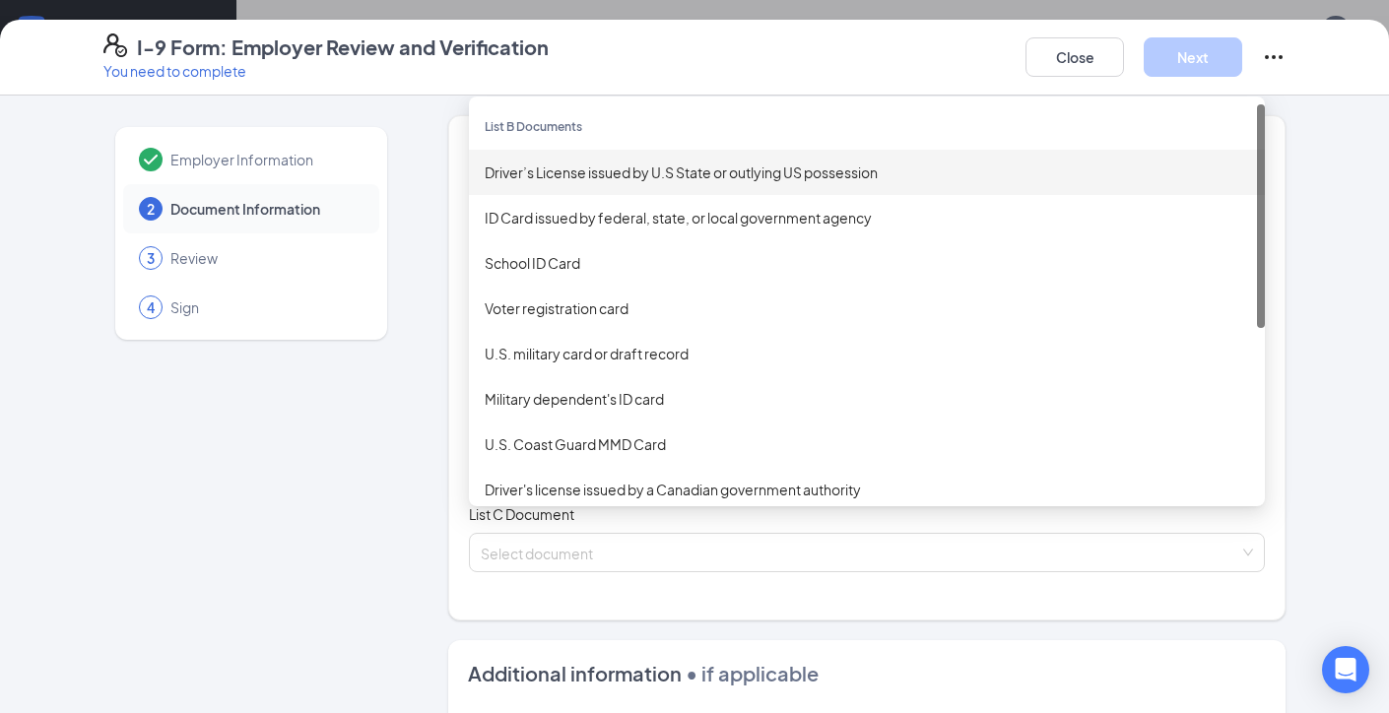
click at [648, 173] on div "Driver’s License issued by U.S State or outlying US possession" at bounding box center [867, 173] width 764 height 22
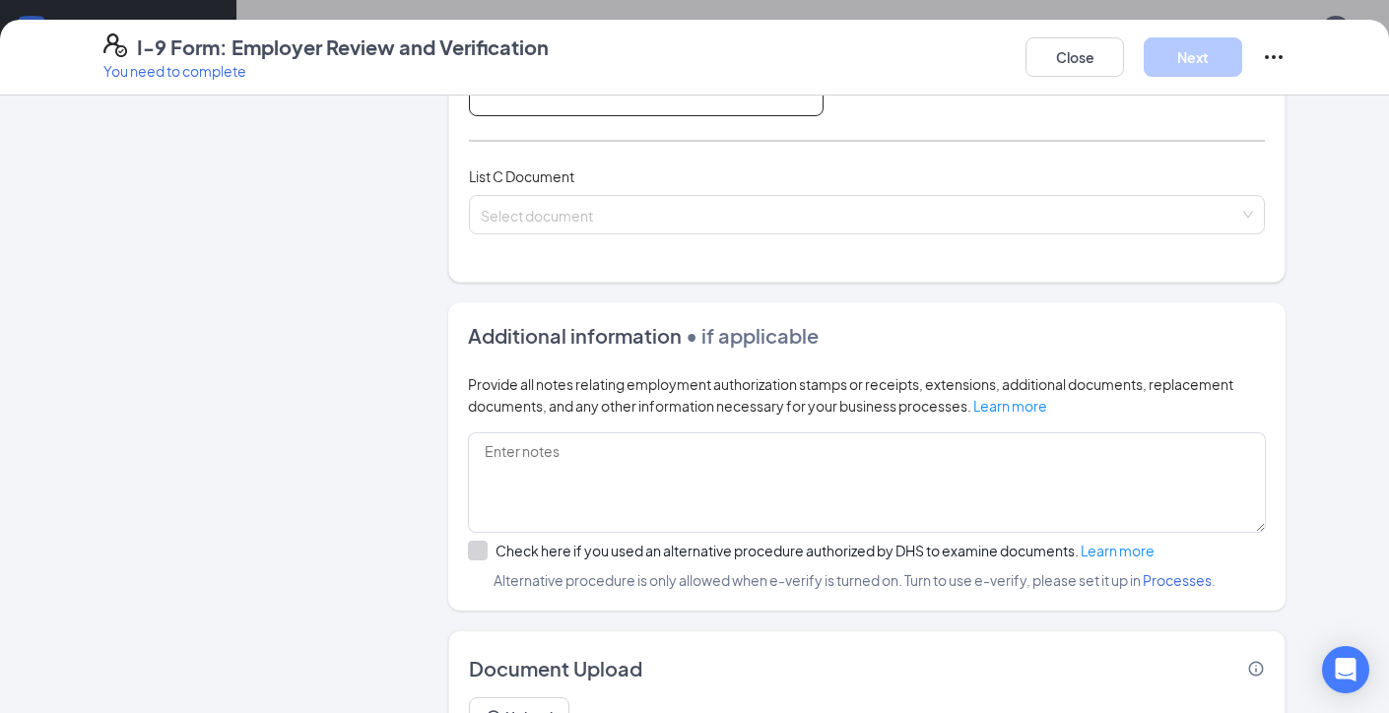
scroll to position [735, 0]
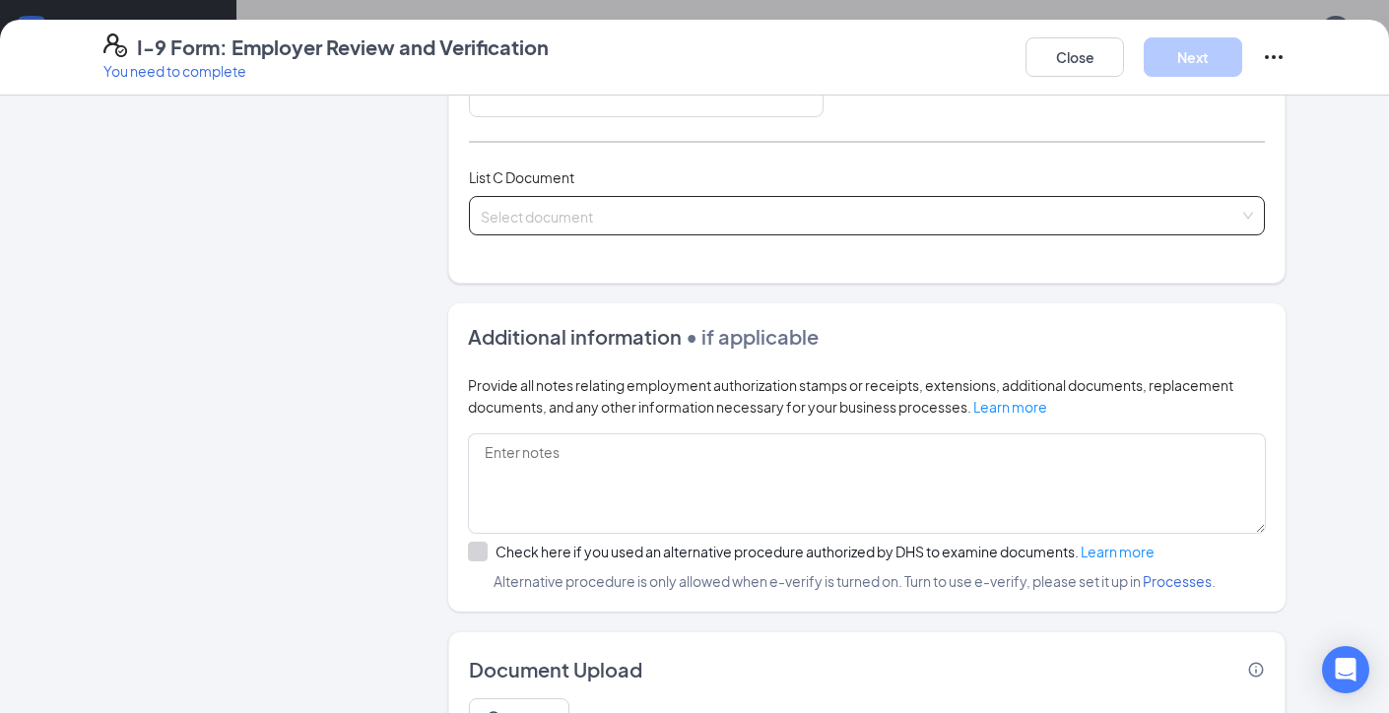
click at [579, 223] on span at bounding box center [860, 215] width 759 height 37
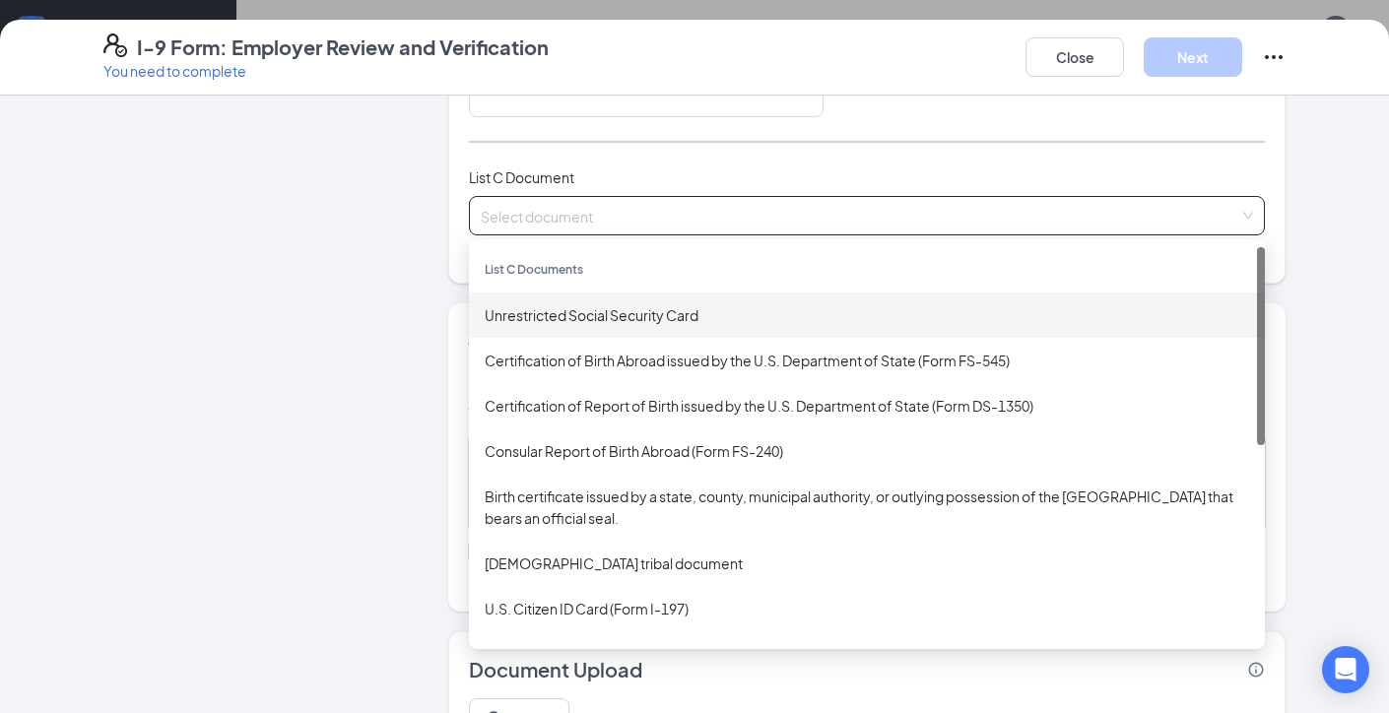
click at [588, 316] on div "Unrestricted Social Security Card" at bounding box center [867, 315] width 764 height 22
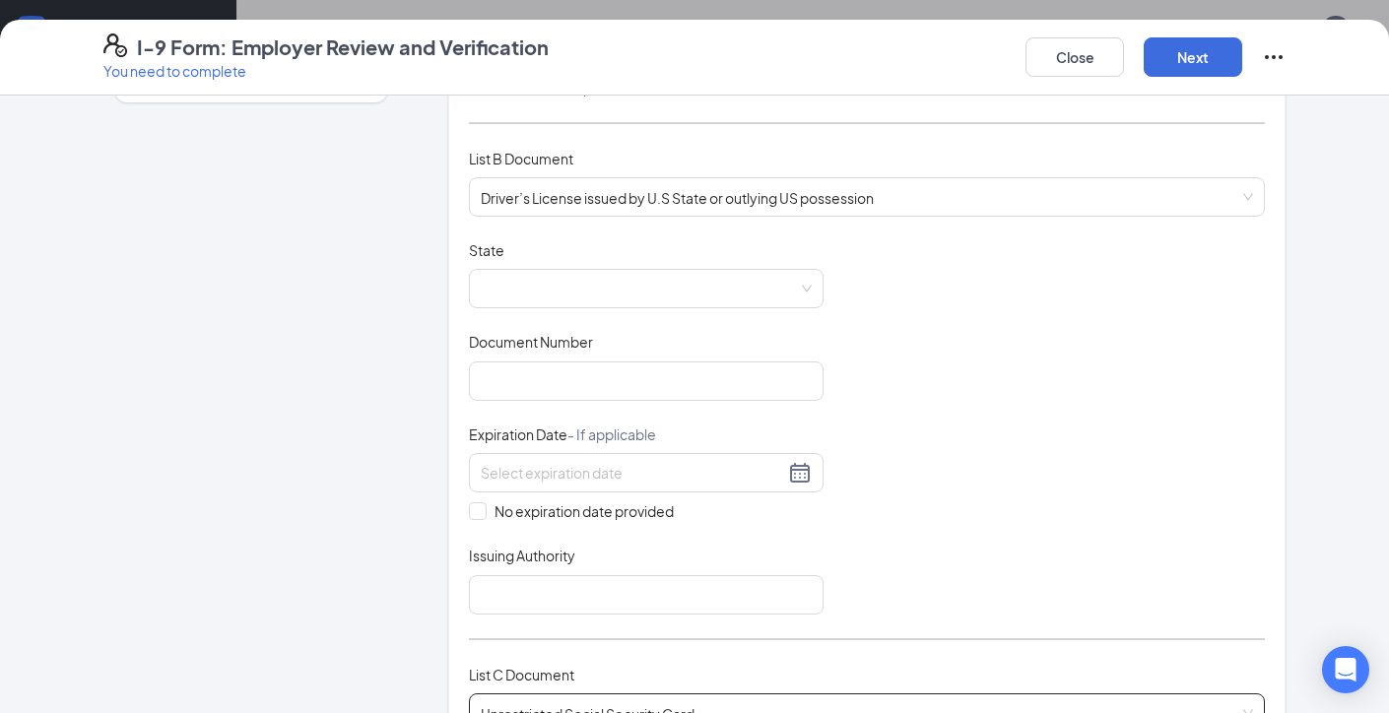
scroll to position [192, 0]
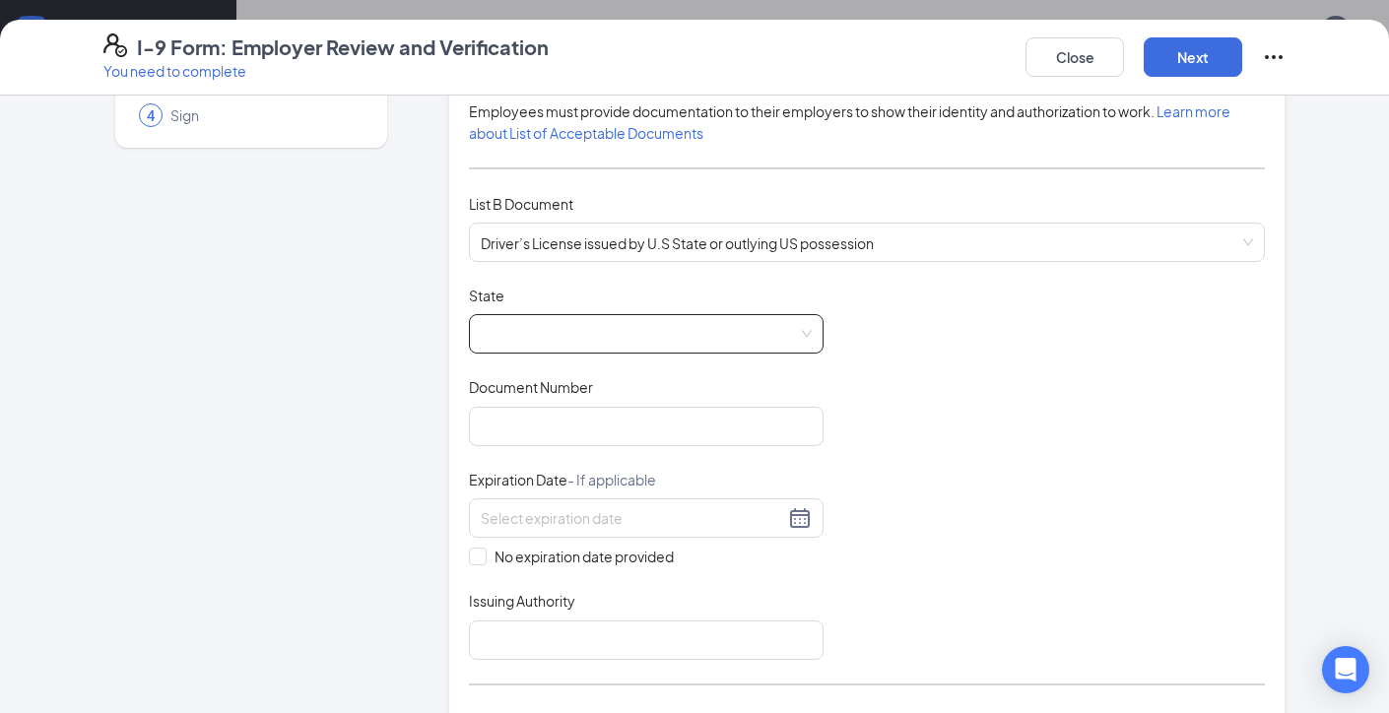
click at [586, 338] on span at bounding box center [646, 333] width 331 height 37
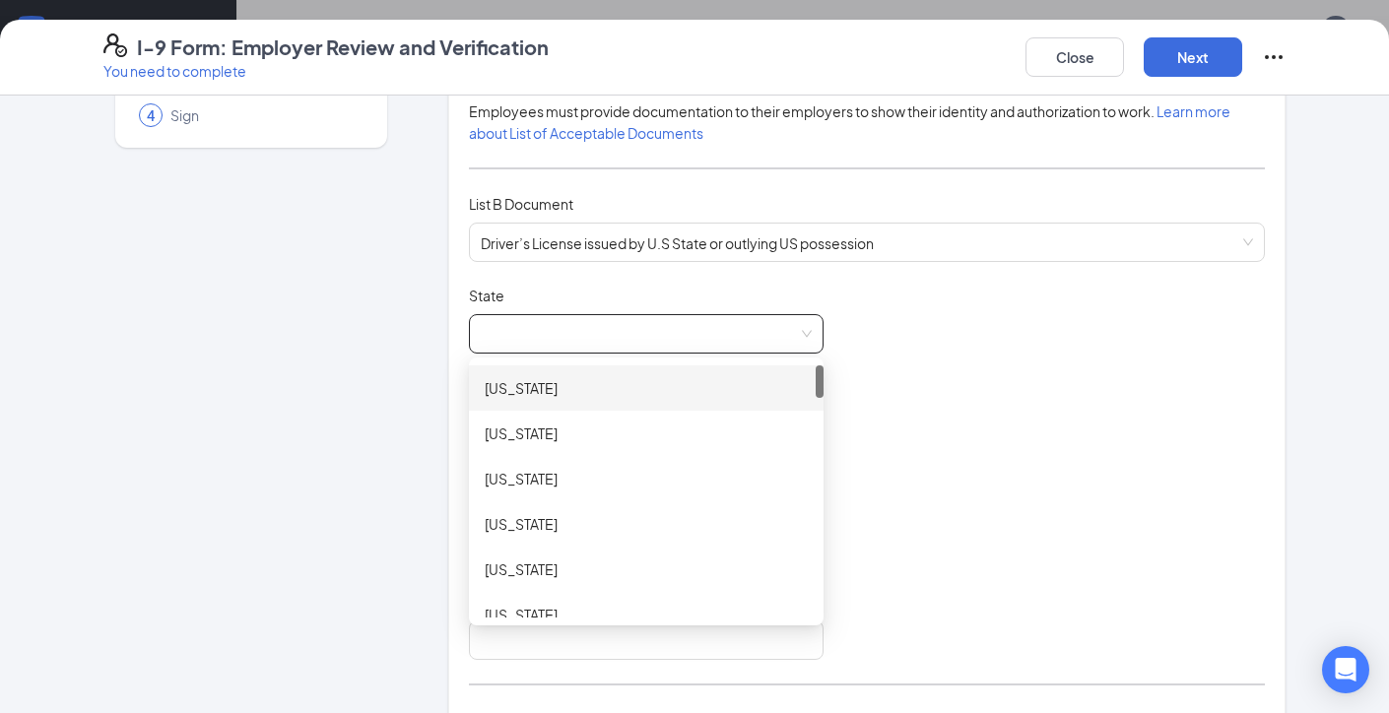
click at [640, 338] on span at bounding box center [646, 333] width 331 height 37
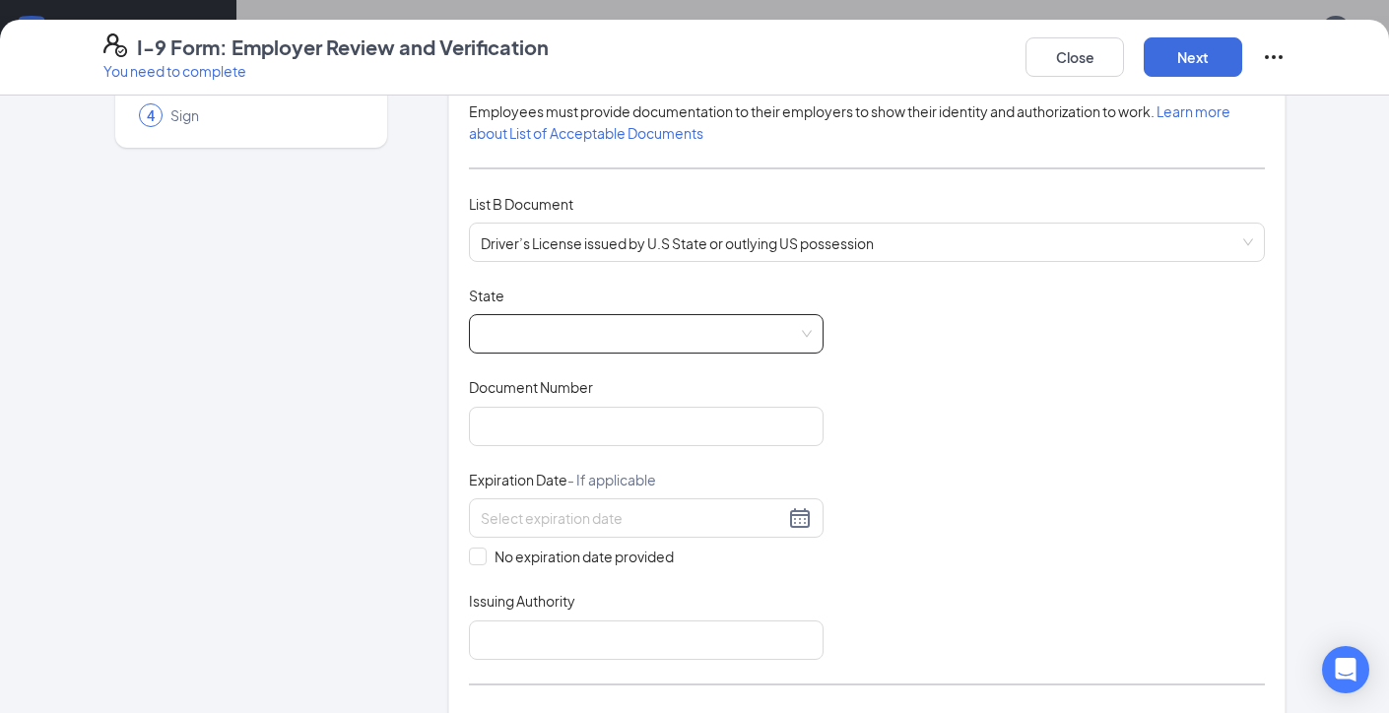
click at [635, 332] on span at bounding box center [646, 333] width 331 height 37
drag, startPoint x: 635, startPoint y: 332, endPoint x: 635, endPoint y: 383, distance: 51.2
click at [635, 377] on div "Document Title Driver’s License issued by U.S State or outlying US possession S…" at bounding box center [867, 473] width 796 height 374
click at [608, 320] on span at bounding box center [646, 333] width 331 height 37
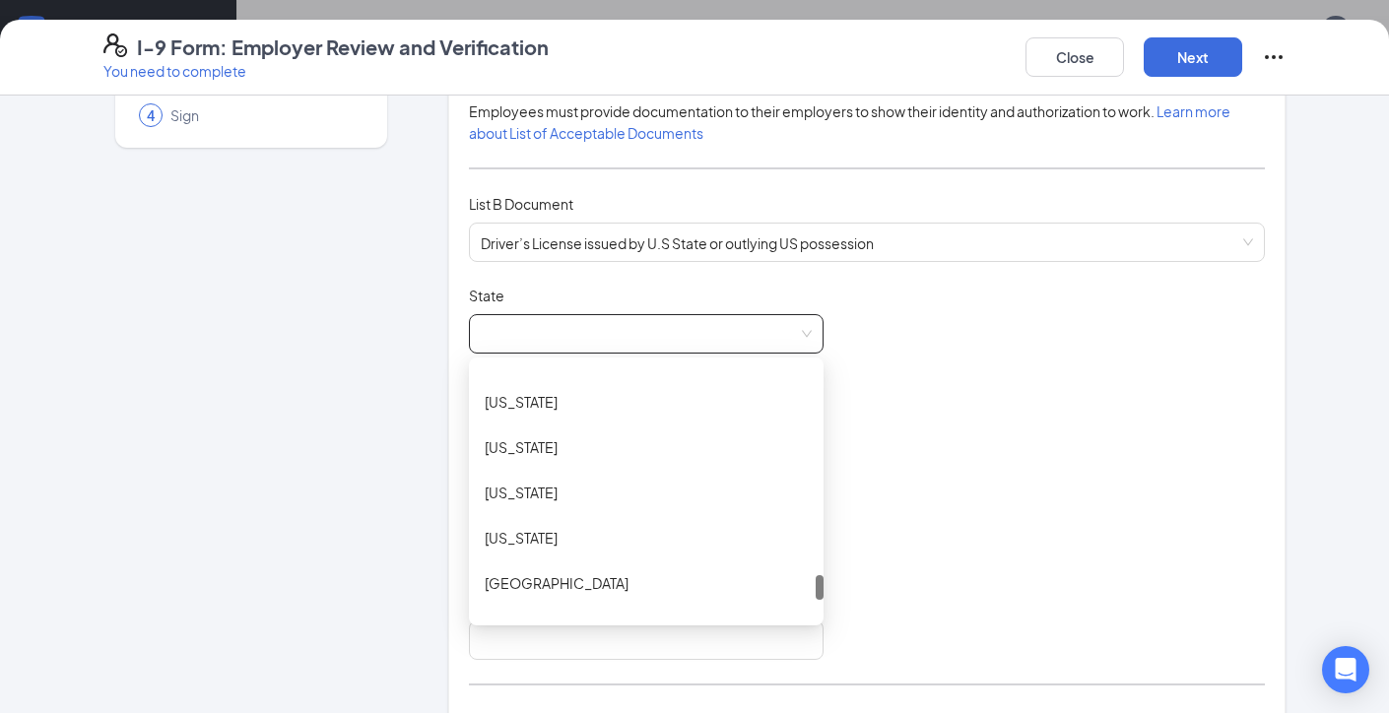
scroll to position [2030, 0]
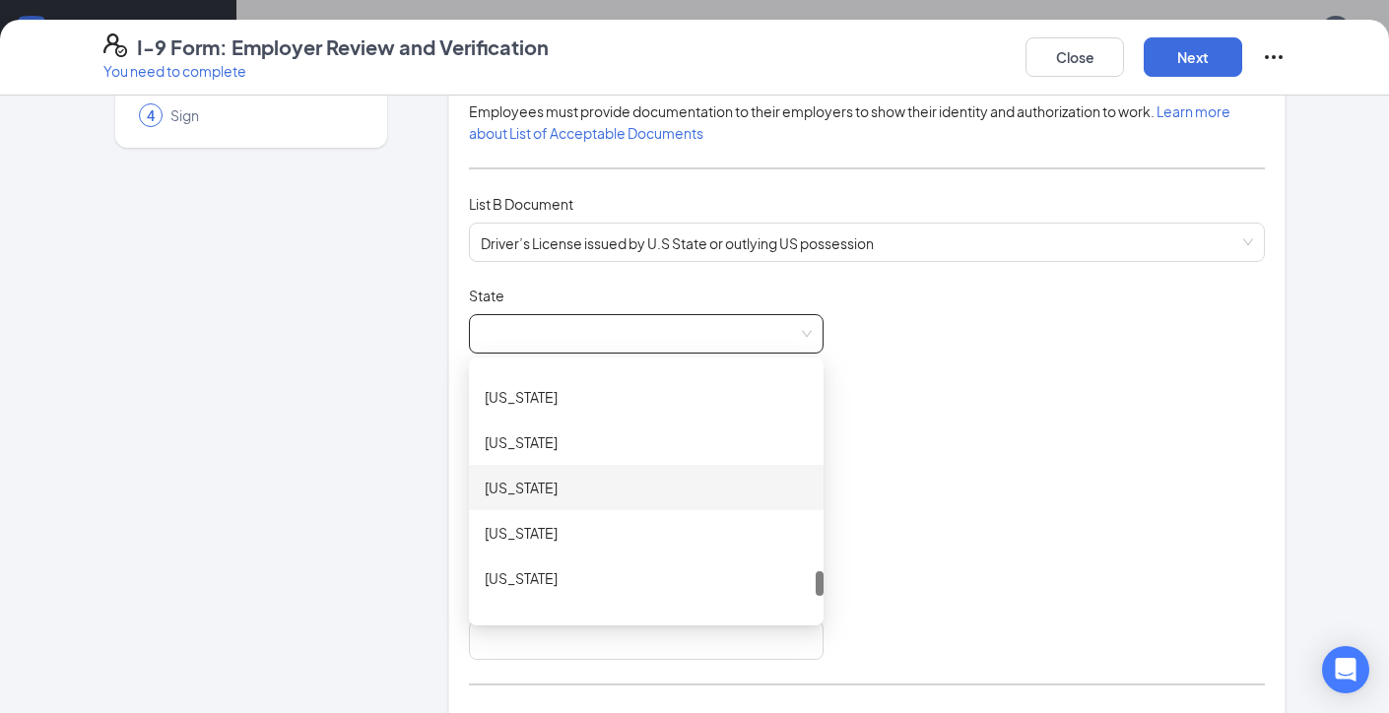
click at [514, 490] on div "Texas" at bounding box center [646, 488] width 323 height 22
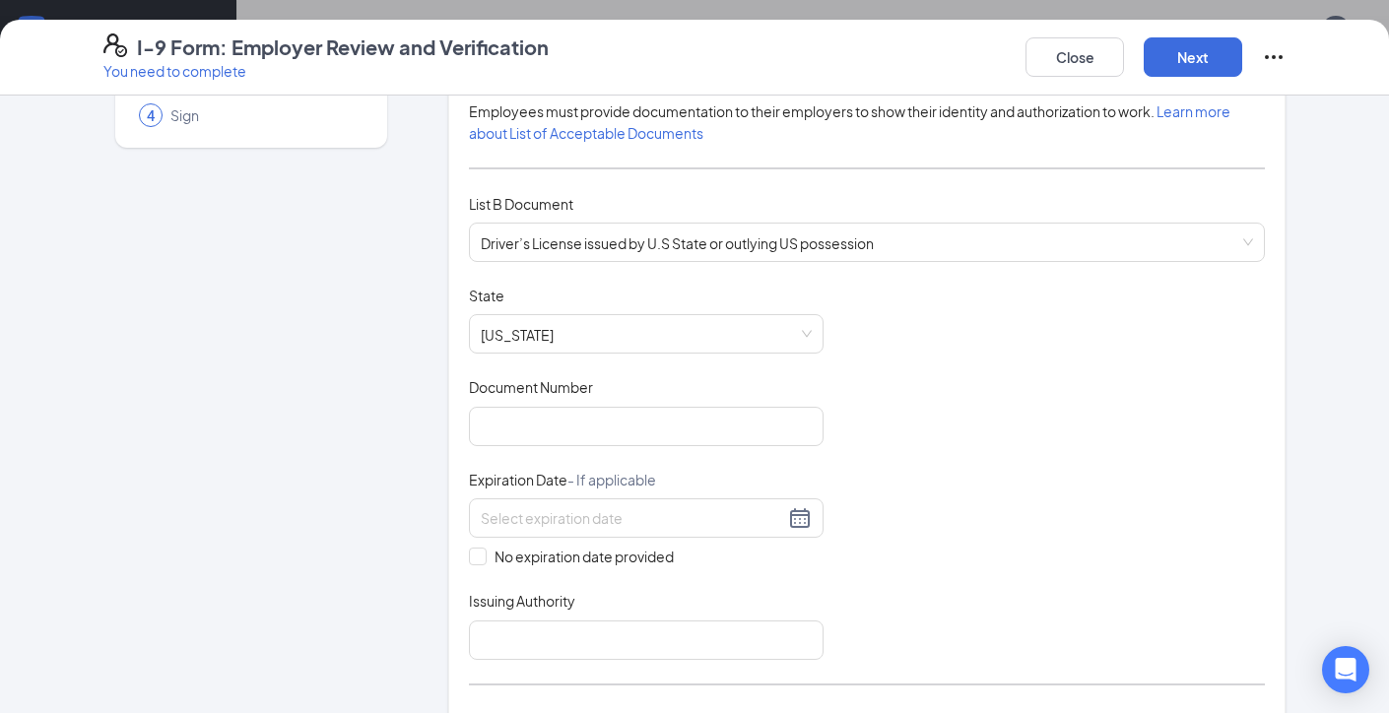
drag, startPoint x: 514, startPoint y: 490, endPoint x: 570, endPoint y: 466, distance: 60.9
click at [539, 489] on div "Expiration Date - If applicable" at bounding box center [646, 484] width 355 height 29
click at [573, 430] on input "Document Number" at bounding box center [646, 426] width 355 height 39
type input "2"
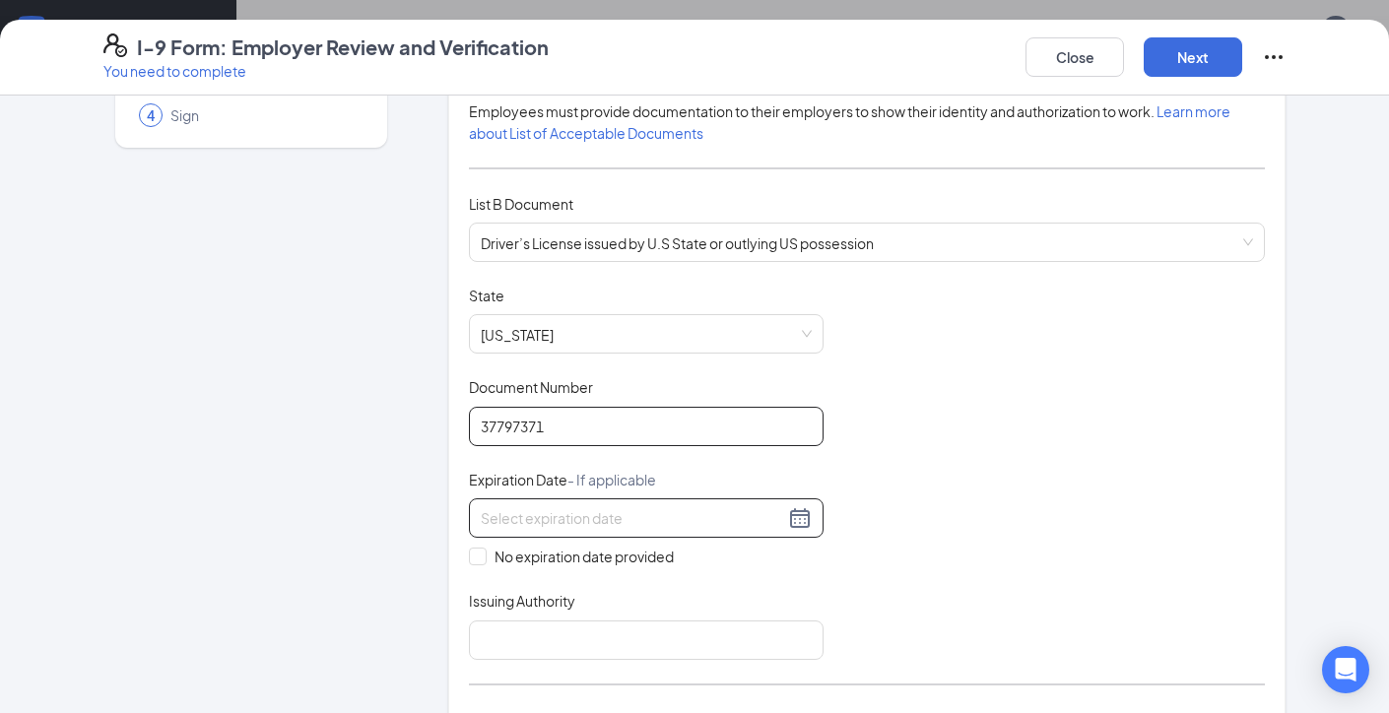
type input "37797371"
click at [803, 509] on div at bounding box center [646, 518] width 331 height 24
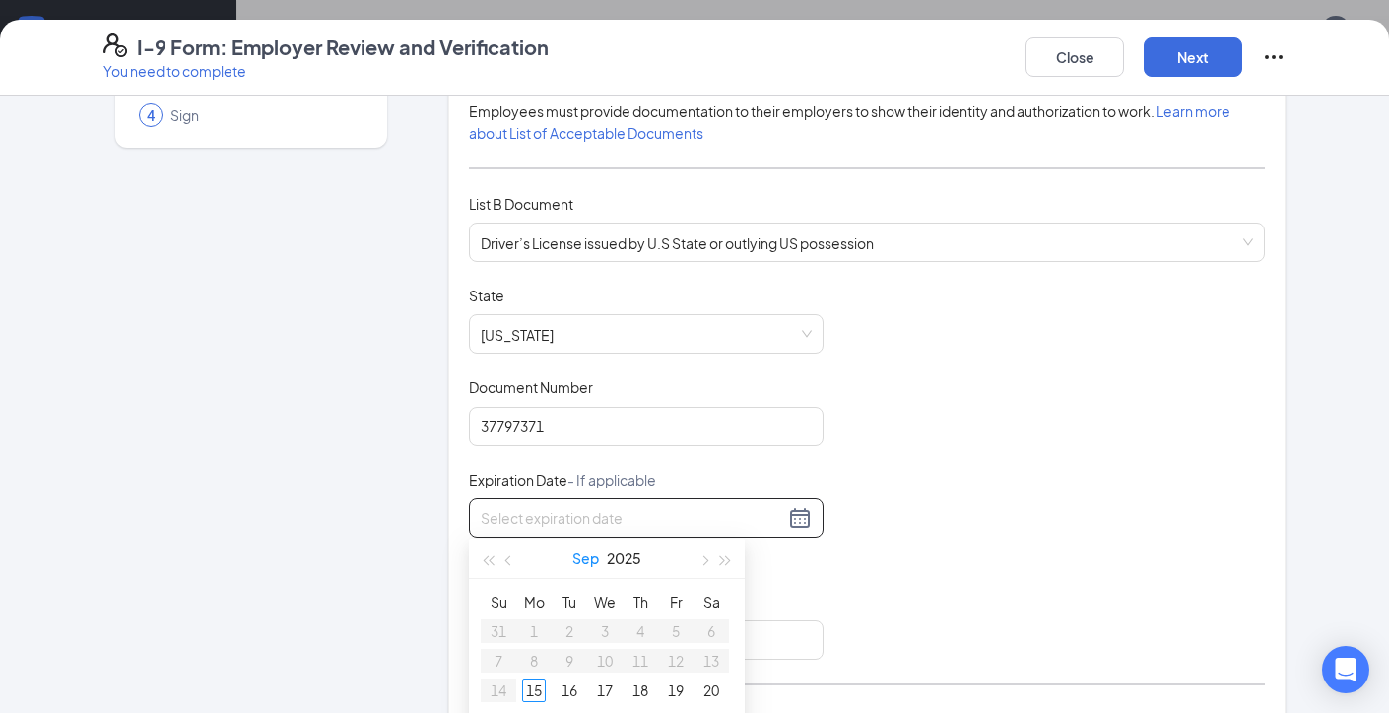
click at [581, 560] on button "Sep" at bounding box center [585, 558] width 27 height 39
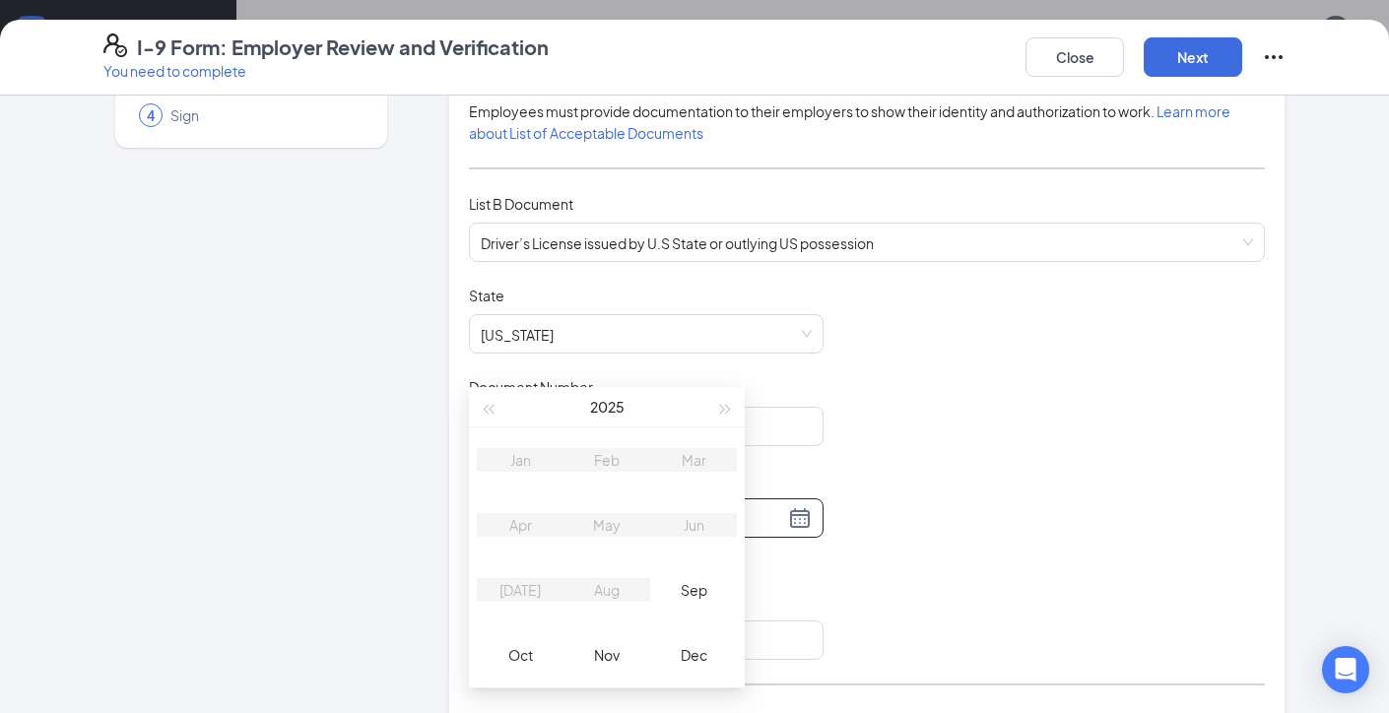
scroll to position [432, 0]
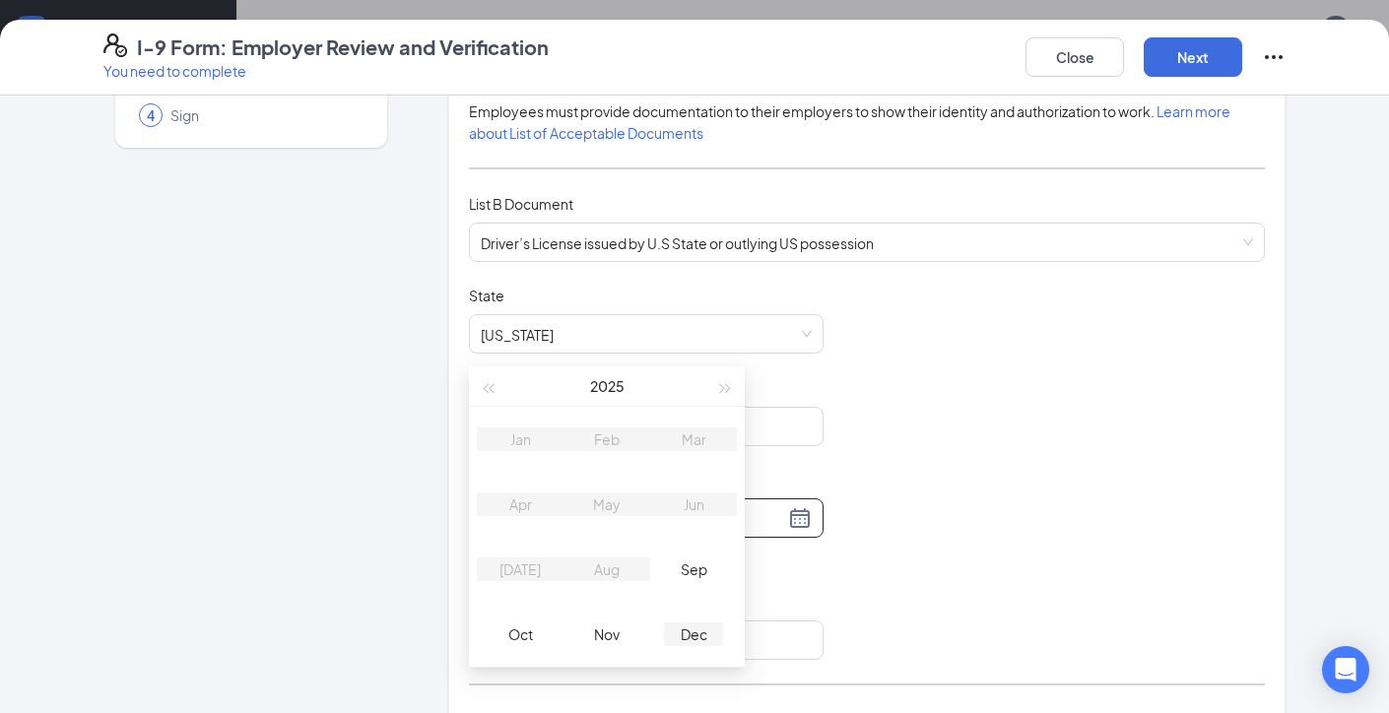
type input "12/15/2025"
click at [693, 660] on td "Dec" at bounding box center [693, 634] width 87 height 65
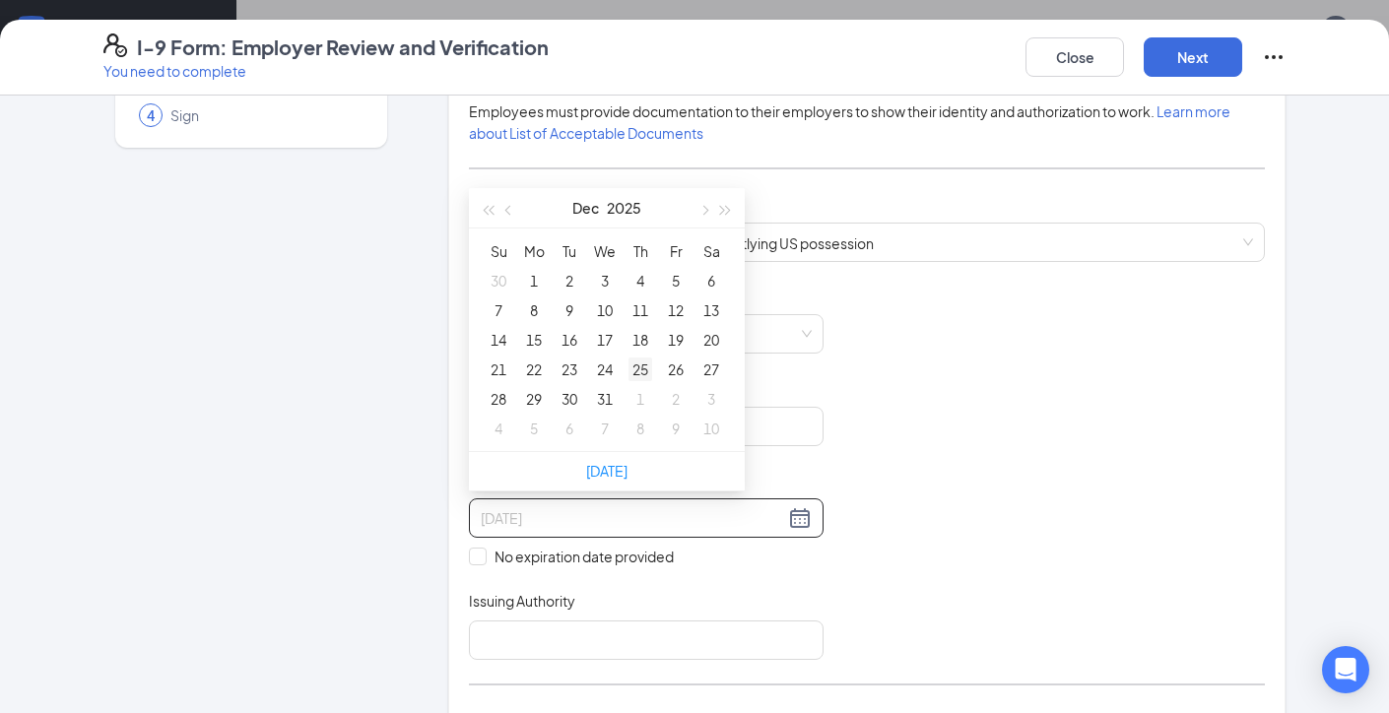
click at [649, 367] on div "25" at bounding box center [640, 370] width 24 height 24
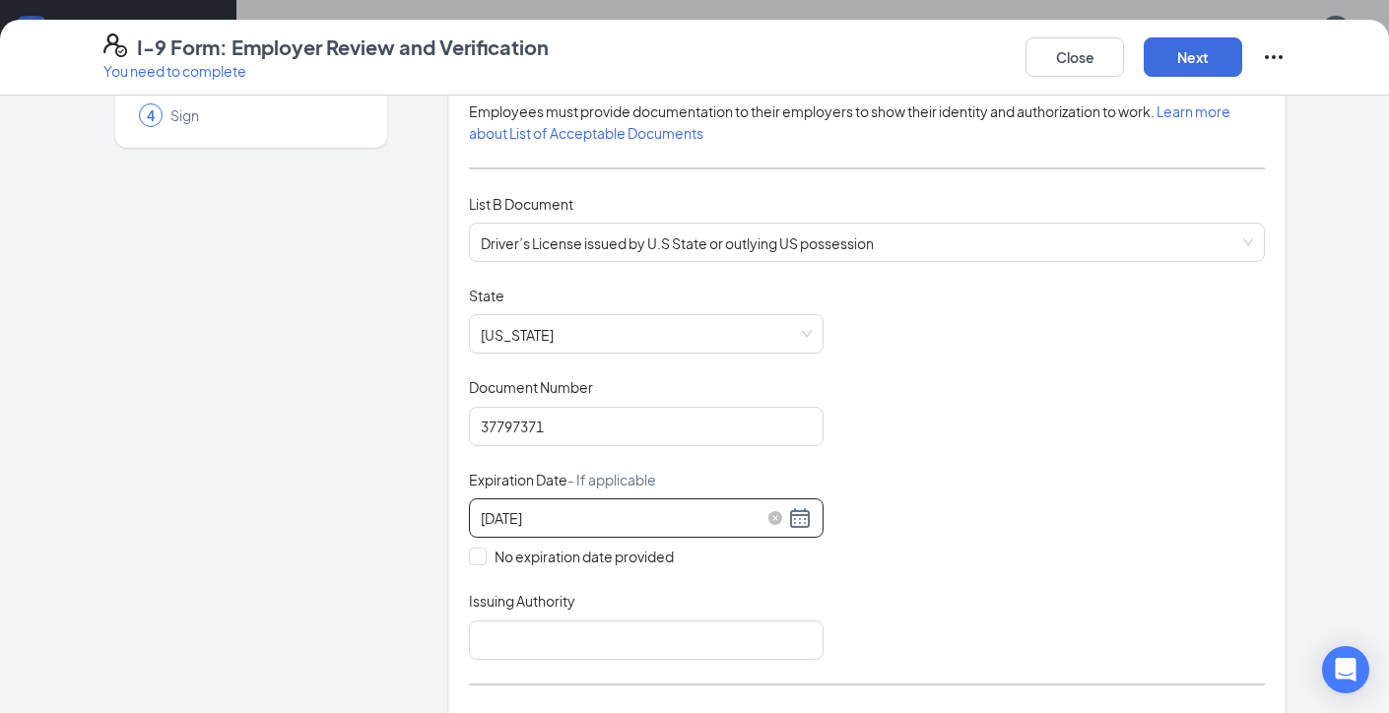
click at [806, 513] on div "12/25/2025" at bounding box center [646, 518] width 331 height 24
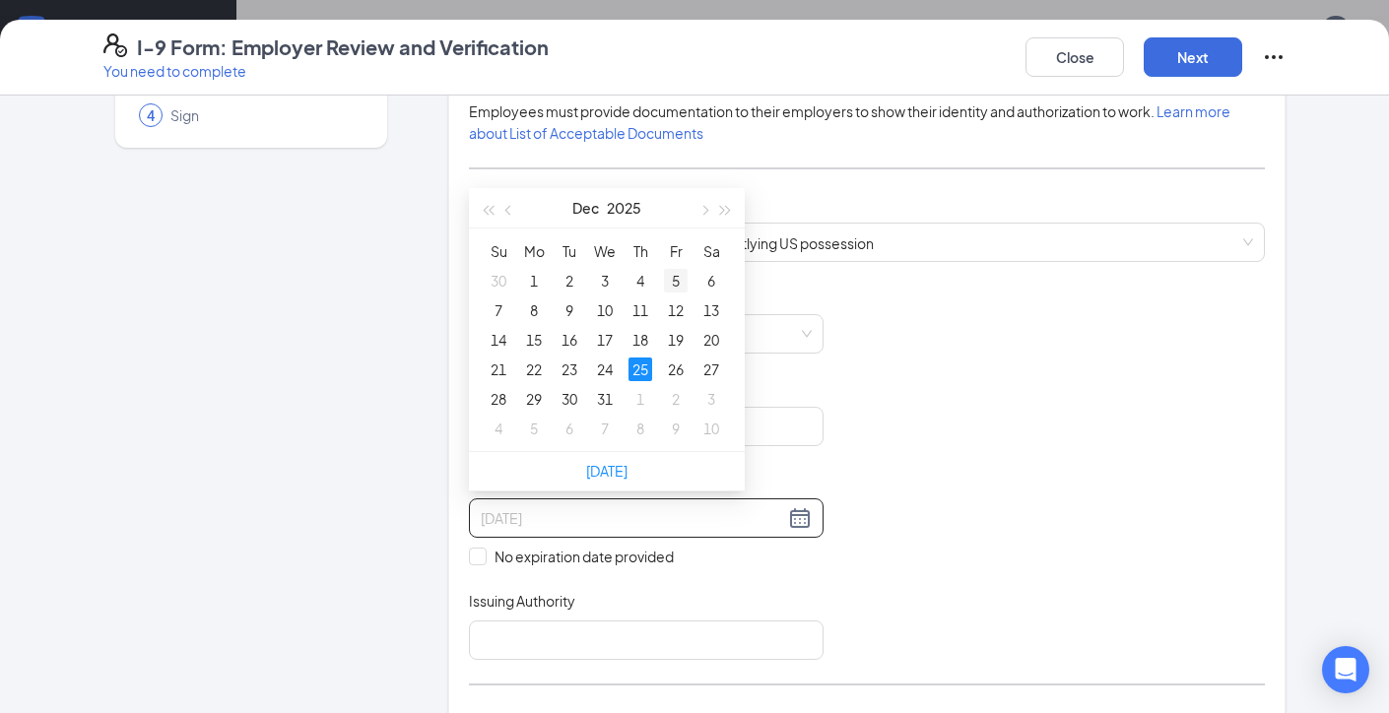
click at [671, 286] on div "5" at bounding box center [676, 281] width 24 height 24
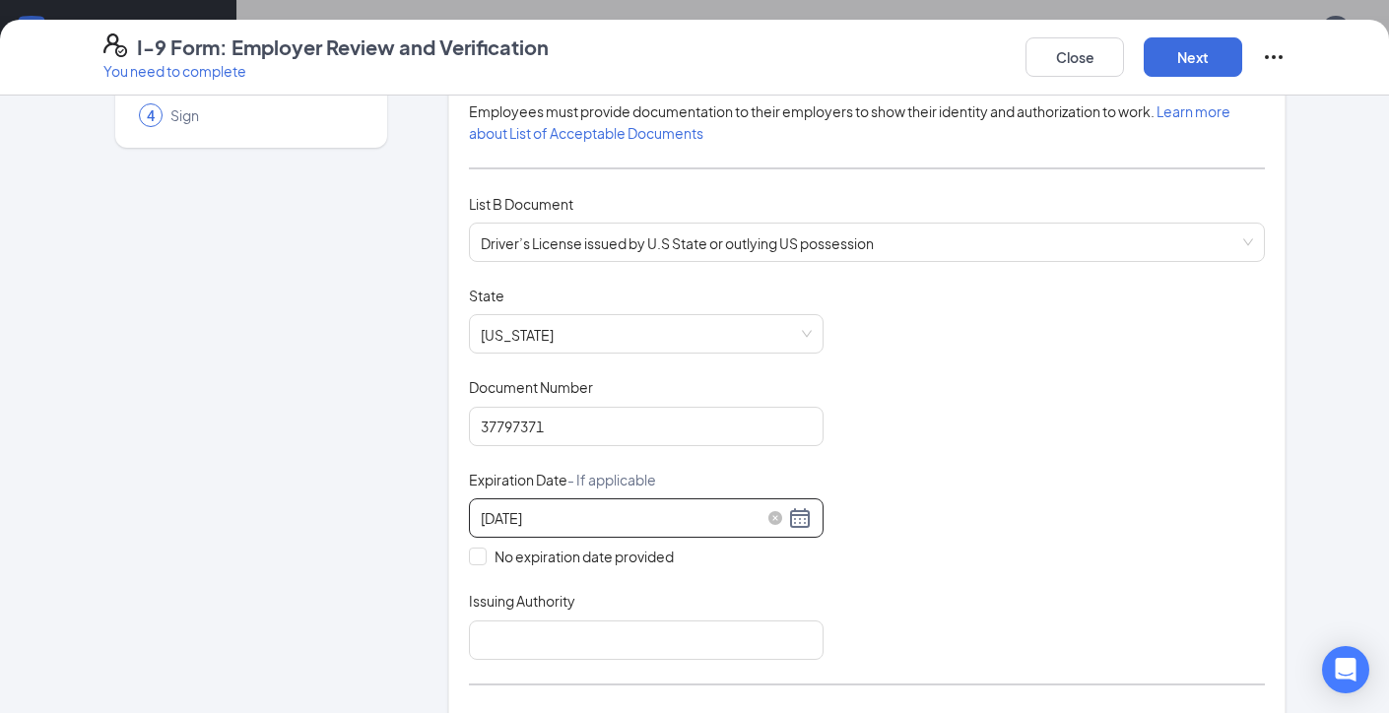
click at [805, 517] on div "12/05/2025" at bounding box center [646, 518] width 331 height 24
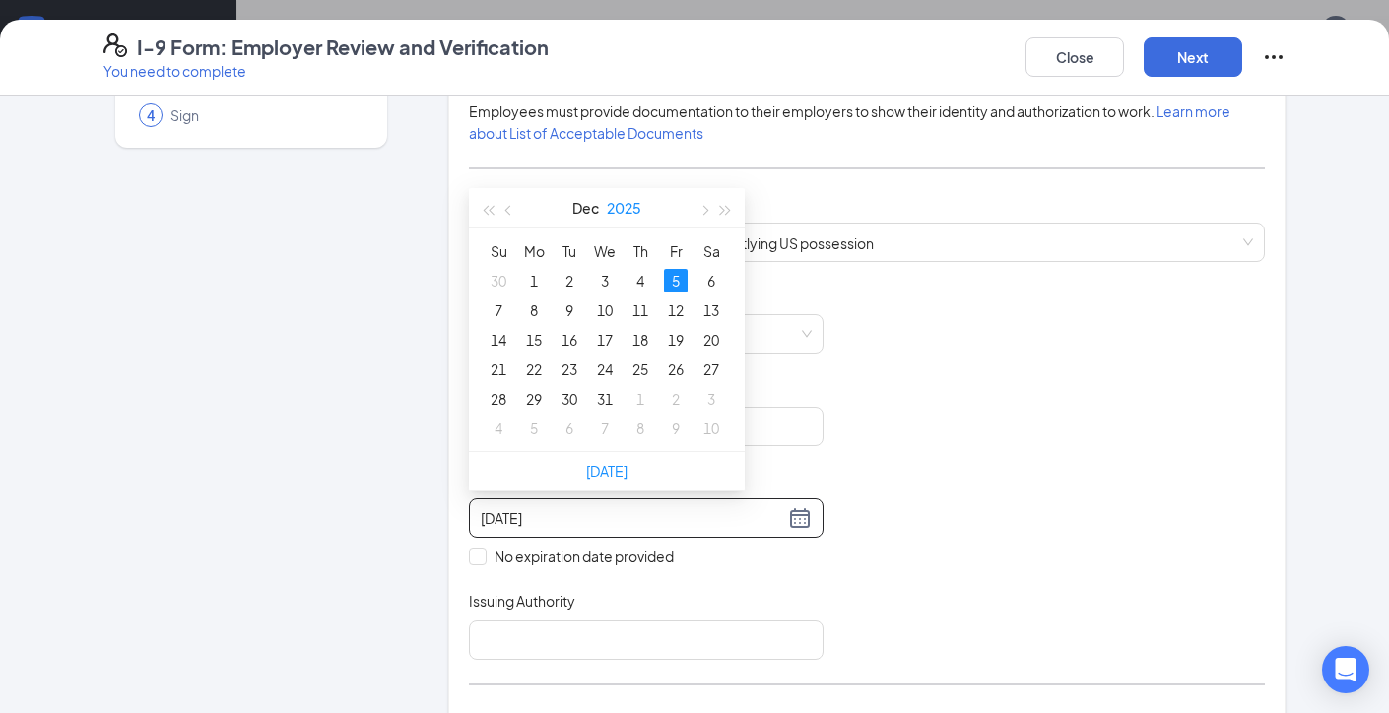
click at [621, 202] on button "2025" at bounding box center [624, 207] width 34 height 39
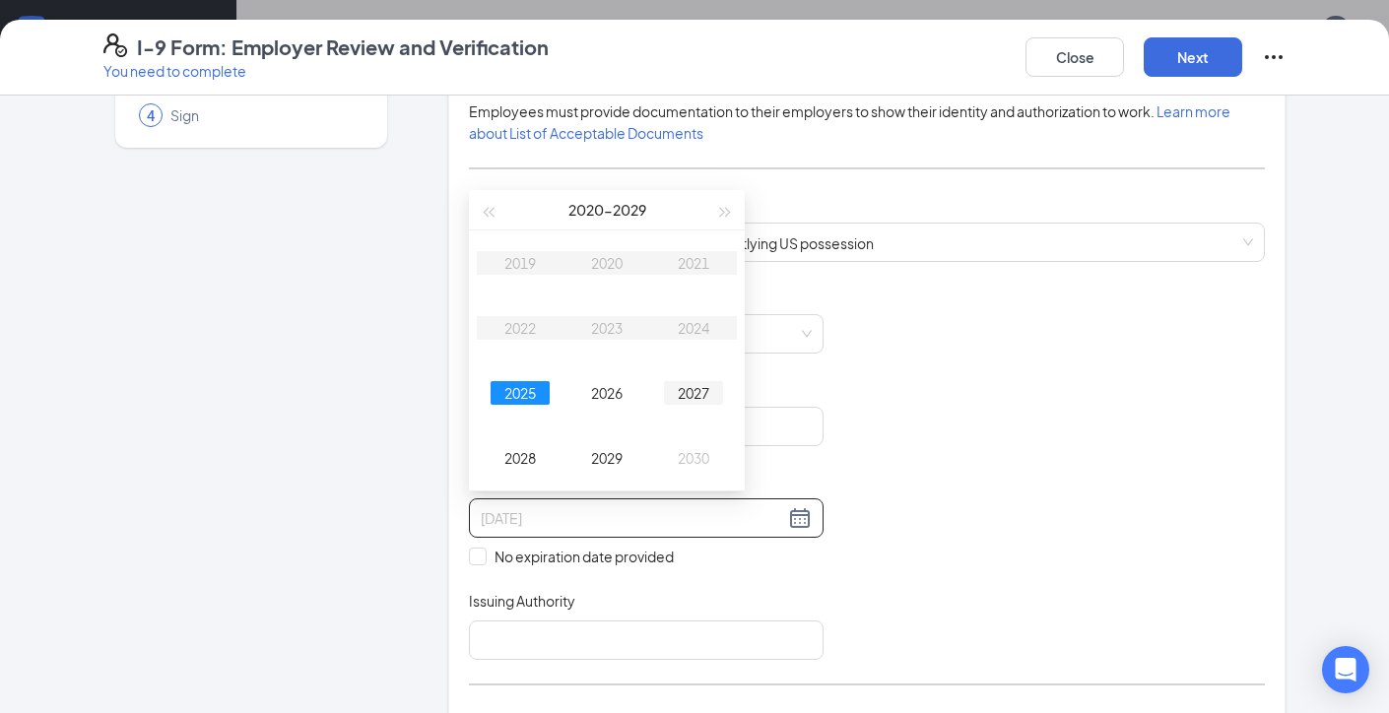
click at [693, 395] on div "2027" at bounding box center [693, 393] width 59 height 24
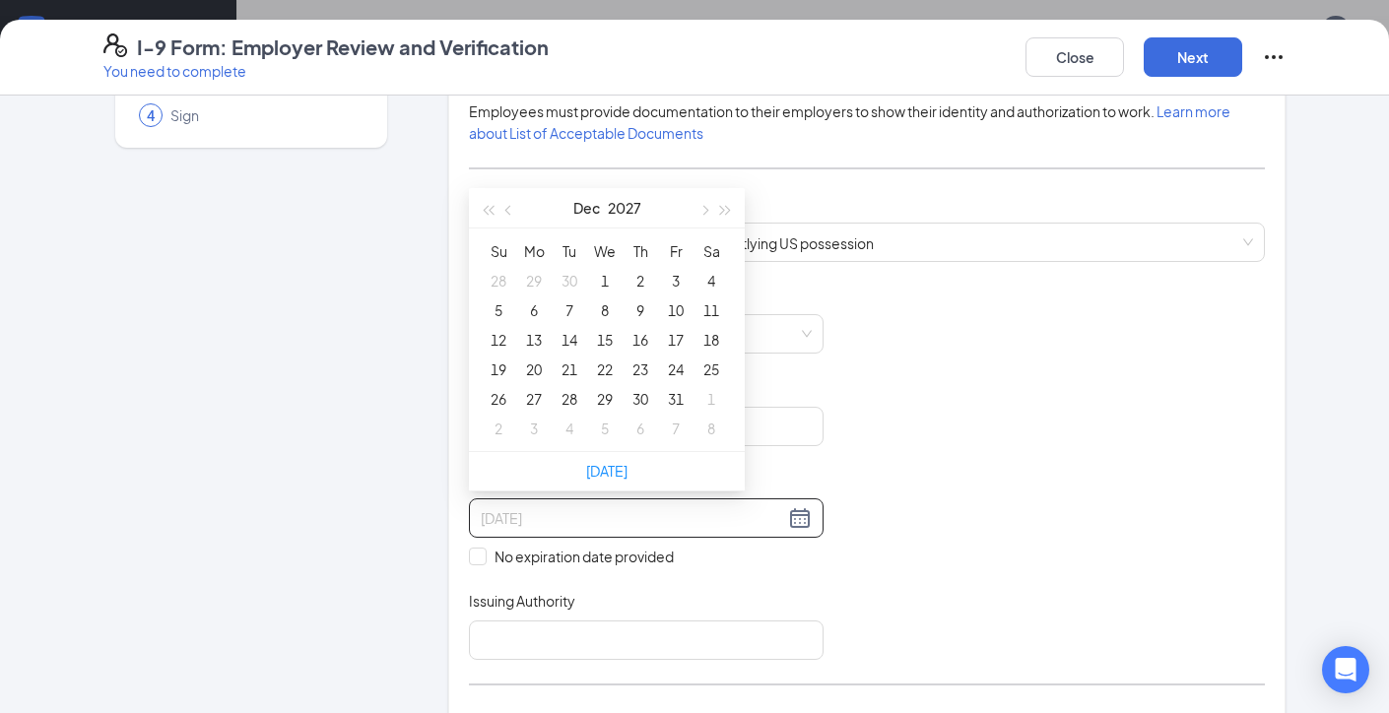
type input "12/05/2025"
click at [879, 580] on div "Document Title Driver’s License issued by U.S State or outlying US possession S…" at bounding box center [867, 473] width 796 height 374
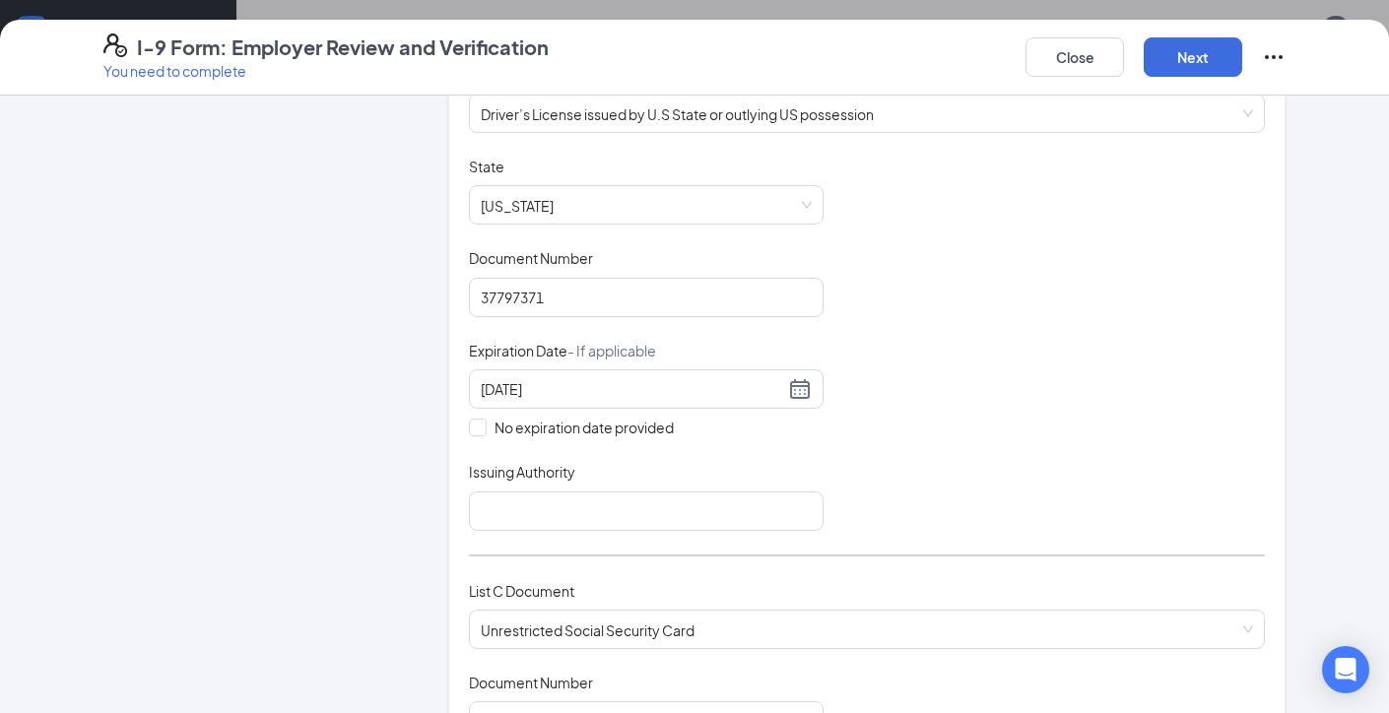
scroll to position [325, 0]
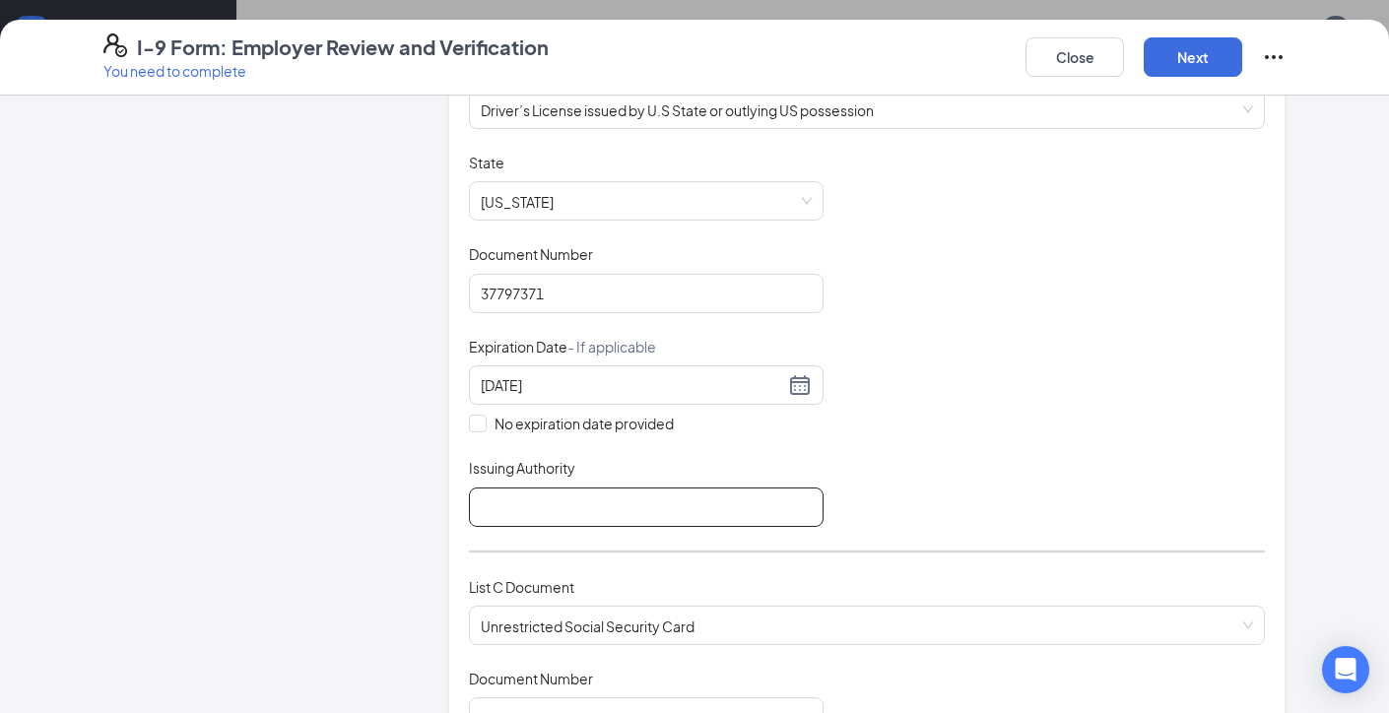
click at [649, 510] on input "Issuing Authority" at bounding box center [646, 507] width 355 height 39
type input "Texas DPS"
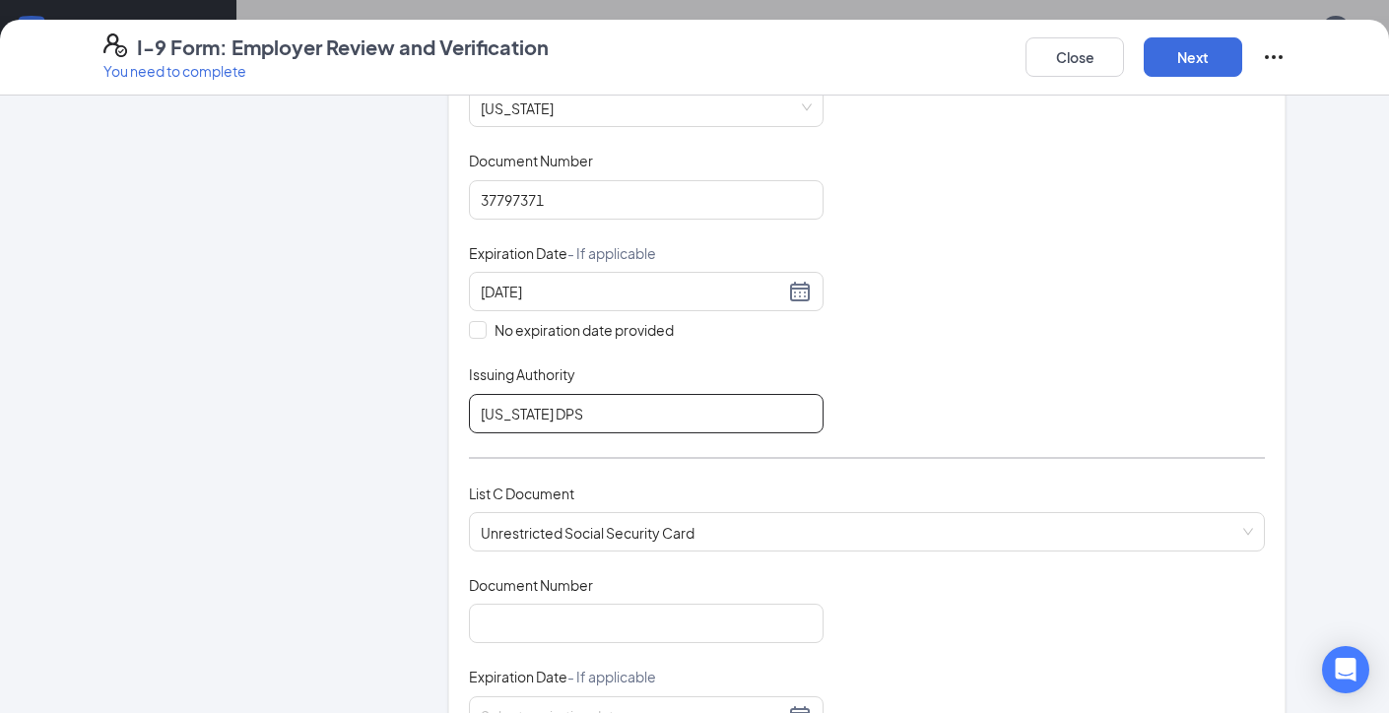
scroll to position [478, 0]
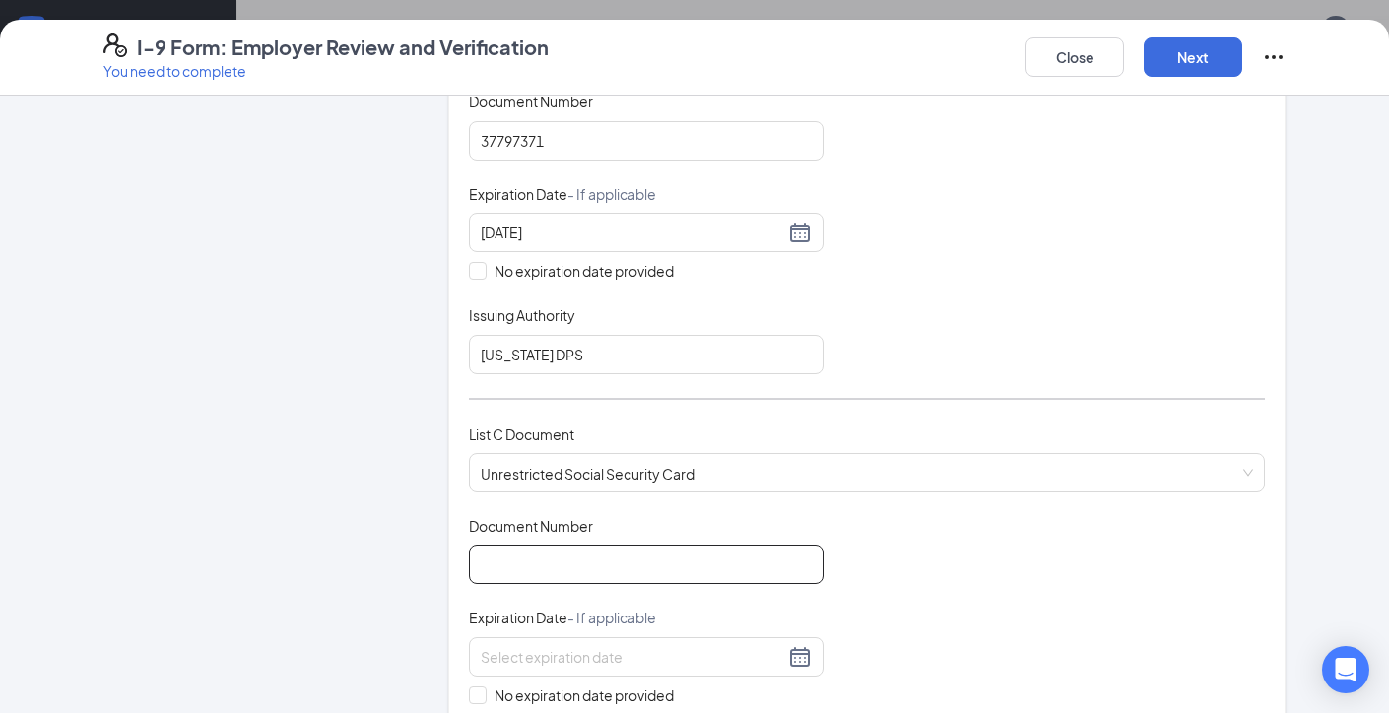
click at [616, 559] on input "Document Number" at bounding box center [646, 564] width 355 height 39
click at [629, 578] on input "Document Number" at bounding box center [646, 564] width 355 height 39
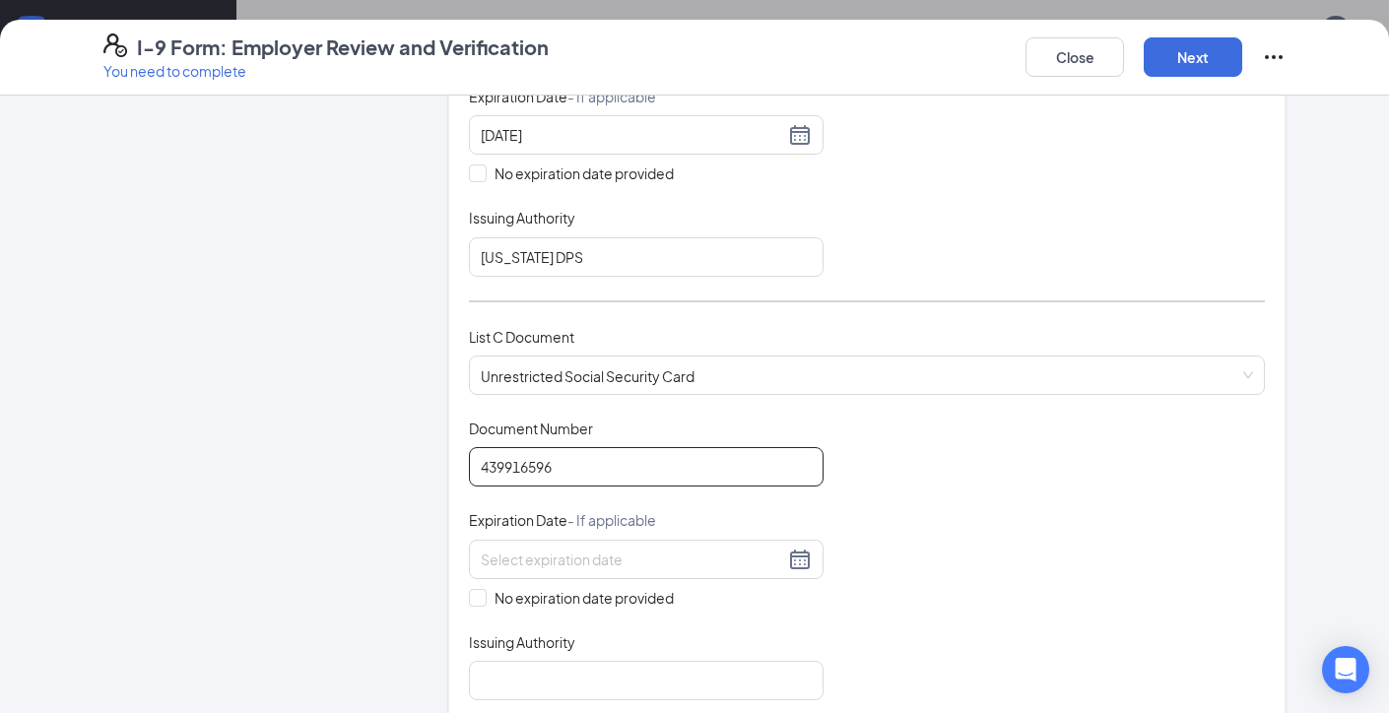
scroll to position [624, 0]
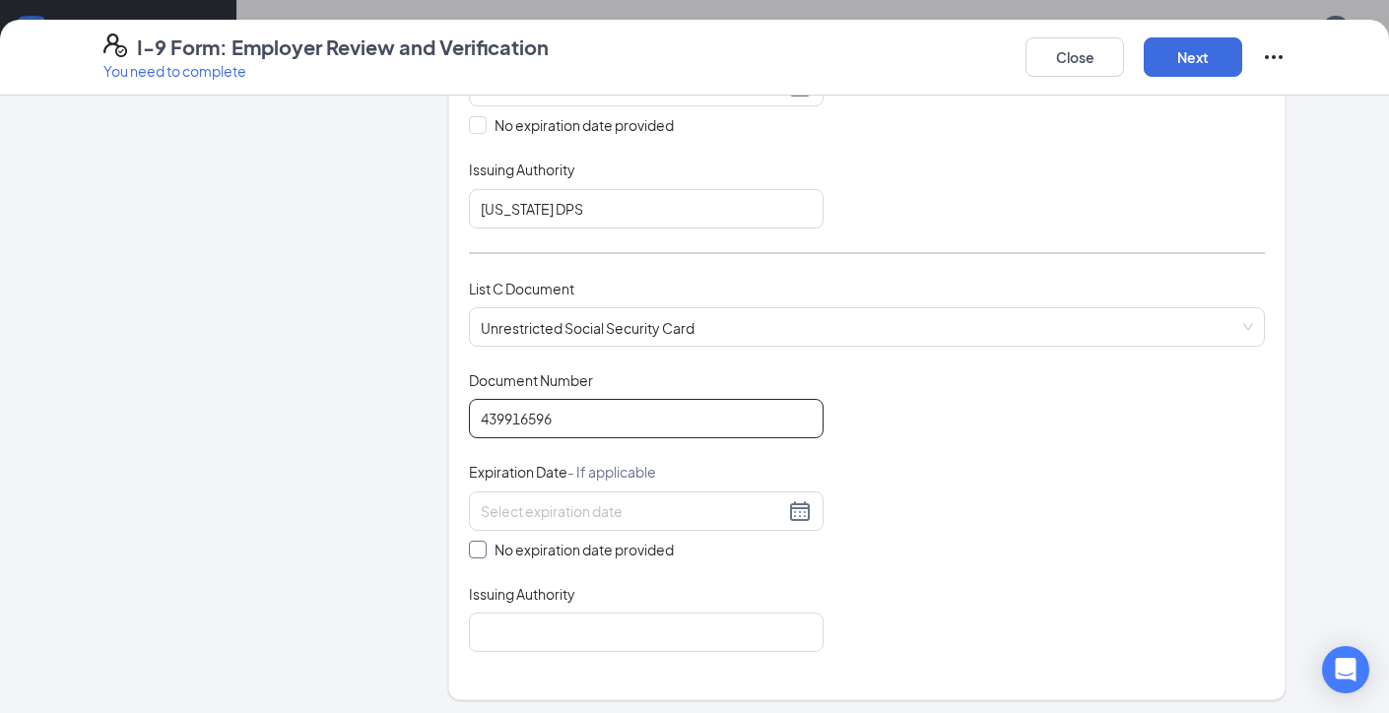
type input "439916596"
click at [476, 547] on input "No expiration date provided" at bounding box center [476, 548] width 14 height 14
checkbox input "true"
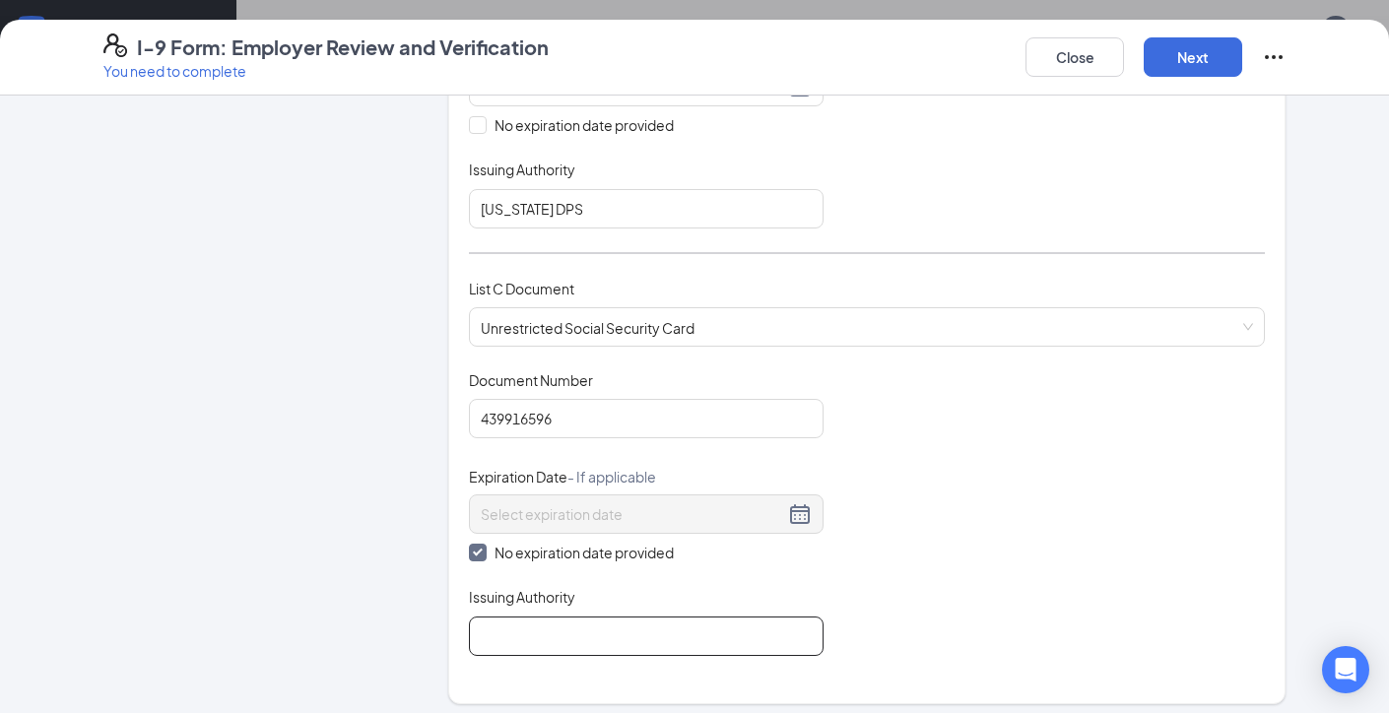
click at [499, 642] on input "Issuing Authority" at bounding box center [646, 636] width 355 height 39
type input "SSA"
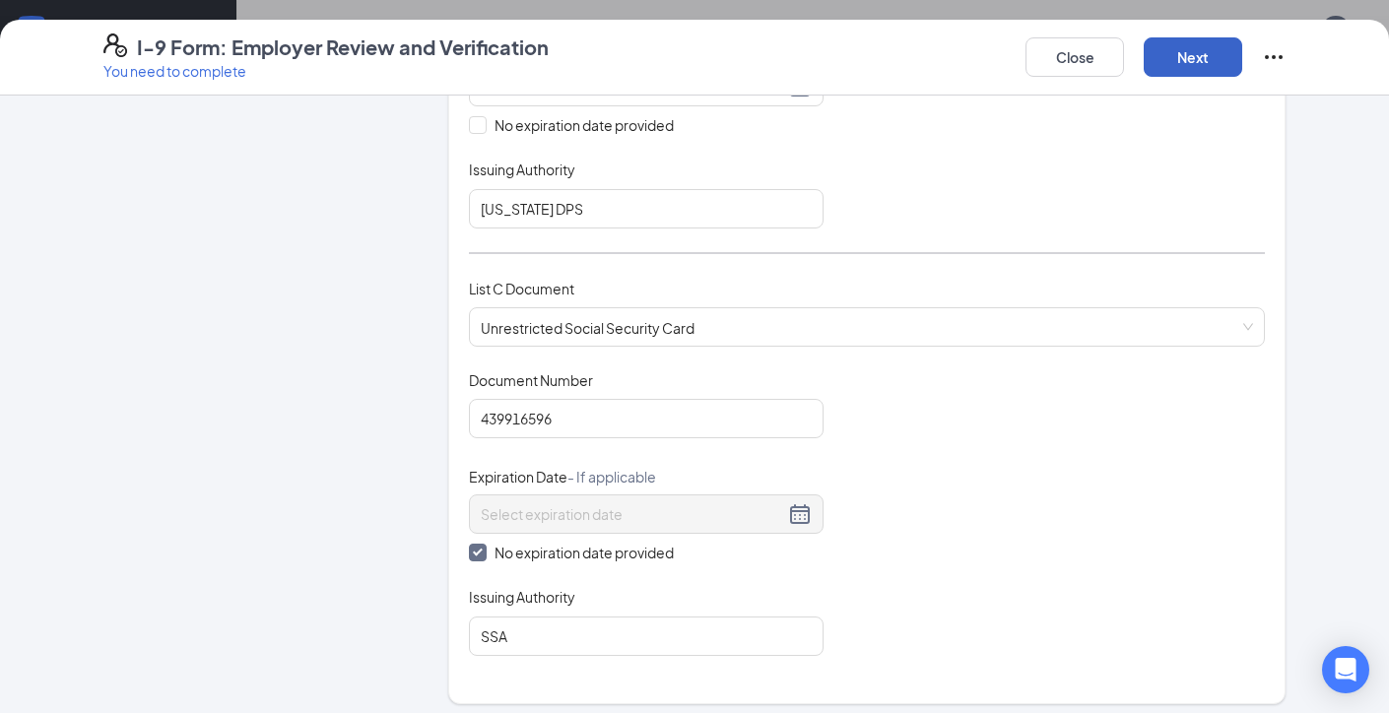
click at [1220, 62] on button "Next" at bounding box center [1193, 56] width 99 height 39
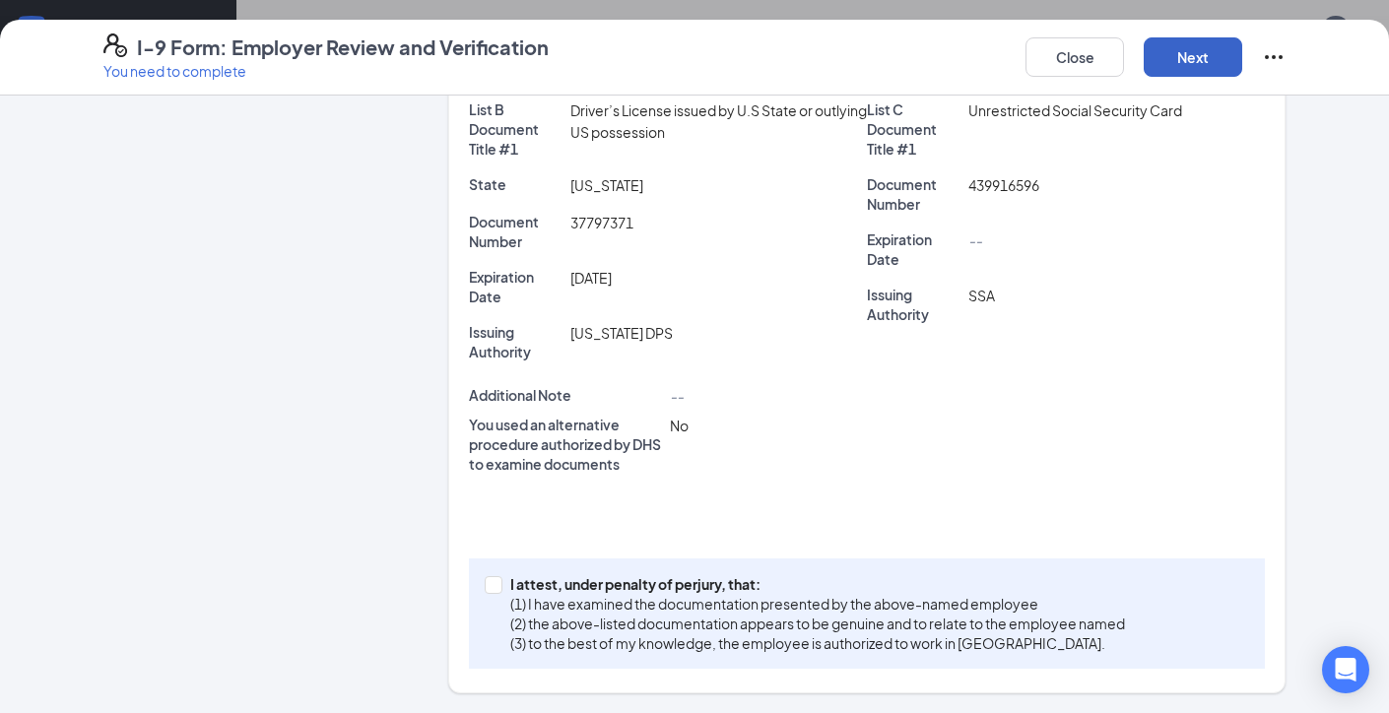
scroll to position [438, 0]
click at [494, 580] on input "I attest, under penalty of perjury, that: (1) I have examined the documentation…" at bounding box center [492, 584] width 14 height 14
checkbox input "true"
click at [1184, 63] on button "Next" at bounding box center [1193, 56] width 99 height 39
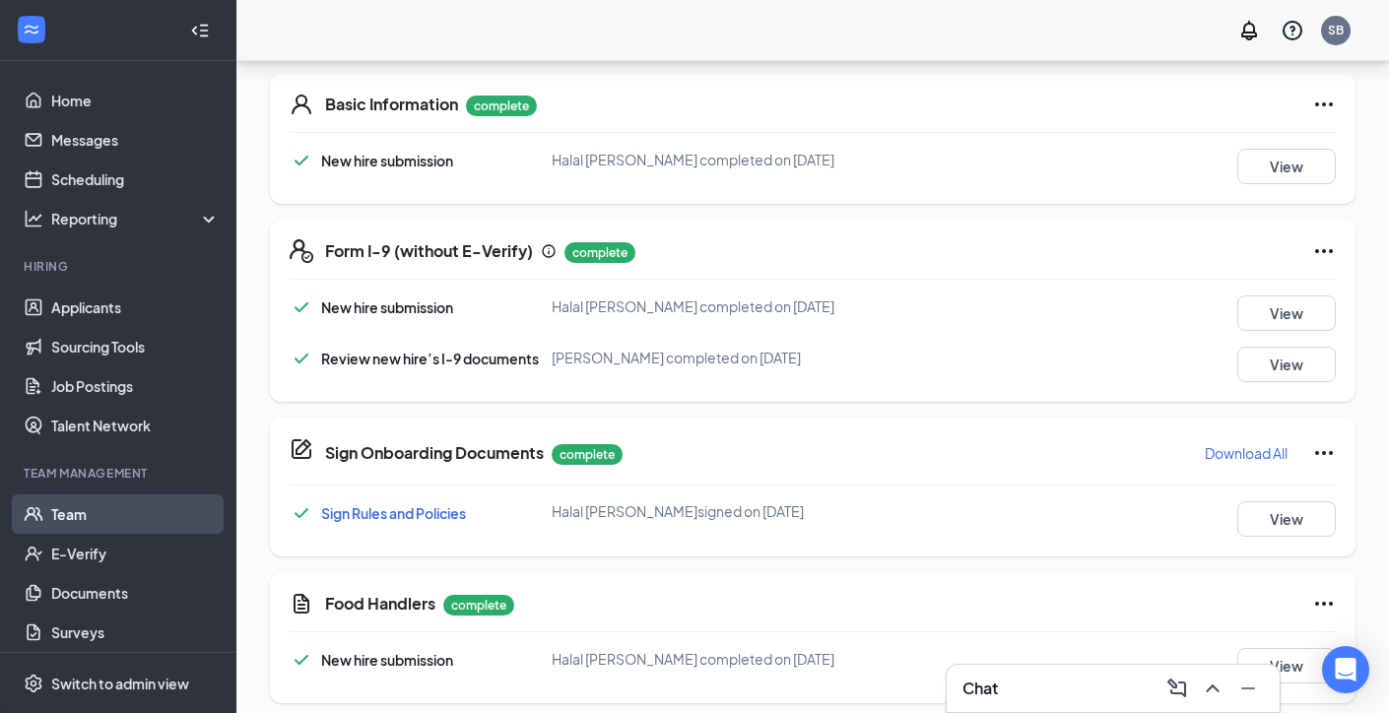
click at [110, 506] on link "Team" at bounding box center [135, 514] width 168 height 39
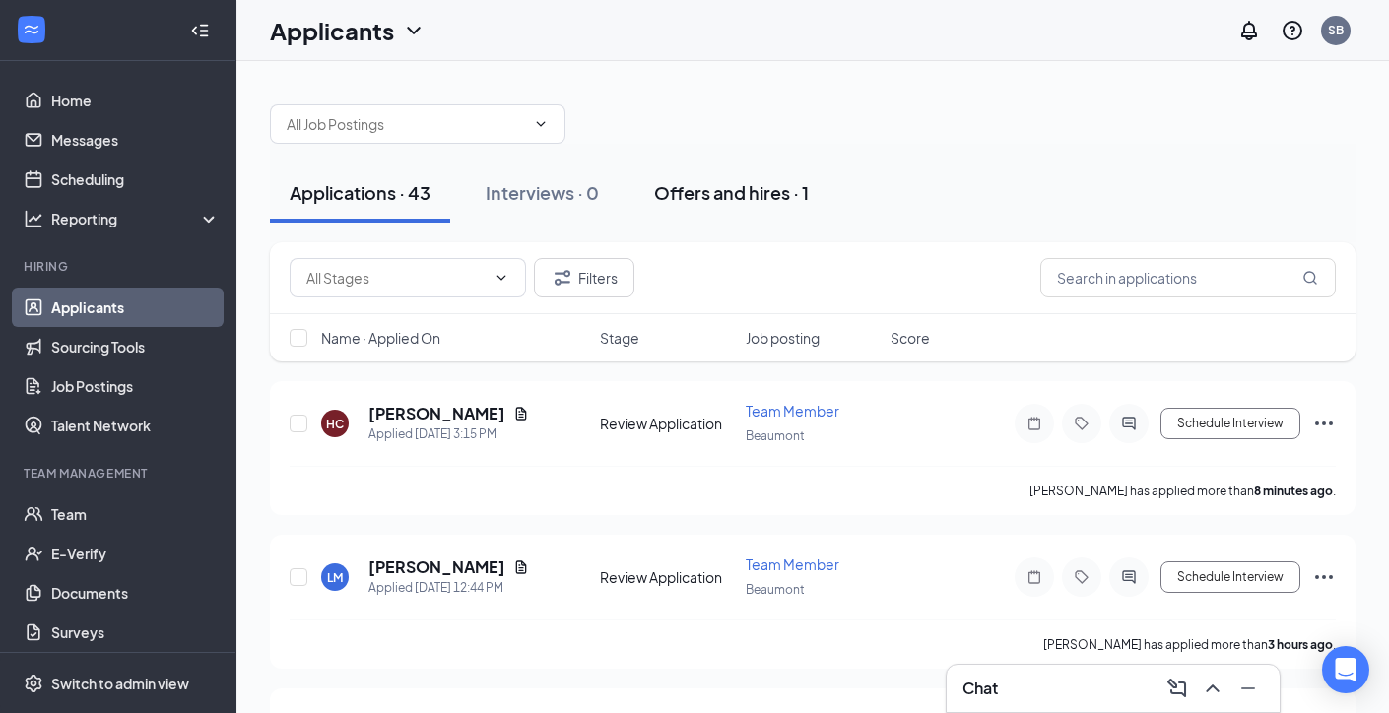
click at [721, 209] on button "Offers and hires · 1" at bounding box center [731, 193] width 194 height 59
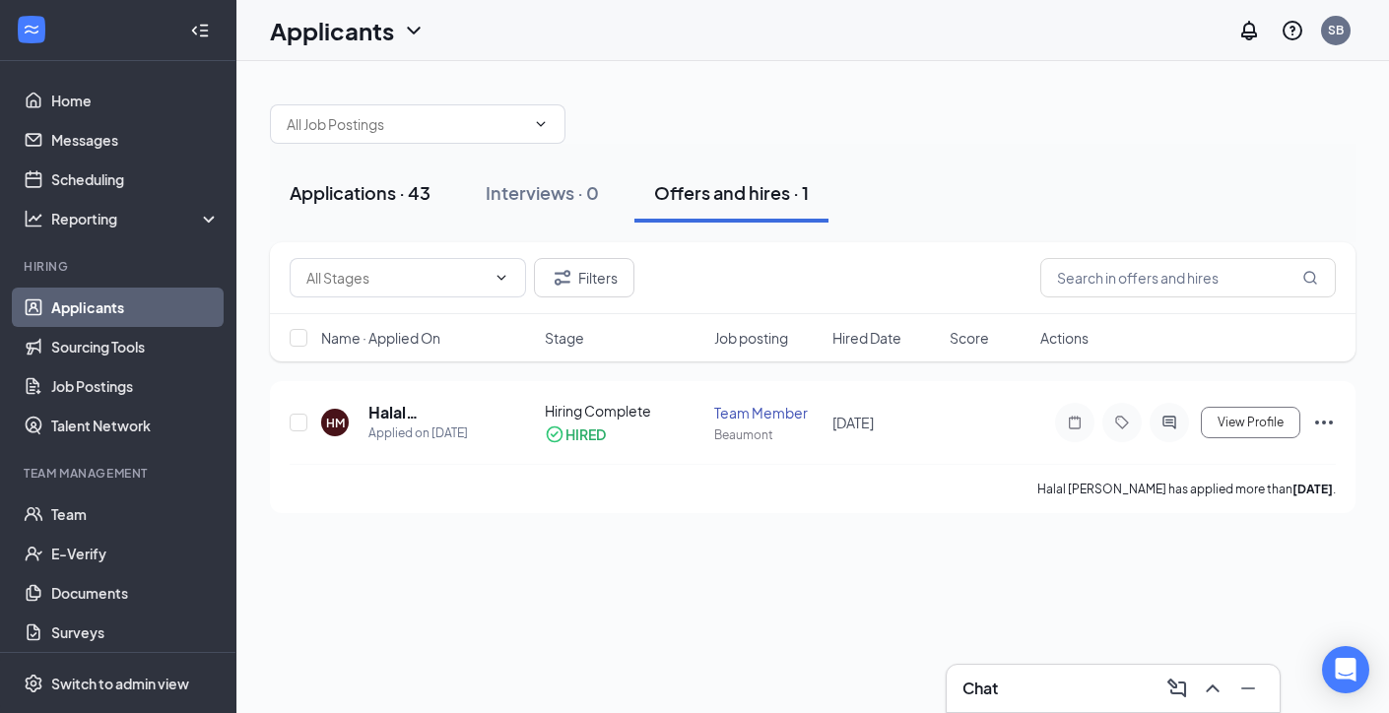
click at [362, 193] on div "Applications · 43" at bounding box center [360, 192] width 141 height 25
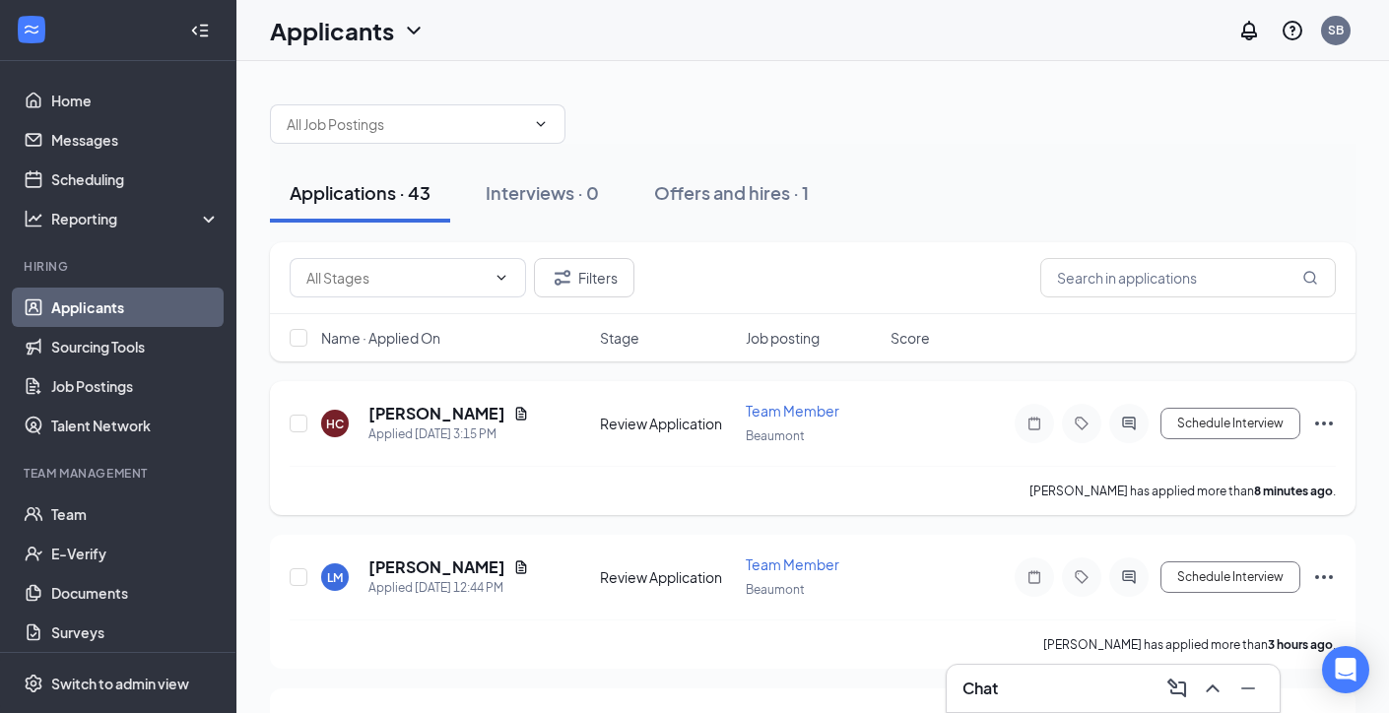
click at [498, 403] on div "[PERSON_NAME]" at bounding box center [448, 414] width 161 height 22
click at [513, 412] on icon "Document" at bounding box center [521, 414] width 16 height 16
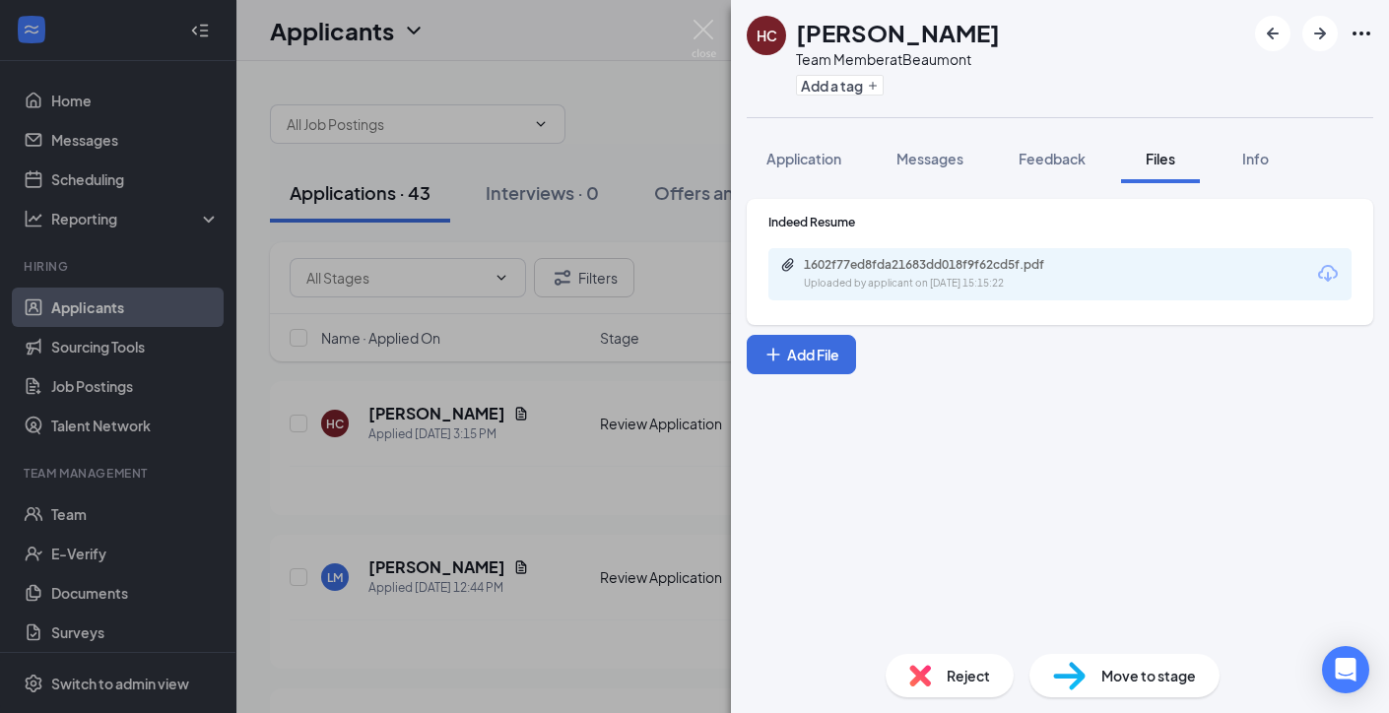
click at [537, 378] on div "HC Heather Citizen Team Member at Beaumont Add a tag Application Messages Feedb…" at bounding box center [694, 356] width 1389 height 713
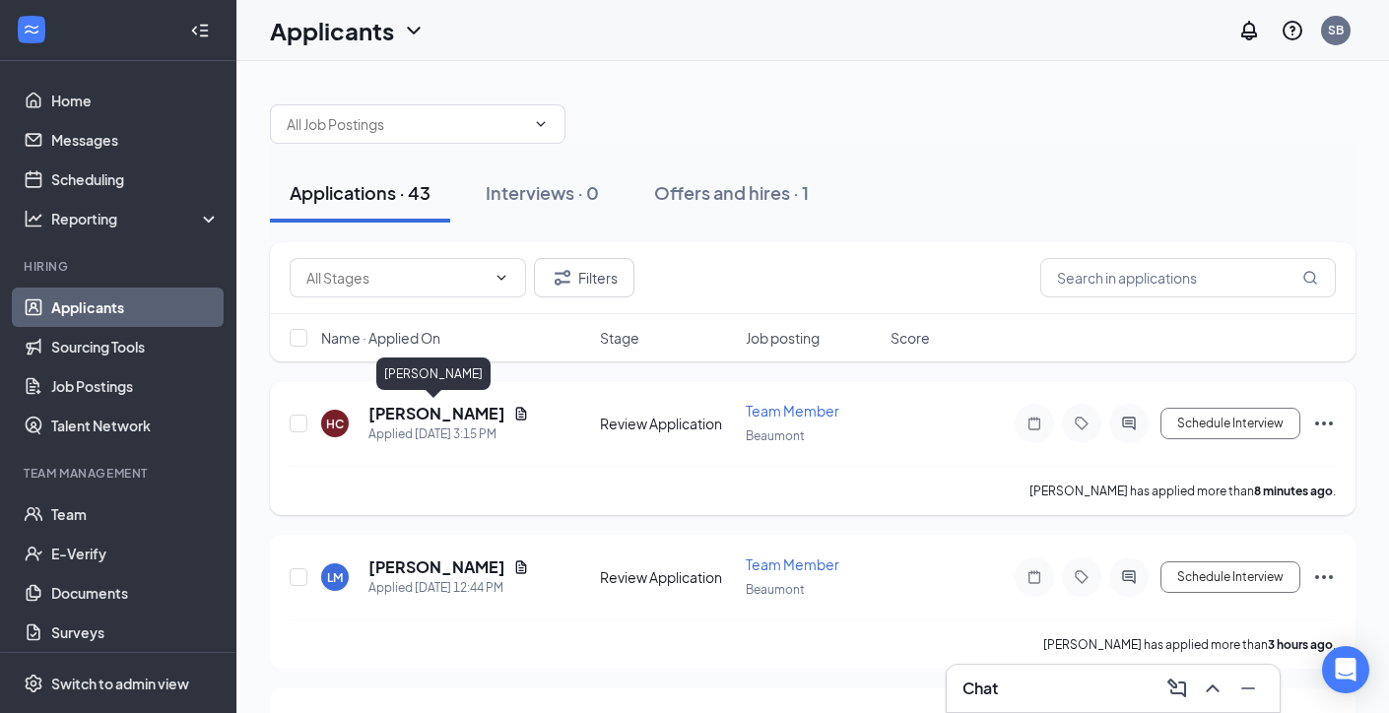
click at [434, 414] on h5 "[PERSON_NAME]" at bounding box center [436, 414] width 137 height 22
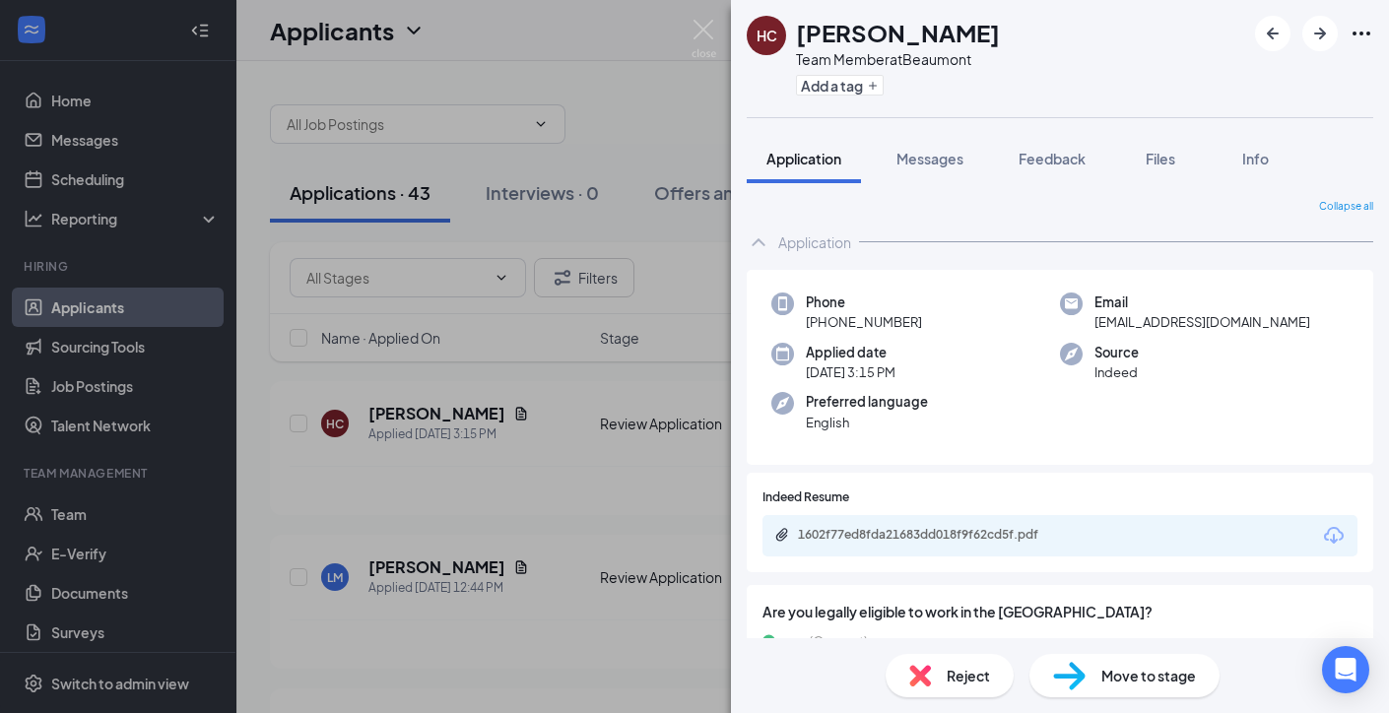
click at [635, 520] on div "HC Heather Citizen Team Member at Beaumont Add a tag Application Messages Feedb…" at bounding box center [694, 356] width 1389 height 713
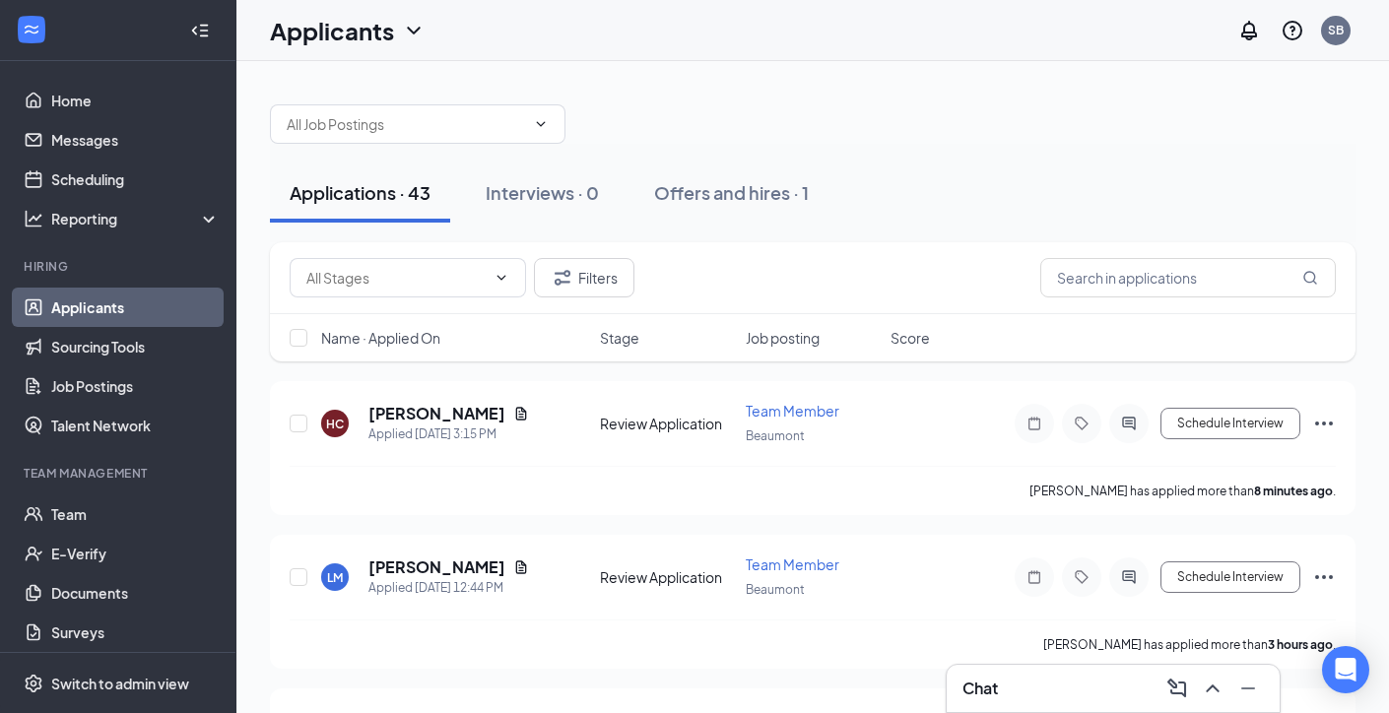
drag, startPoint x: 799, startPoint y: 193, endPoint x: 560, endPoint y: 11, distance: 300.9
